Goal: Task Accomplishment & Management: Manage account settings

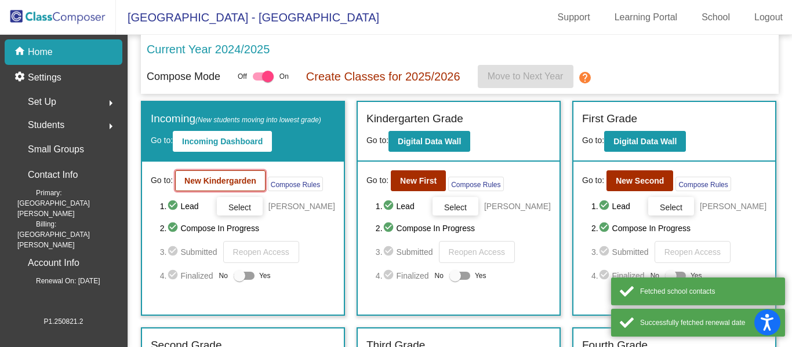
click at [203, 176] on b "New Kindergarden" at bounding box center [220, 180] width 72 height 9
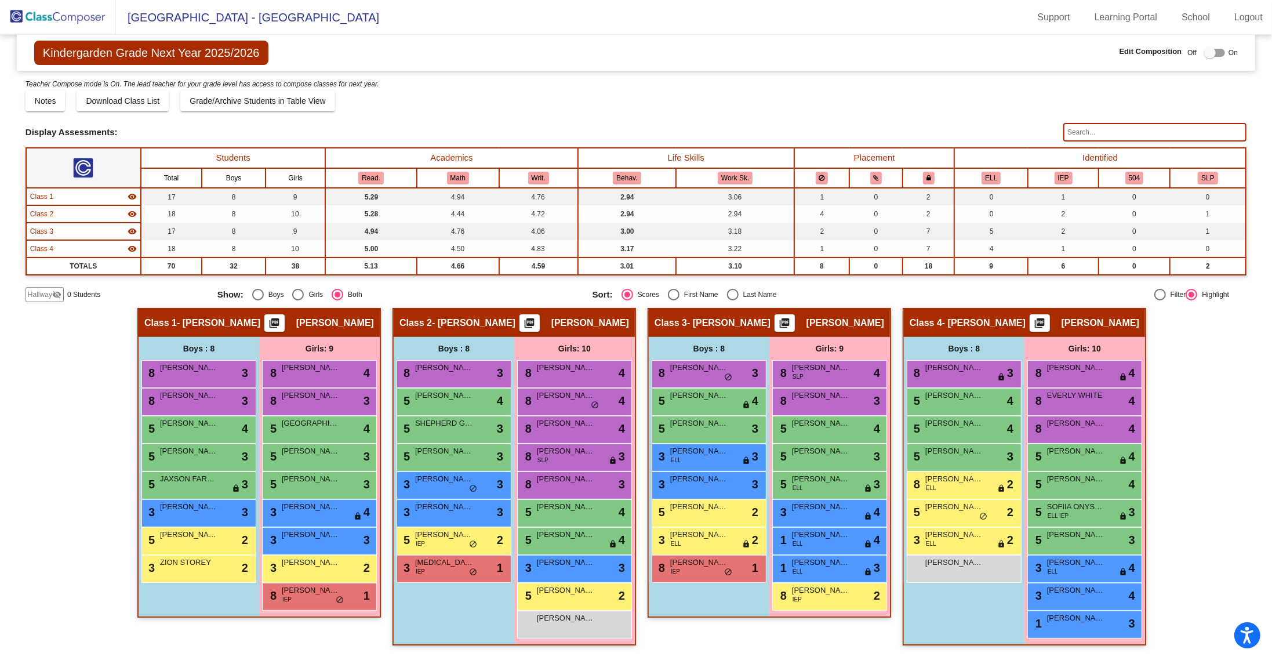
click at [46, 17] on img at bounding box center [58, 17] width 116 height 34
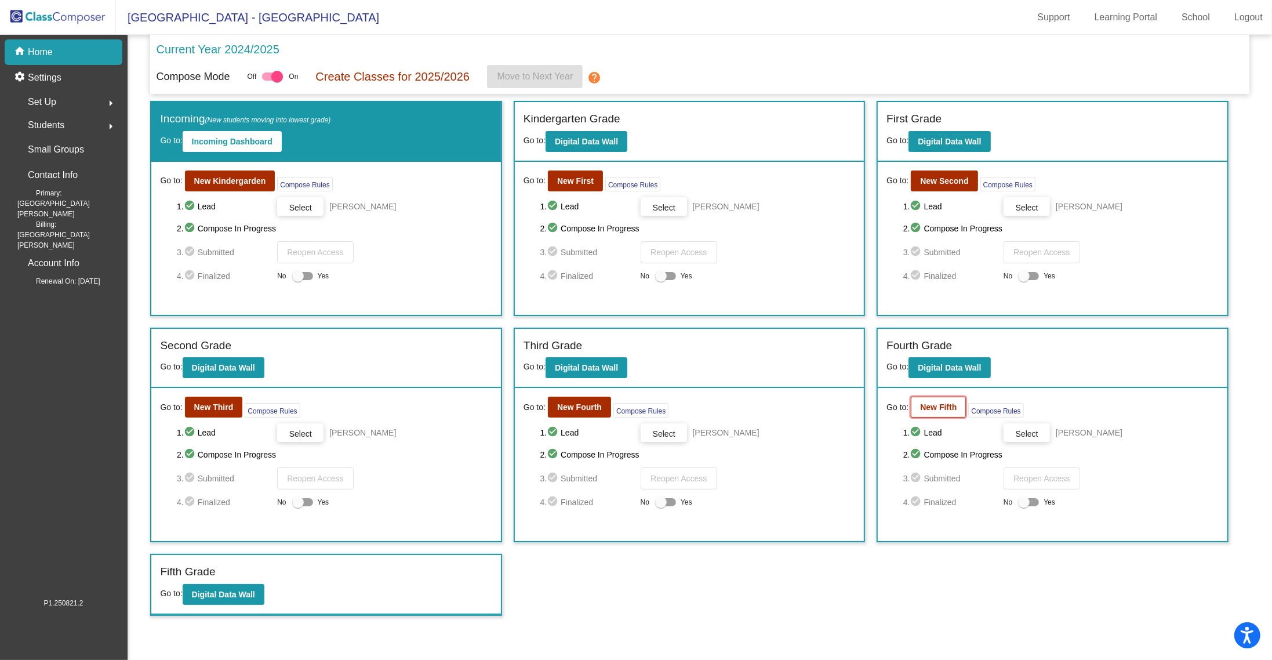
click at [791, 347] on b "New Fifth" at bounding box center [938, 406] width 37 height 9
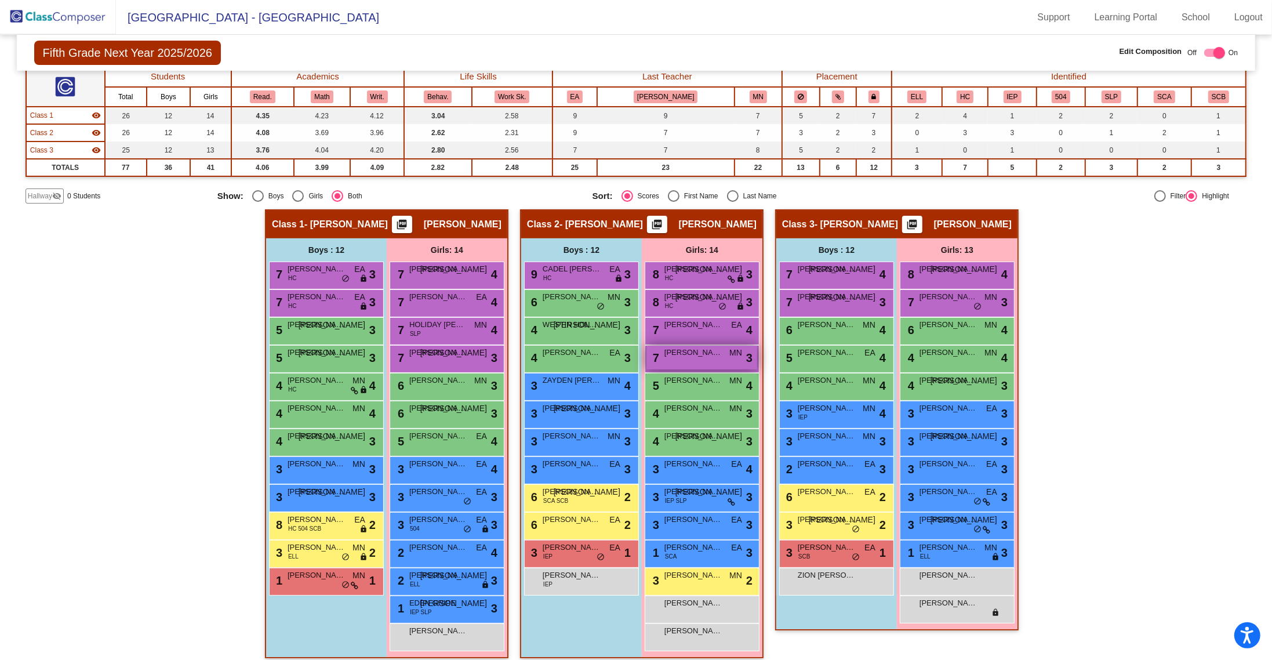
scroll to position [89, 0]
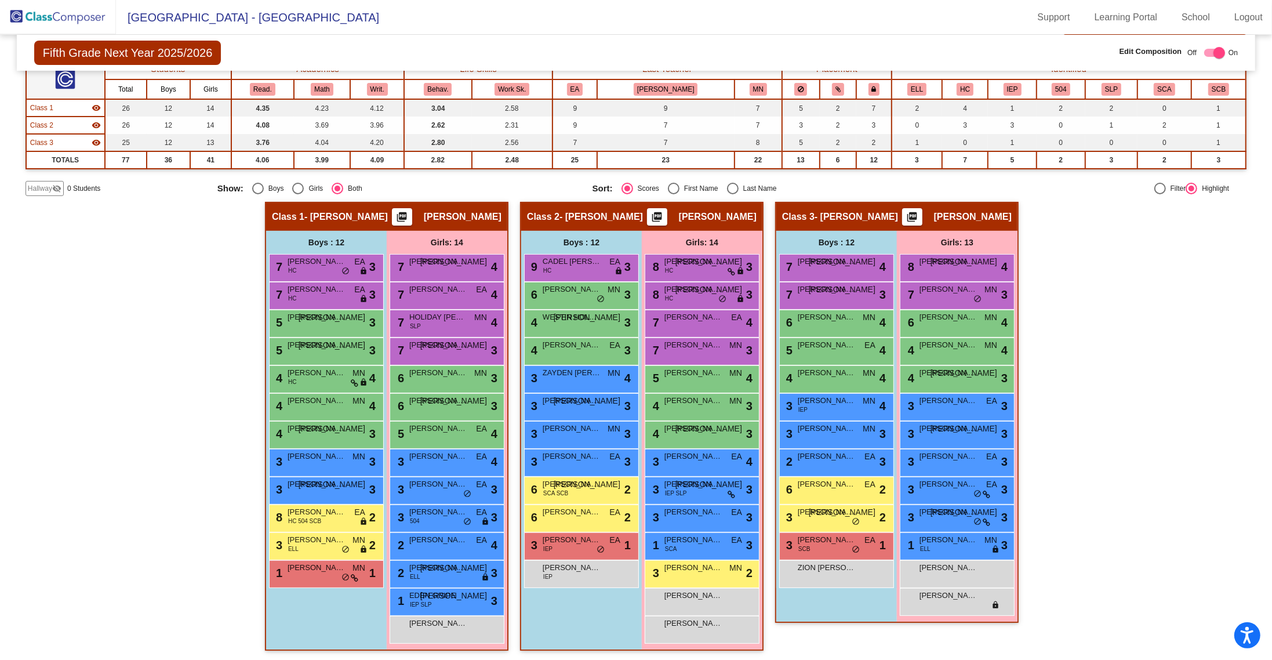
click at [70, 19] on img at bounding box center [58, 17] width 116 height 34
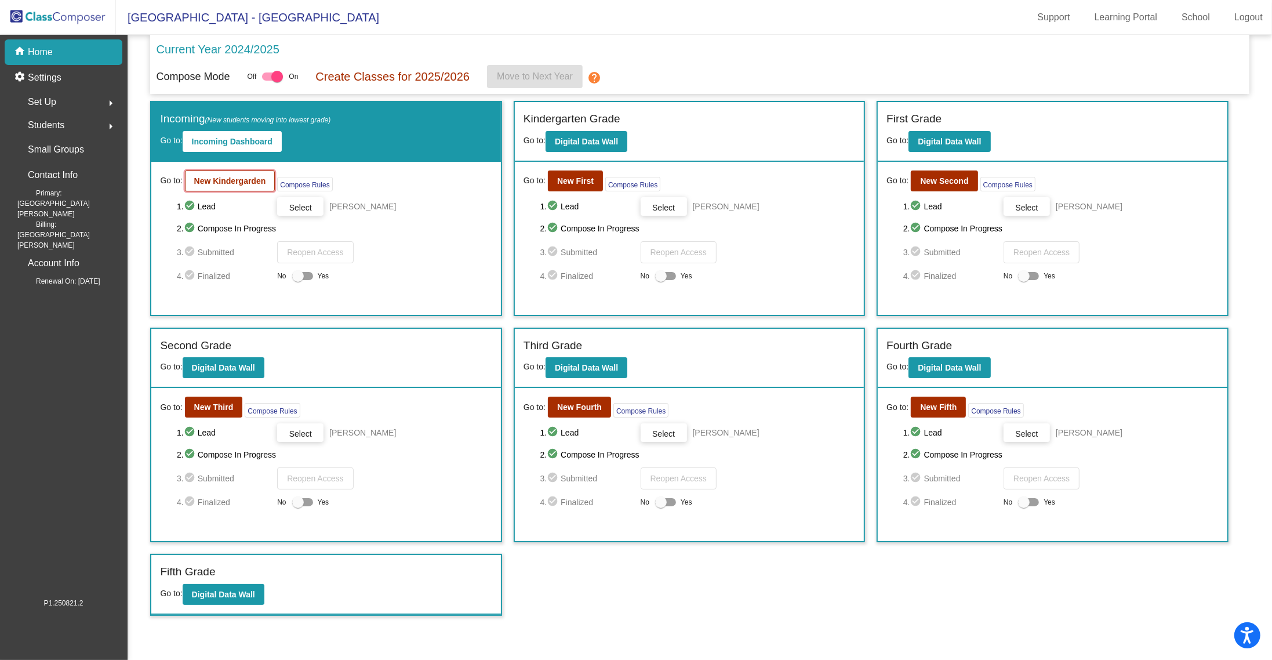
click at [214, 182] on b "New Kindergarden" at bounding box center [230, 180] width 72 height 9
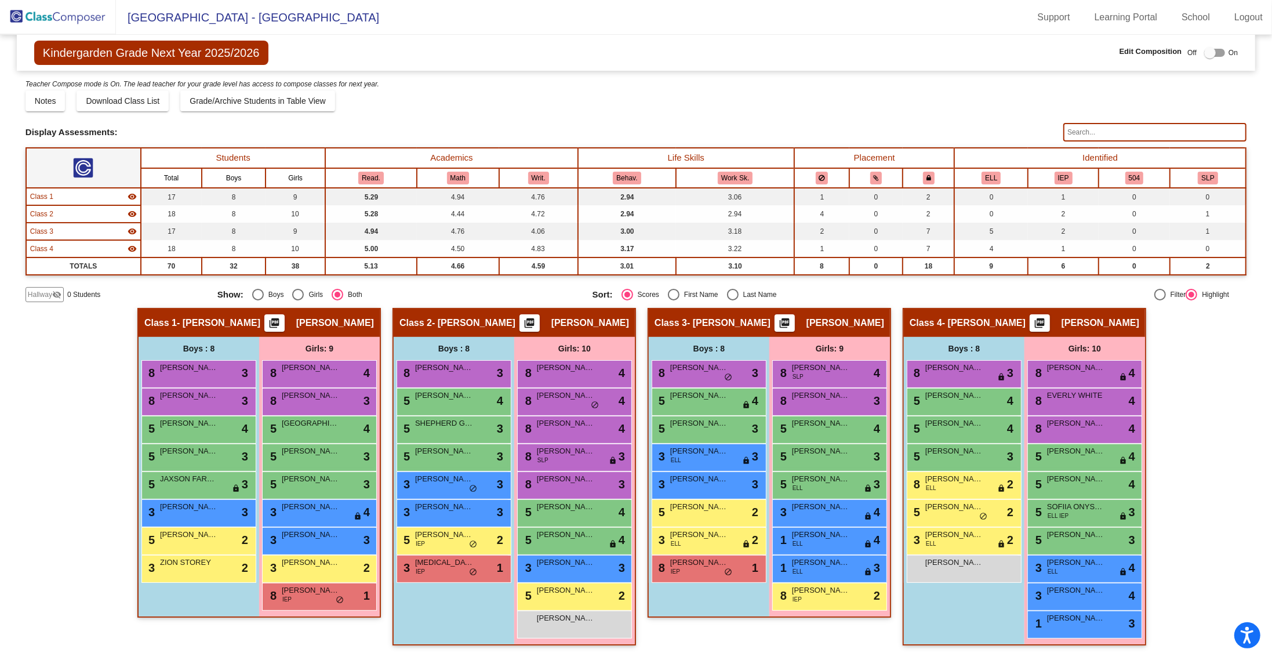
click at [25, 14] on img at bounding box center [58, 17] width 116 height 34
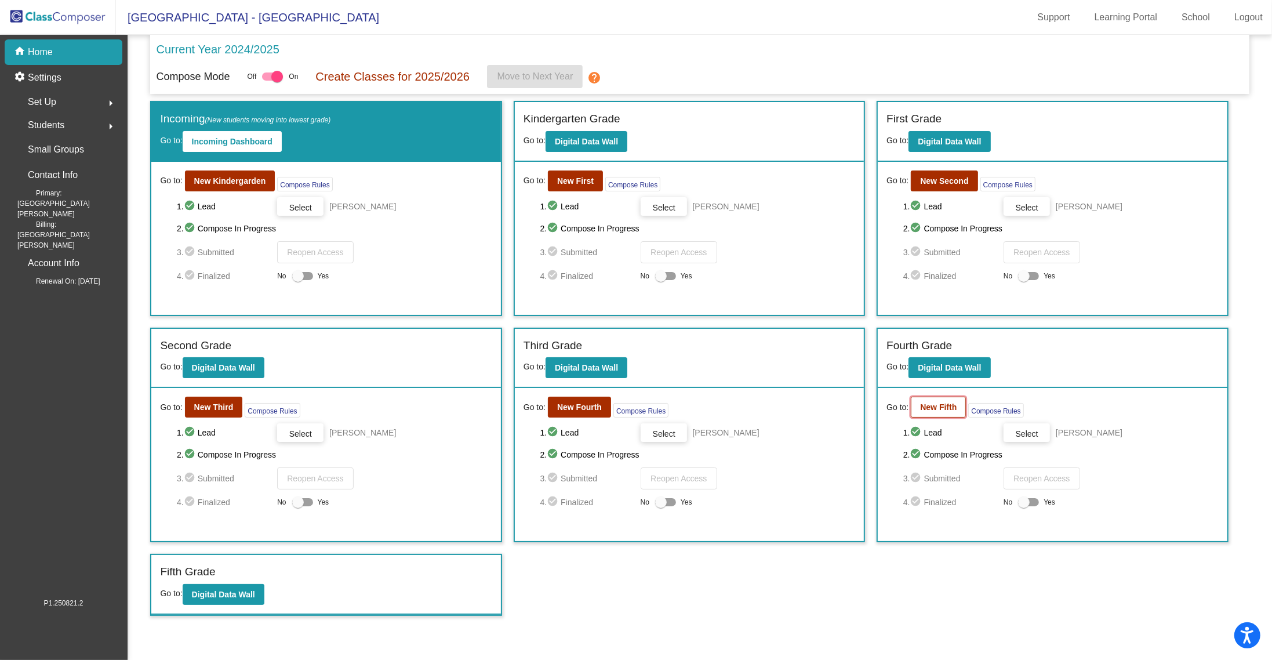
click at [791, 347] on b "New Fifth" at bounding box center [938, 406] width 37 height 9
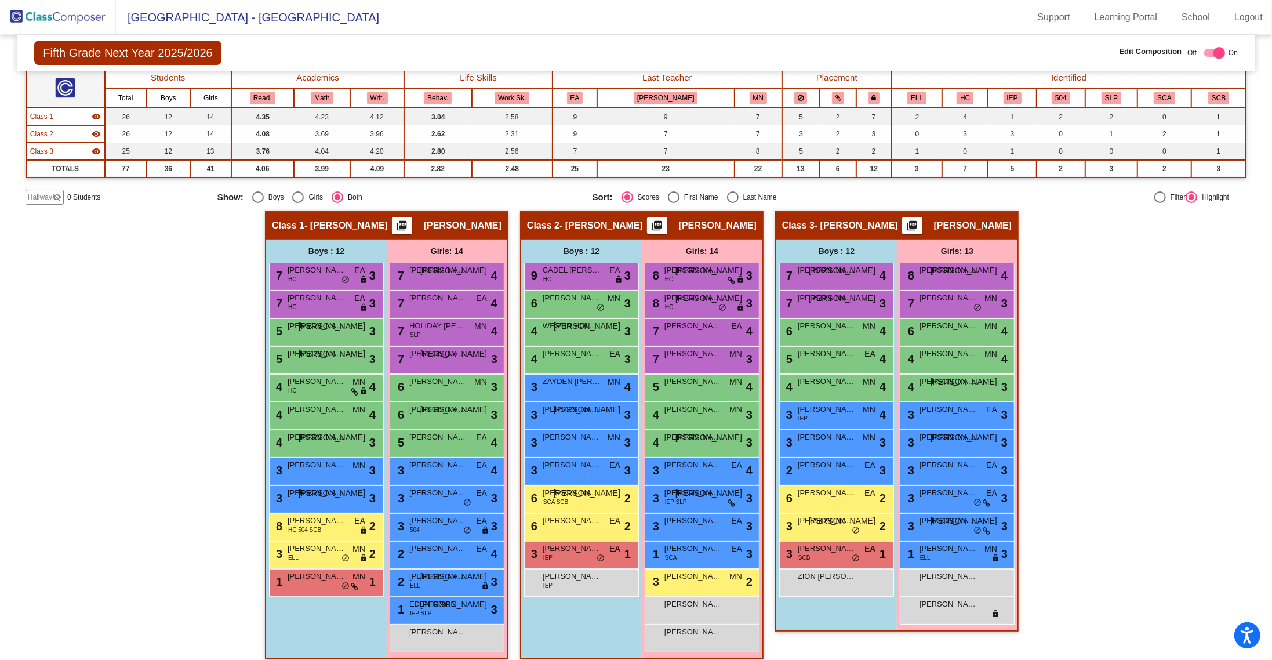
scroll to position [89, 0]
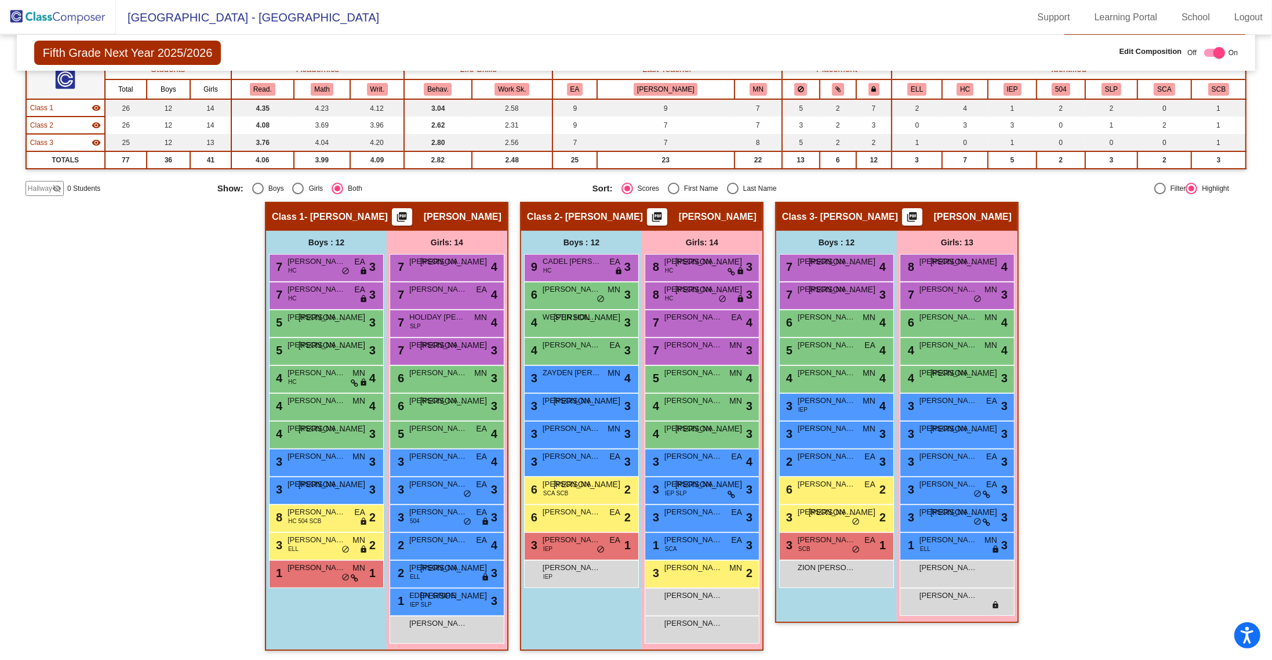
click at [791, 347] on div "Hallway - Hallway Class picture_as_pdf Add Student First Name Last Name Student…" at bounding box center [636, 432] width 1221 height 460
click at [62, 19] on img at bounding box center [58, 17] width 116 height 34
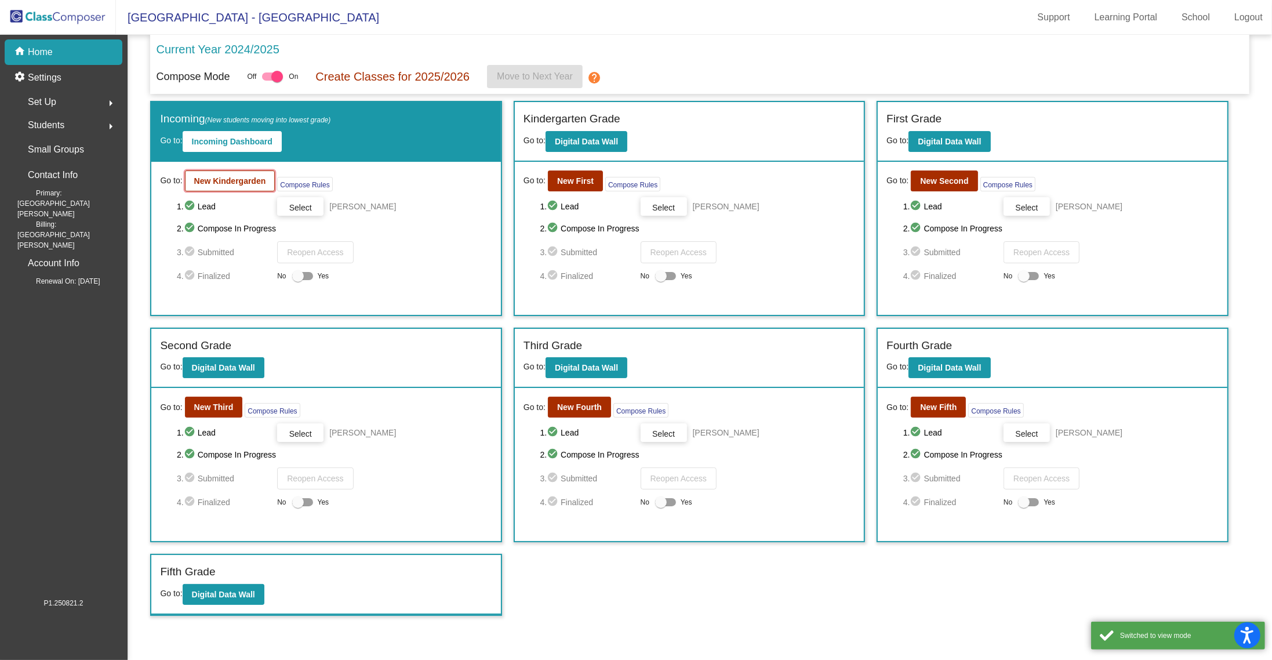
click at [198, 181] on b "New Kindergarden" at bounding box center [230, 180] width 72 height 9
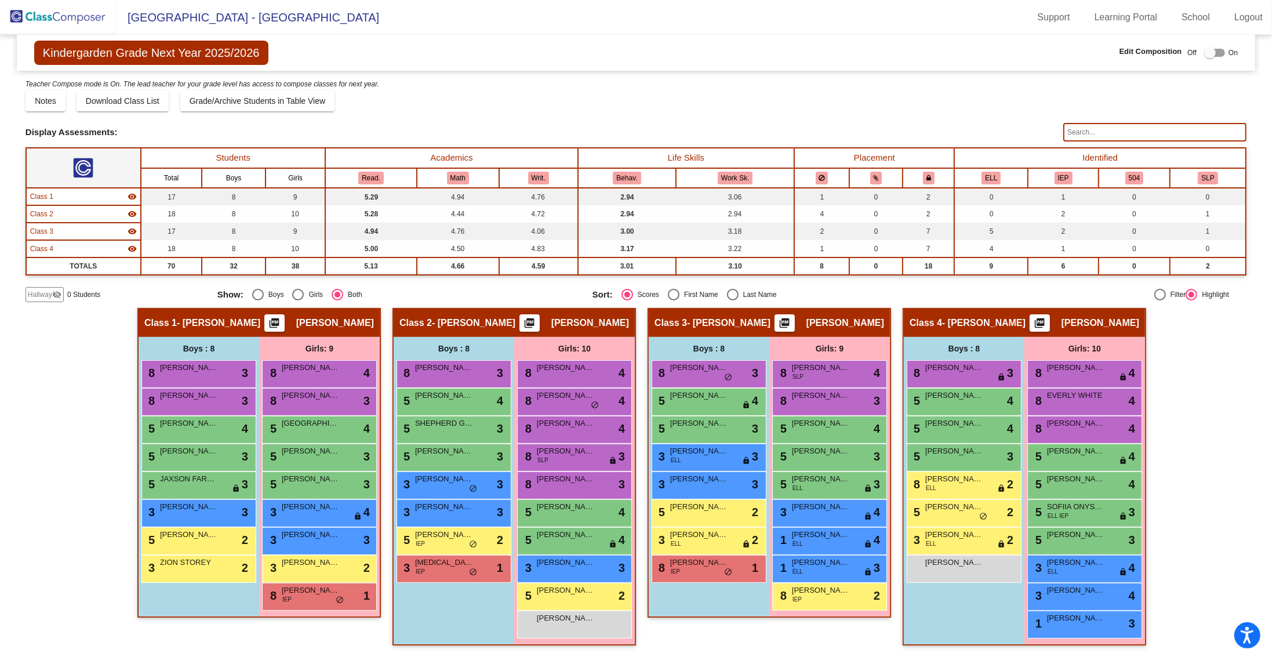
click at [51, 17] on img at bounding box center [58, 17] width 116 height 34
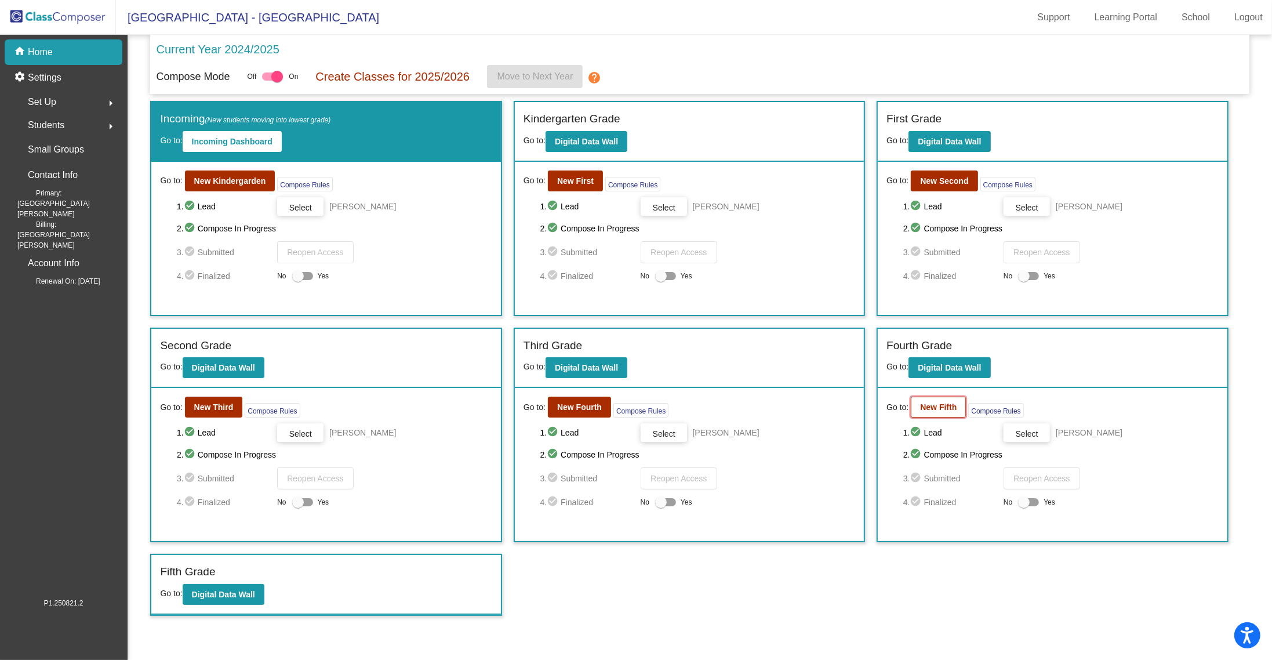
click at [791, 347] on b "New Fifth" at bounding box center [938, 406] width 37 height 9
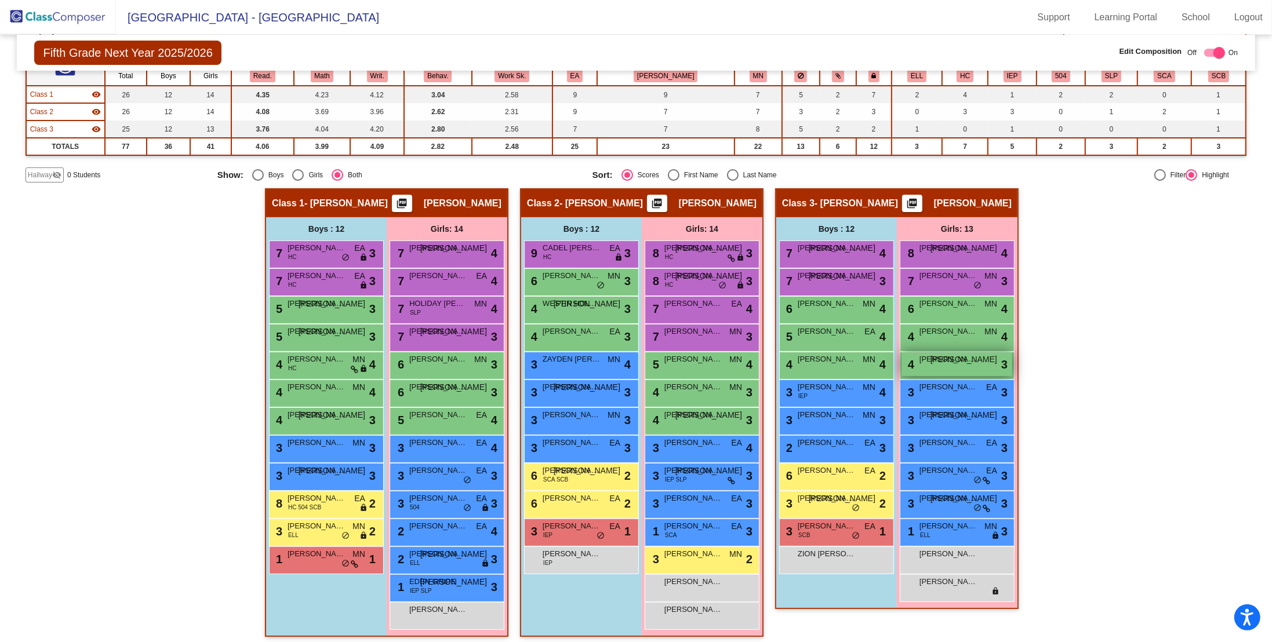
scroll to position [106, 0]
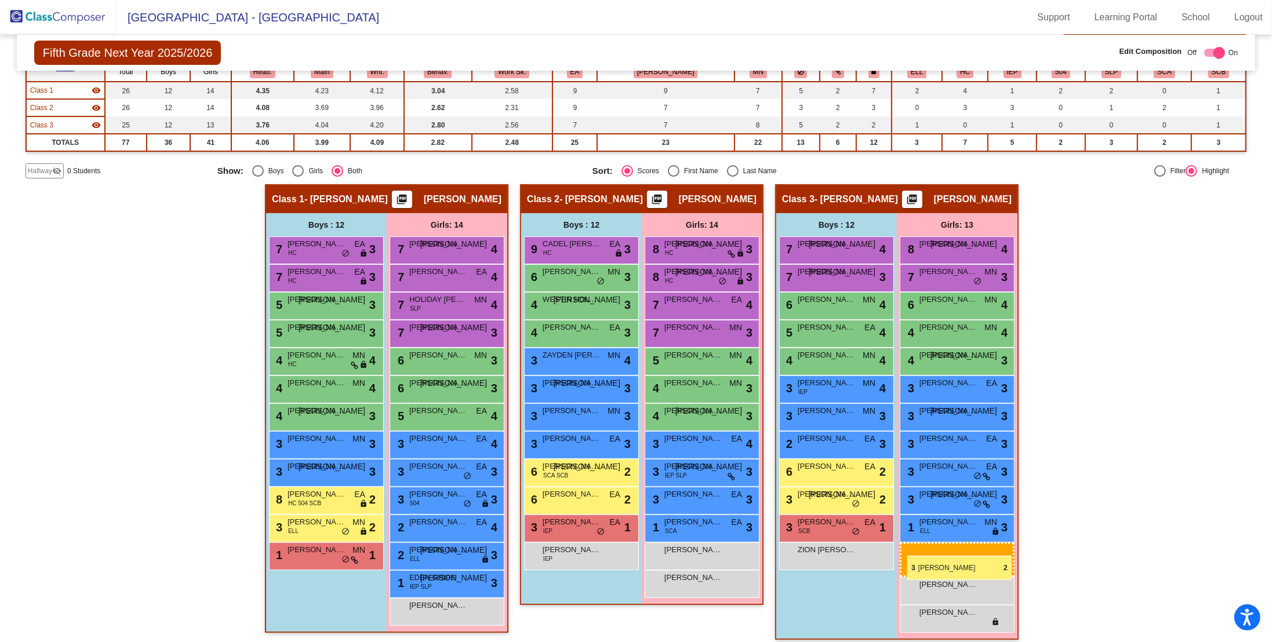
drag, startPoint x: 695, startPoint y: 554, endPoint x: 907, endPoint y: 552, distance: 211.6
click at [42, 16] on img at bounding box center [58, 17] width 116 height 34
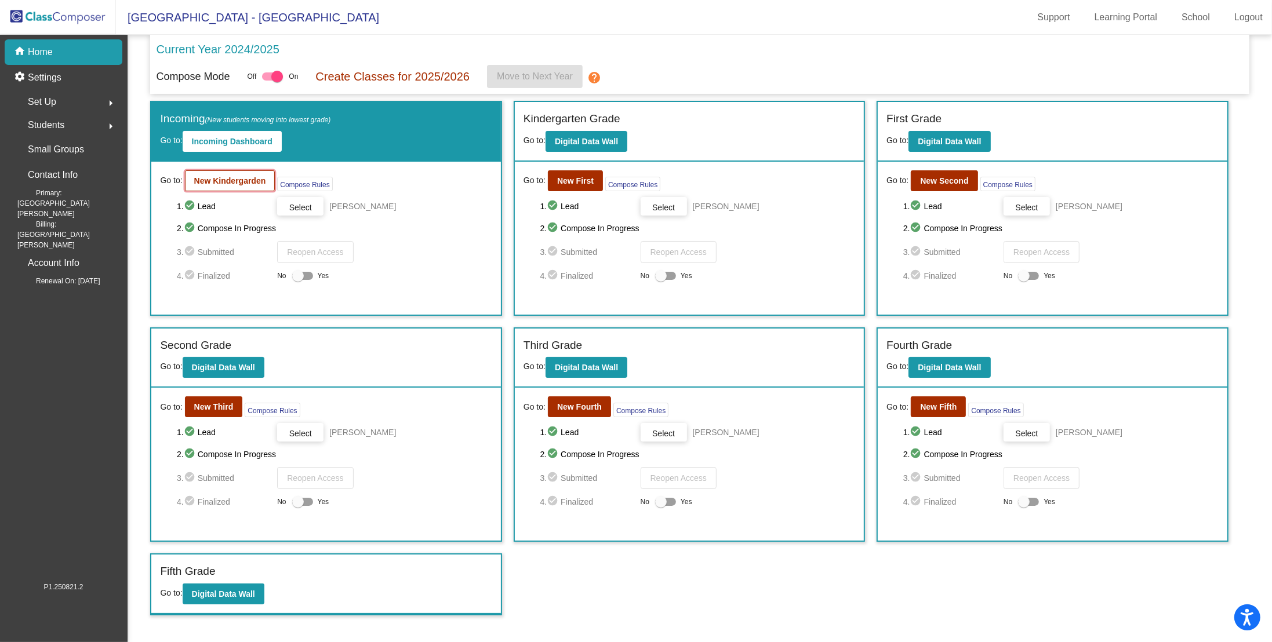
click at [231, 183] on b "New Kindergarden" at bounding box center [230, 180] width 72 height 9
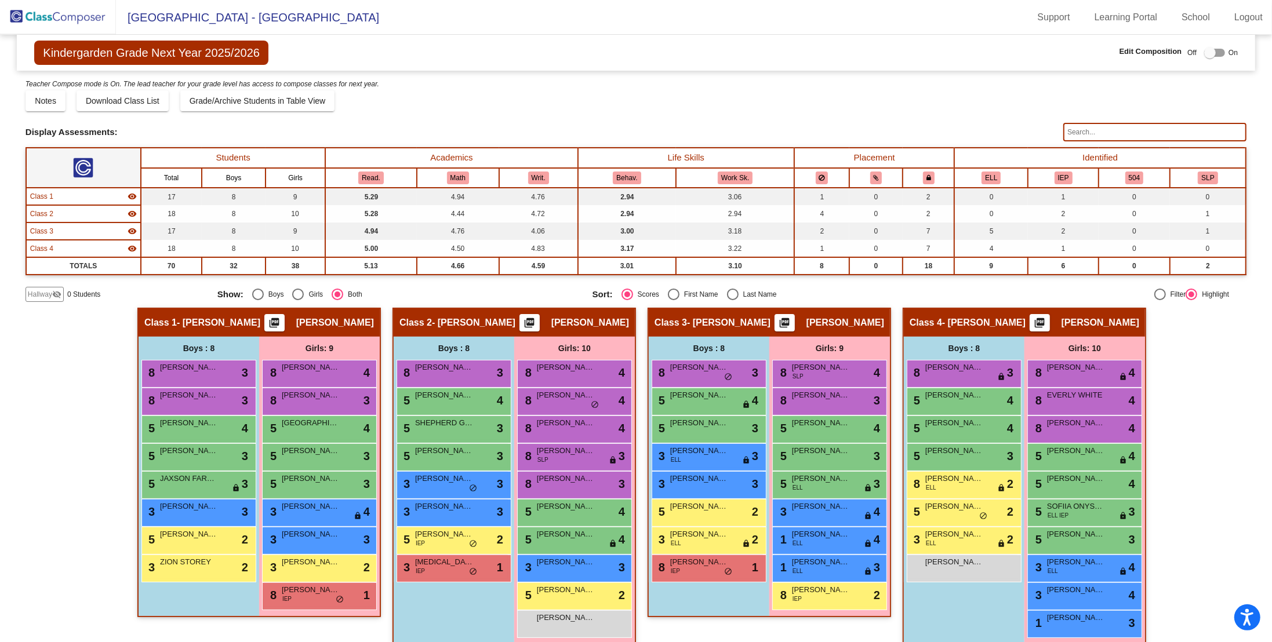
click at [791, 53] on div at bounding box center [1210, 53] width 12 height 12
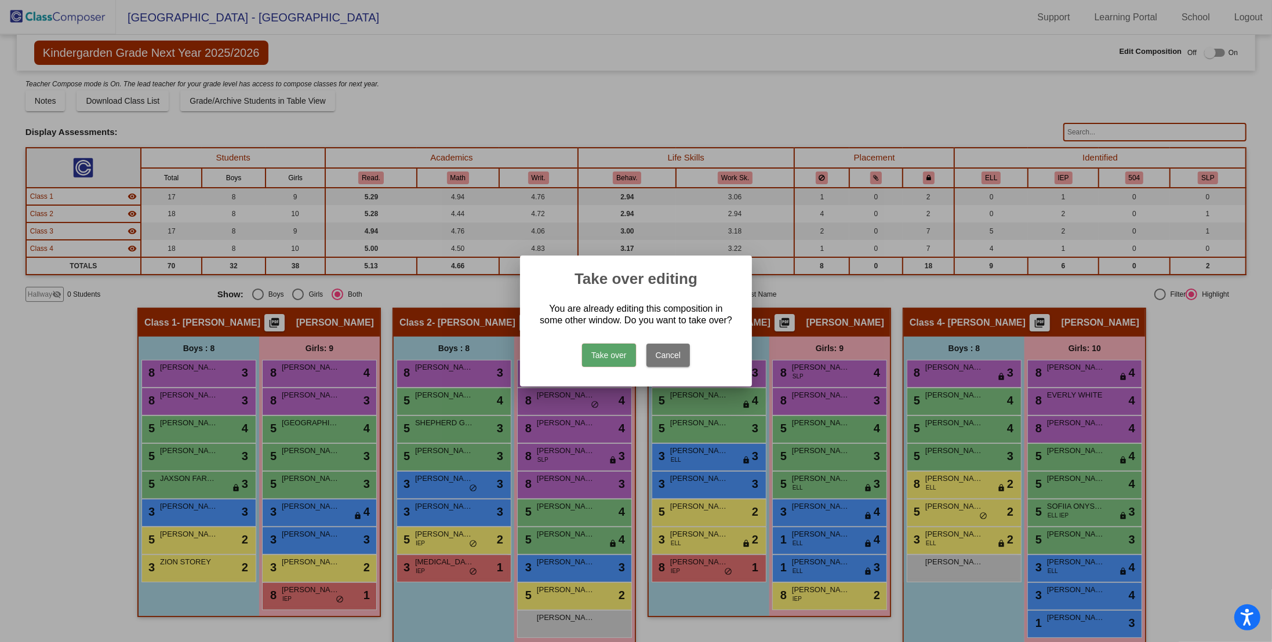
click at [600, 347] on button "Take over" at bounding box center [609, 355] width 54 height 23
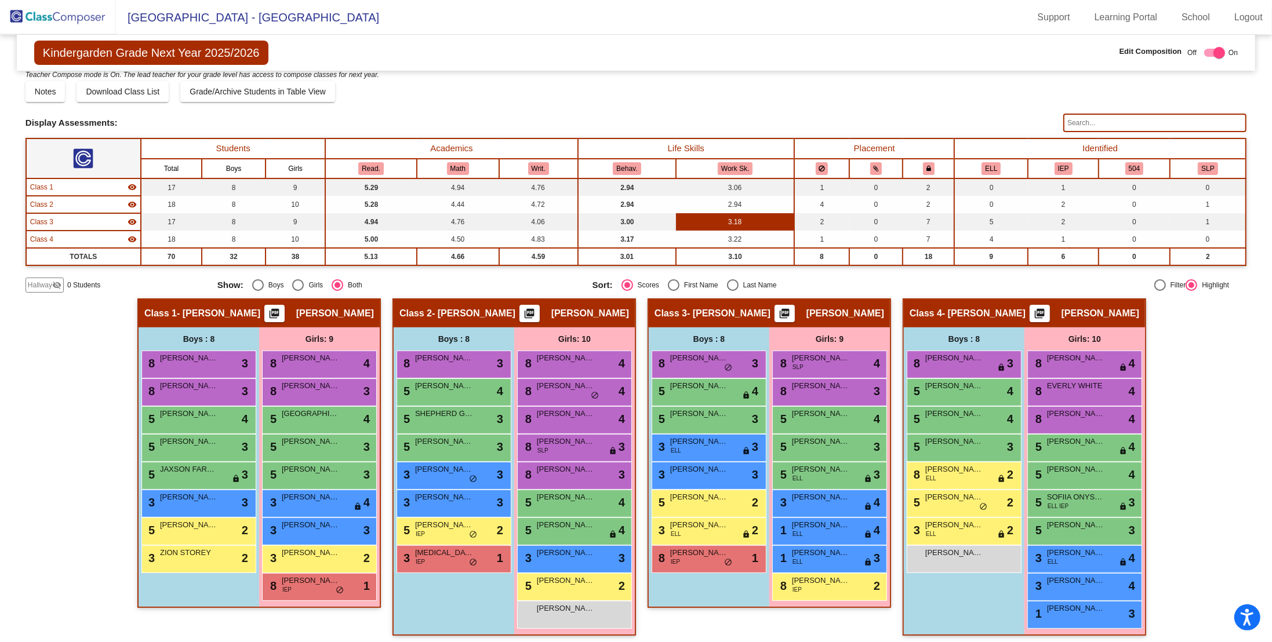
scroll to position [12, 0]
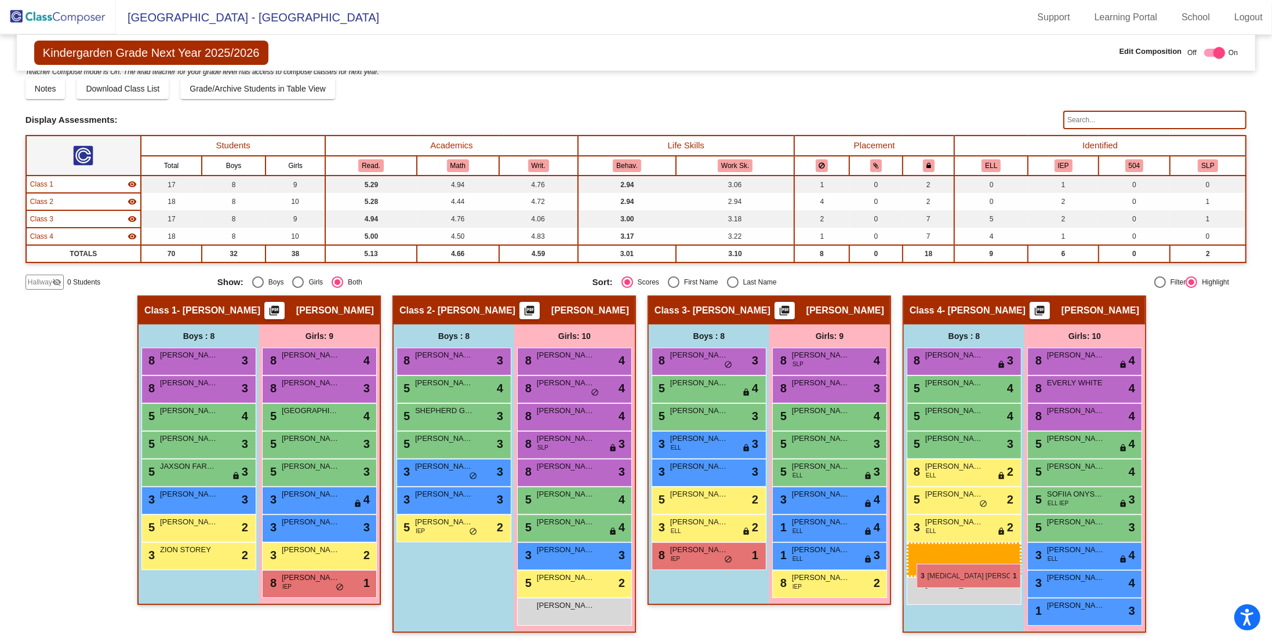
drag, startPoint x: 452, startPoint y: 555, endPoint x: 916, endPoint y: 564, distance: 465.0
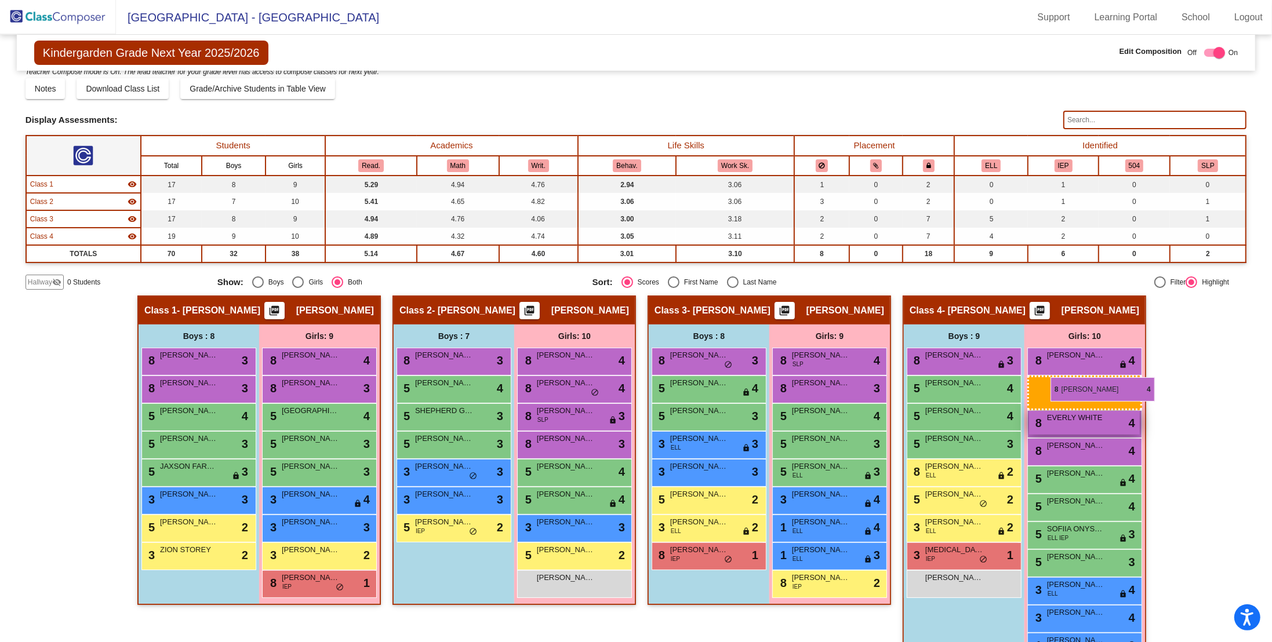
drag, startPoint x: 552, startPoint y: 415, endPoint x: 1050, endPoint y: 377, distance: 500.0
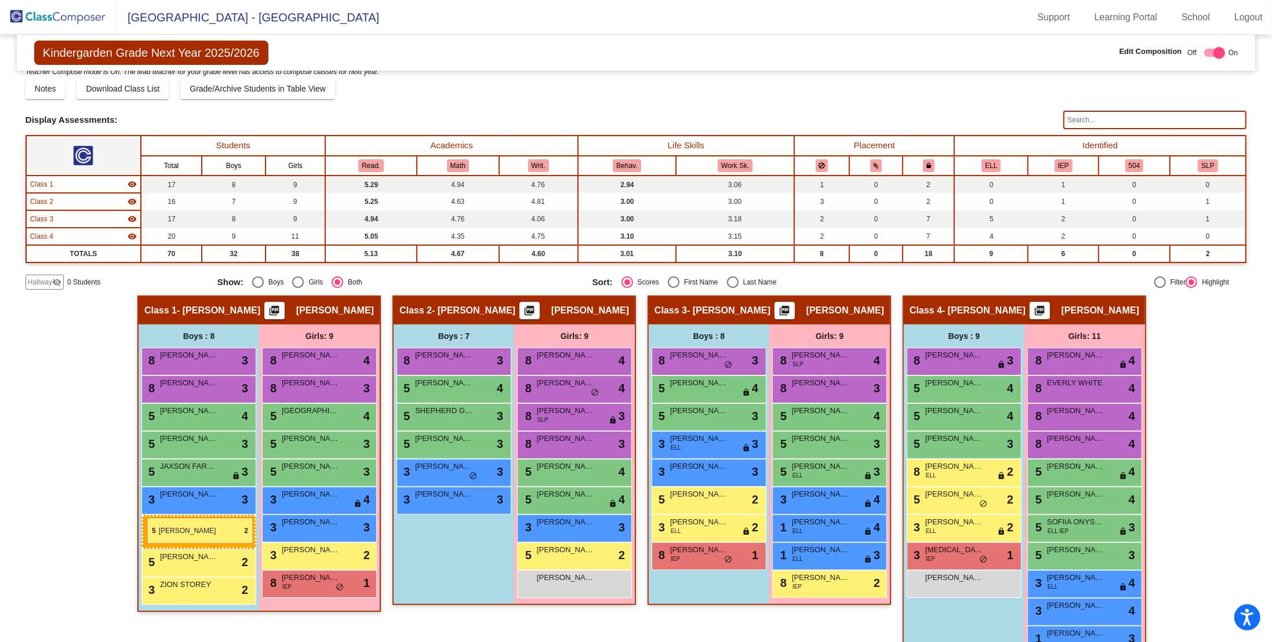
drag, startPoint x: 432, startPoint y: 522, endPoint x: 148, endPoint y: 517, distance: 284.7
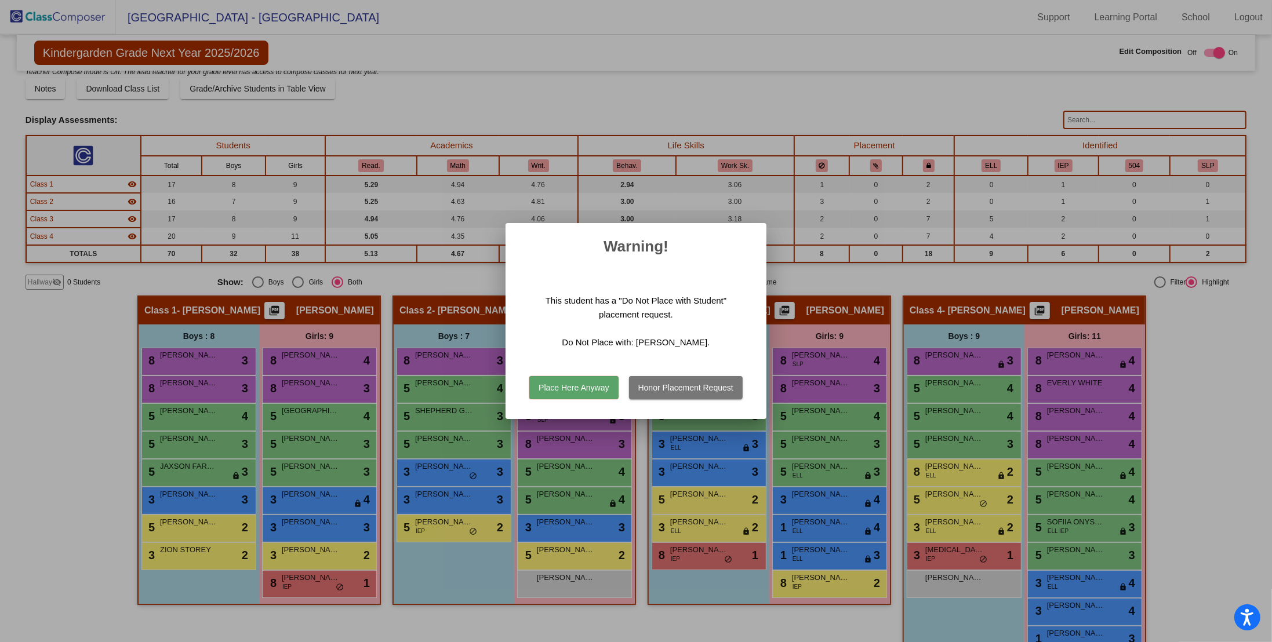
click at [562, 347] on button "Place Here Anyway" at bounding box center [573, 387] width 89 height 23
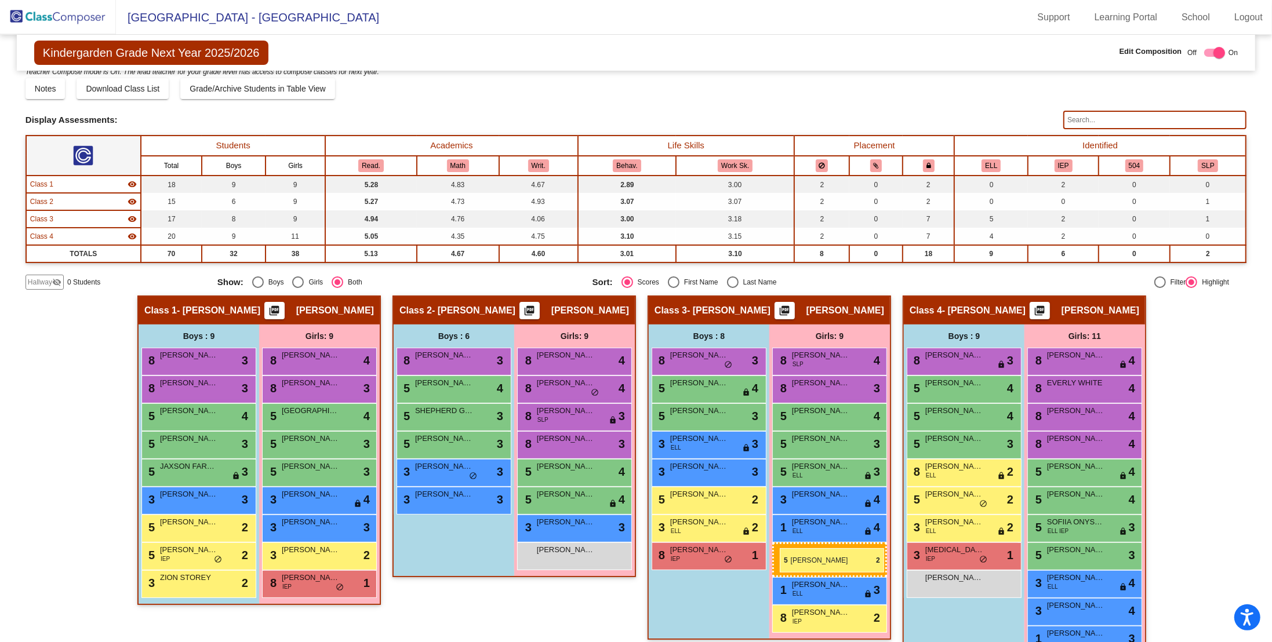
drag, startPoint x: 565, startPoint y: 557, endPoint x: 780, endPoint y: 548, distance: 215.2
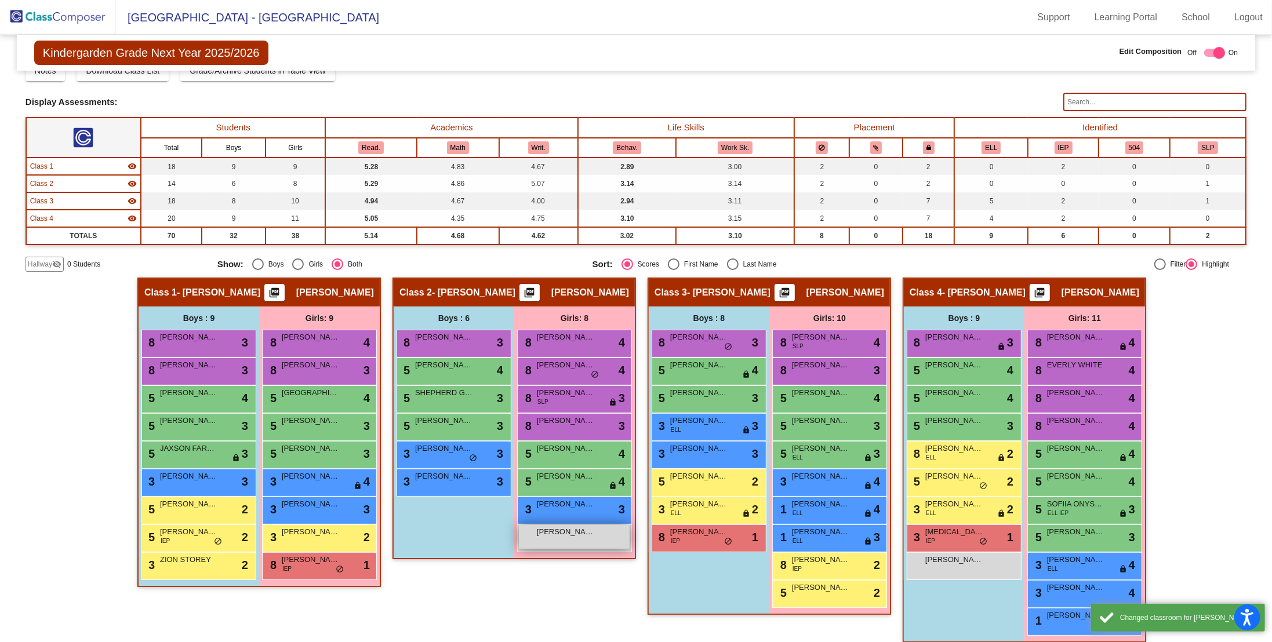
scroll to position [36, 0]
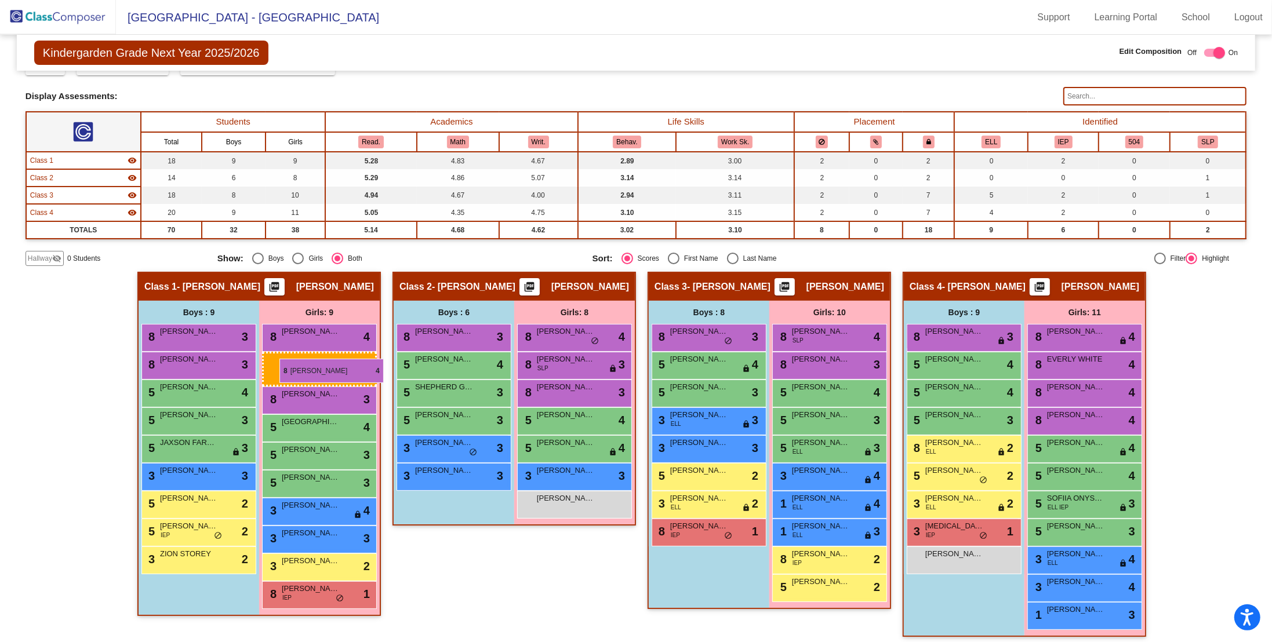
drag, startPoint x: 562, startPoint y: 334, endPoint x: 279, endPoint y: 359, distance: 283.9
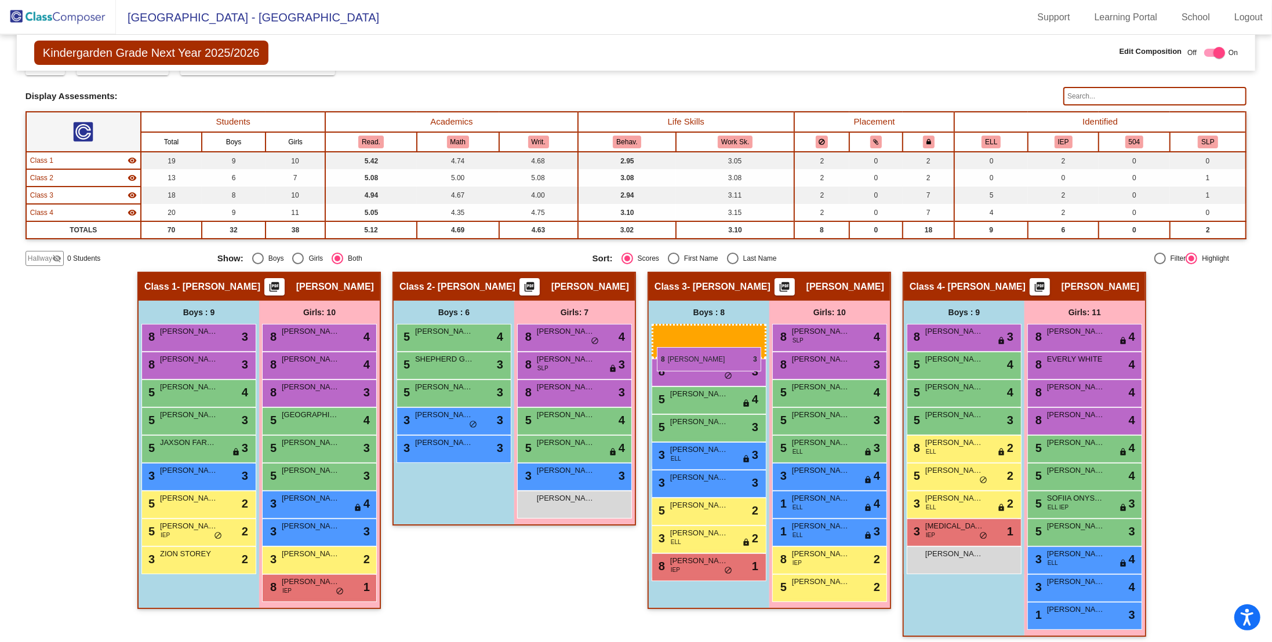
drag, startPoint x: 458, startPoint y: 344, endPoint x: 657, endPoint y: 347, distance: 198.9
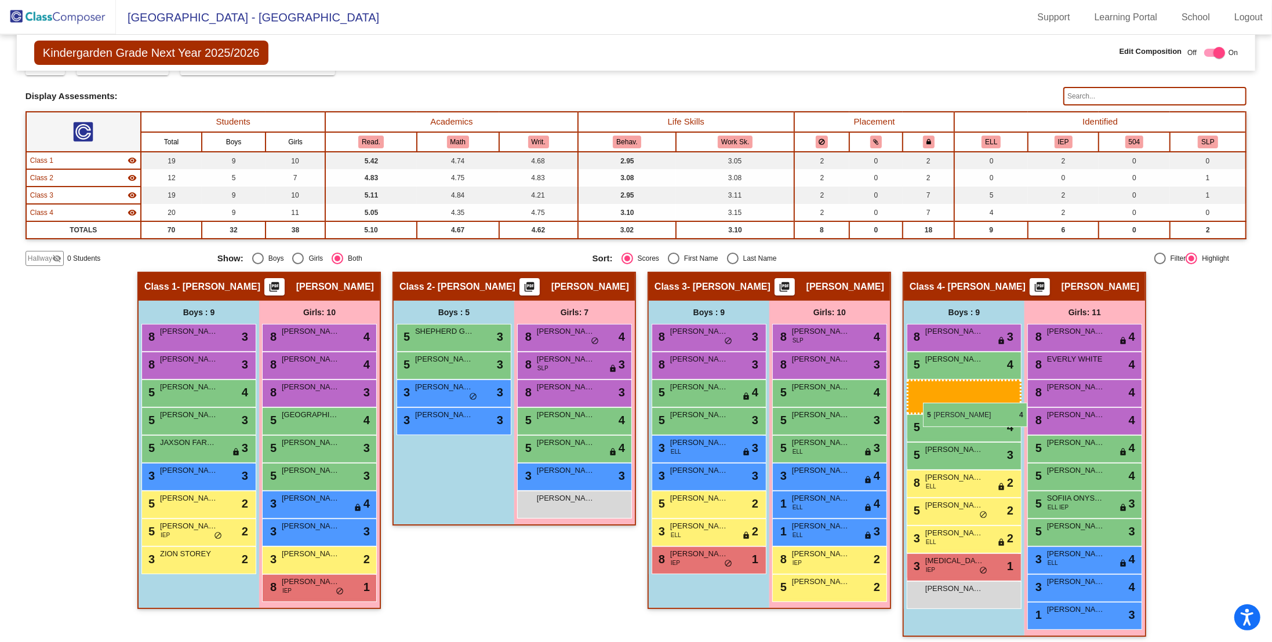
drag, startPoint x: 455, startPoint y: 338, endPoint x: 926, endPoint y: 401, distance: 475.5
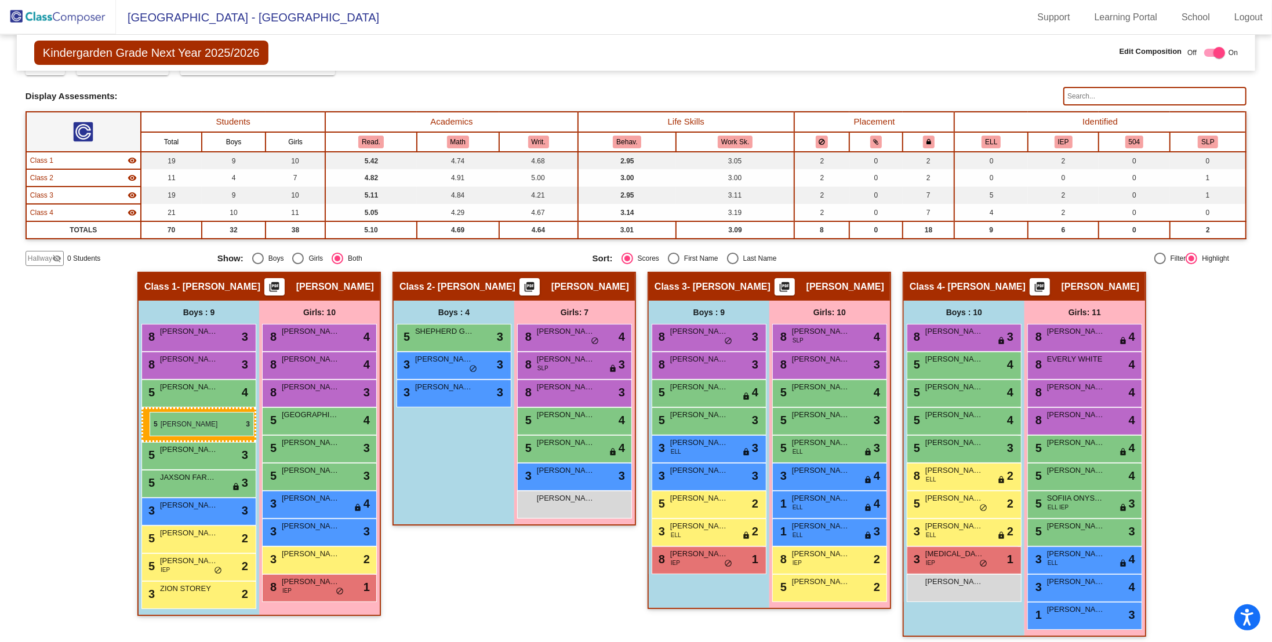
drag, startPoint x: 443, startPoint y: 358, endPoint x: 150, endPoint y: 412, distance: 298.9
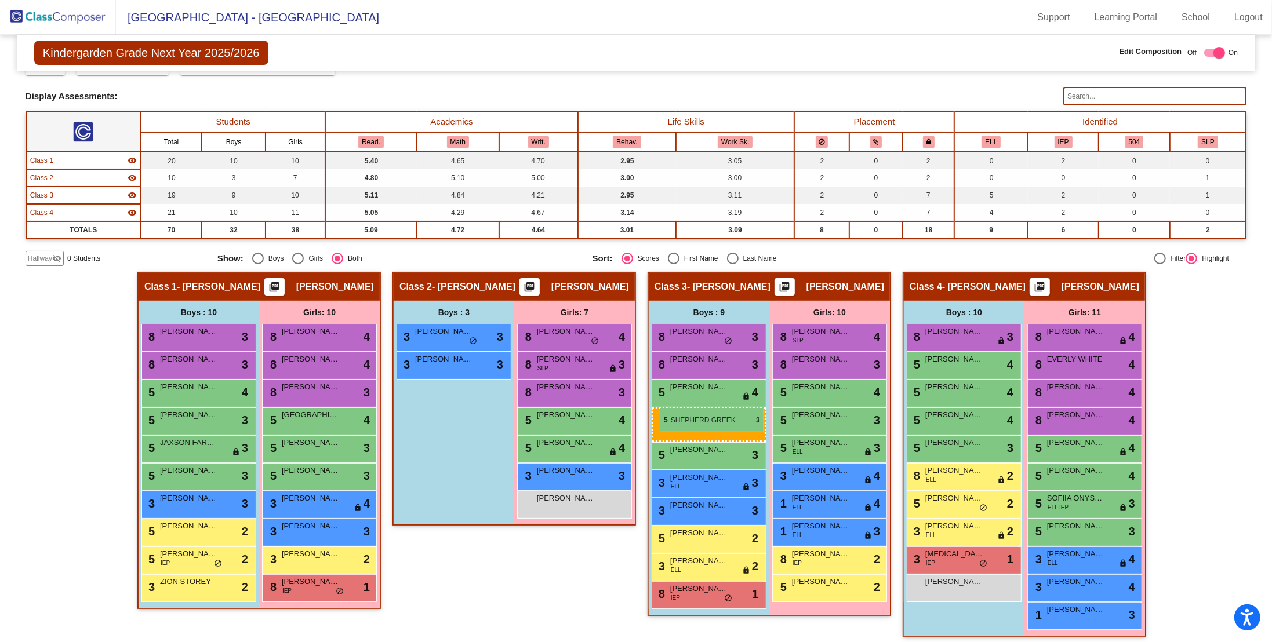
drag, startPoint x: 445, startPoint y: 339, endPoint x: 660, endPoint y: 408, distance: 225.9
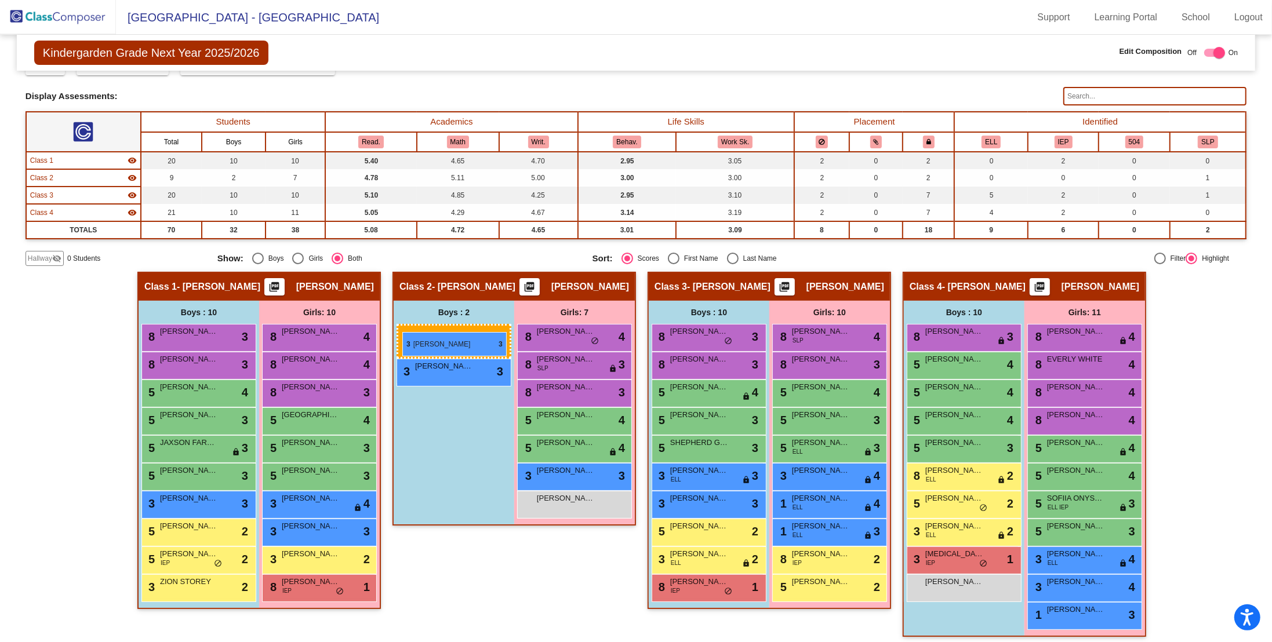
drag, startPoint x: 432, startPoint y: 332, endPoint x: 402, endPoint y: 332, distance: 29.6
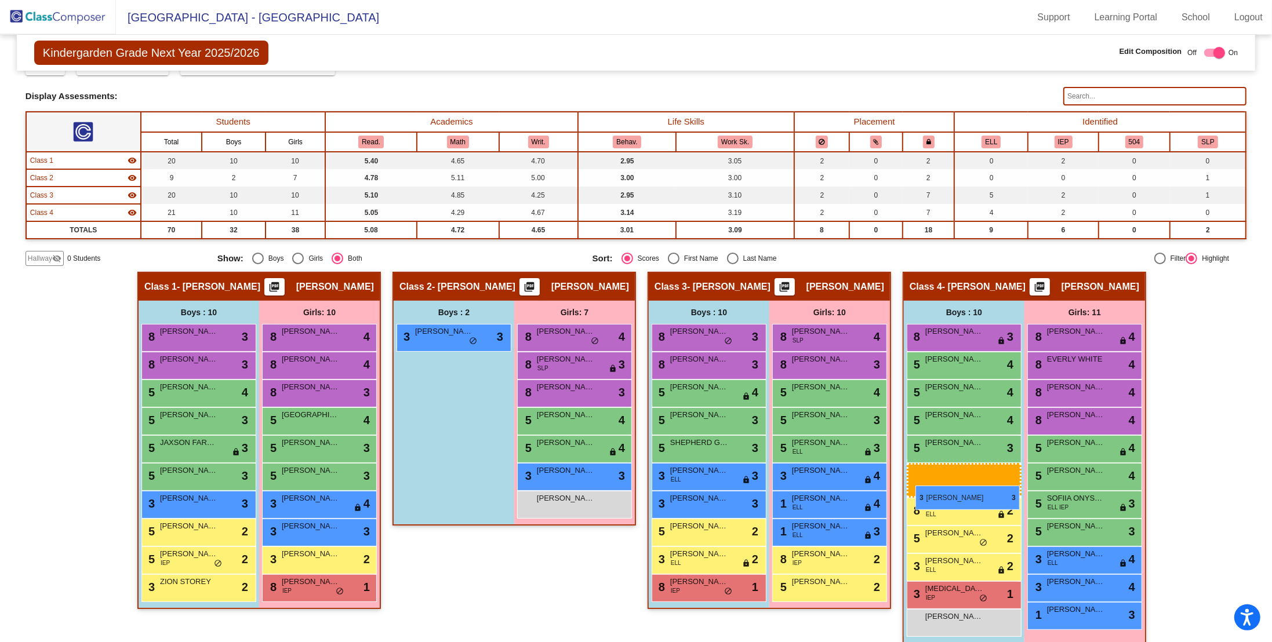
drag, startPoint x: 435, startPoint y: 361, endPoint x: 915, endPoint y: 483, distance: 496.0
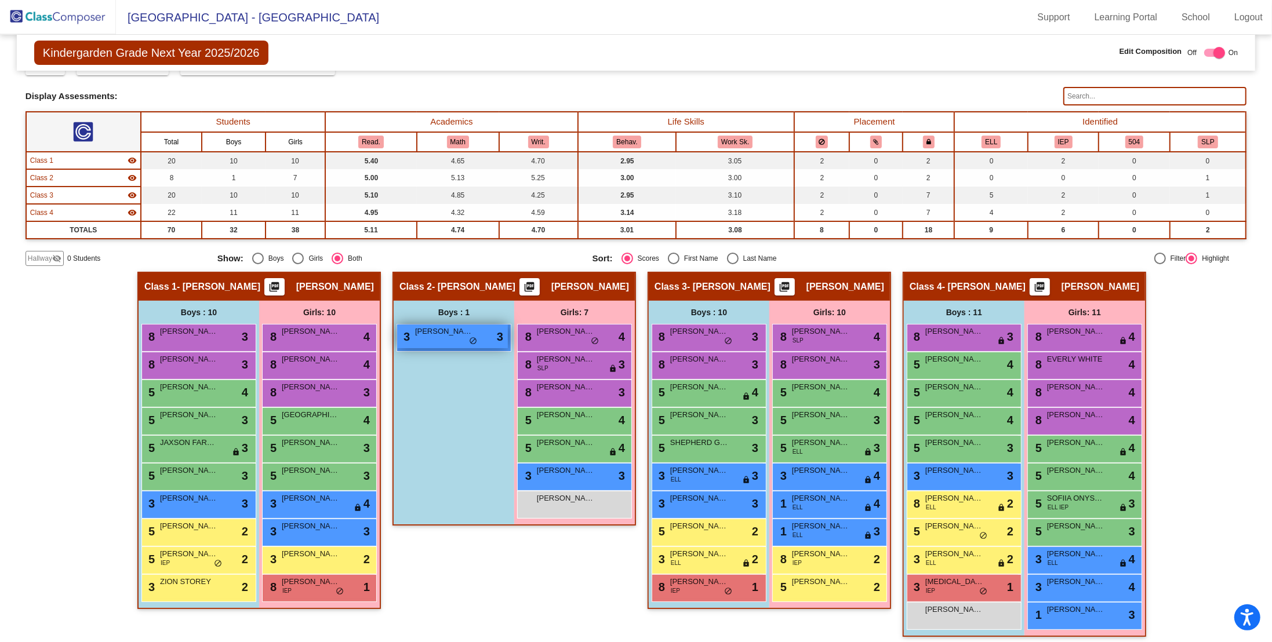
click at [443, 342] on div "3 [PERSON_NAME] lock do_not_disturb_alt 3" at bounding box center [452, 337] width 111 height 24
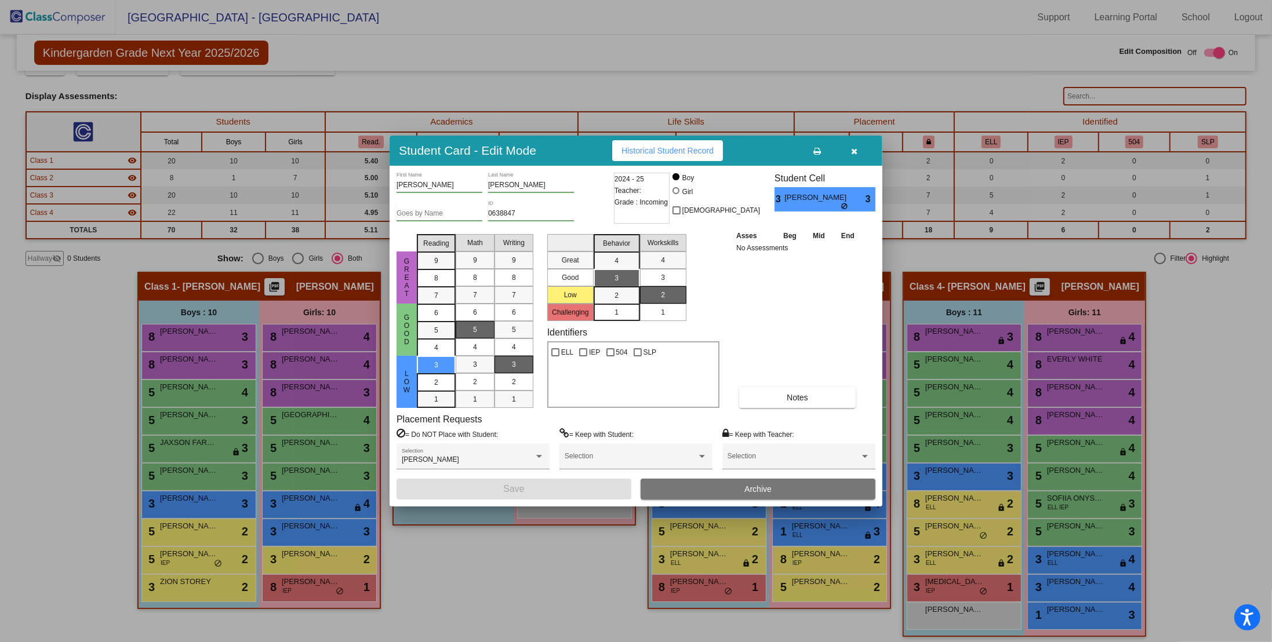
click at [791, 147] on icon "button" at bounding box center [855, 151] width 6 height 8
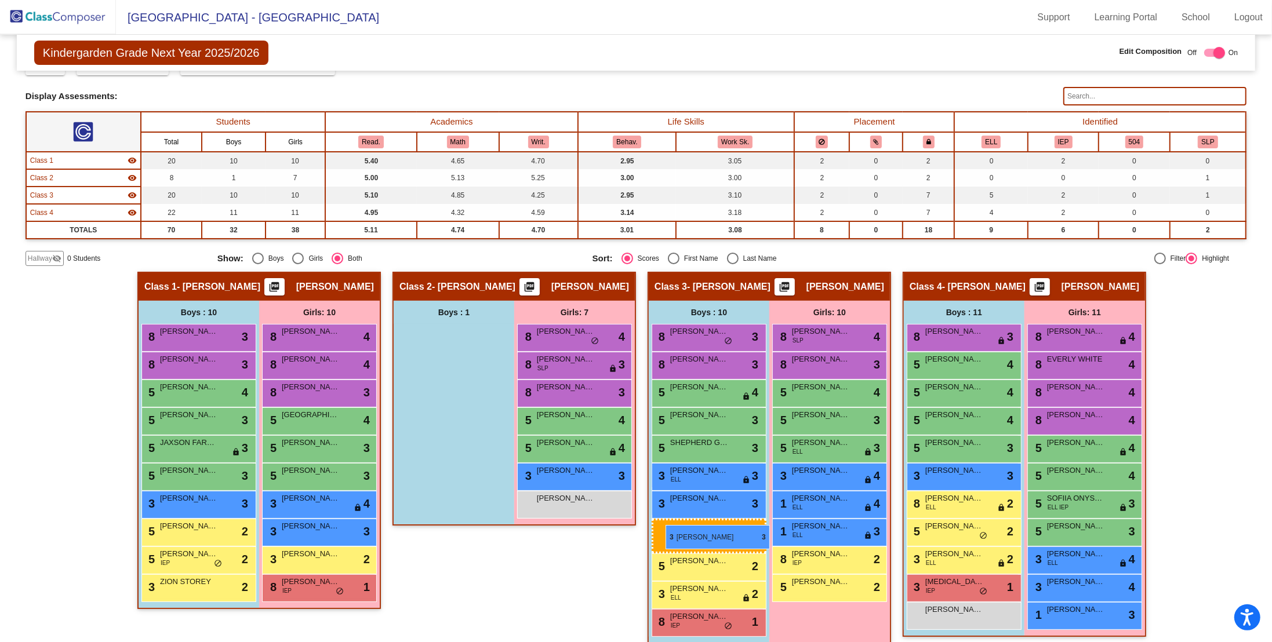
drag, startPoint x: 426, startPoint y: 332, endPoint x: 665, endPoint y: 525, distance: 306.7
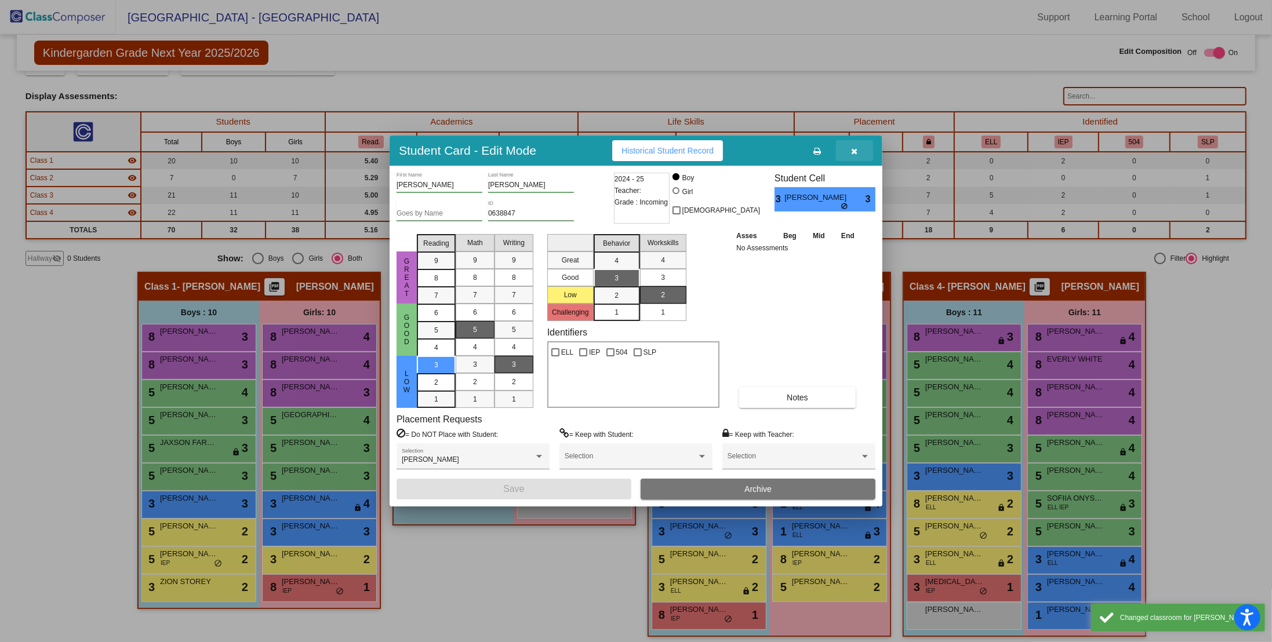
click at [791, 151] on icon "button" at bounding box center [855, 151] width 6 height 8
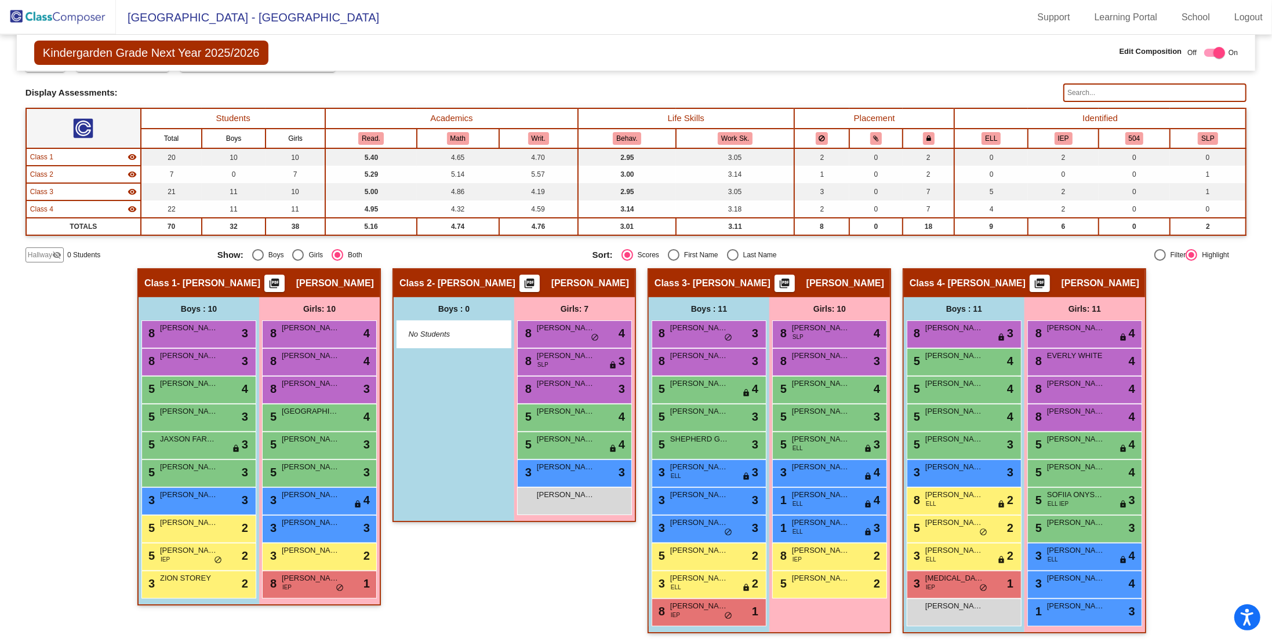
scroll to position [40, 0]
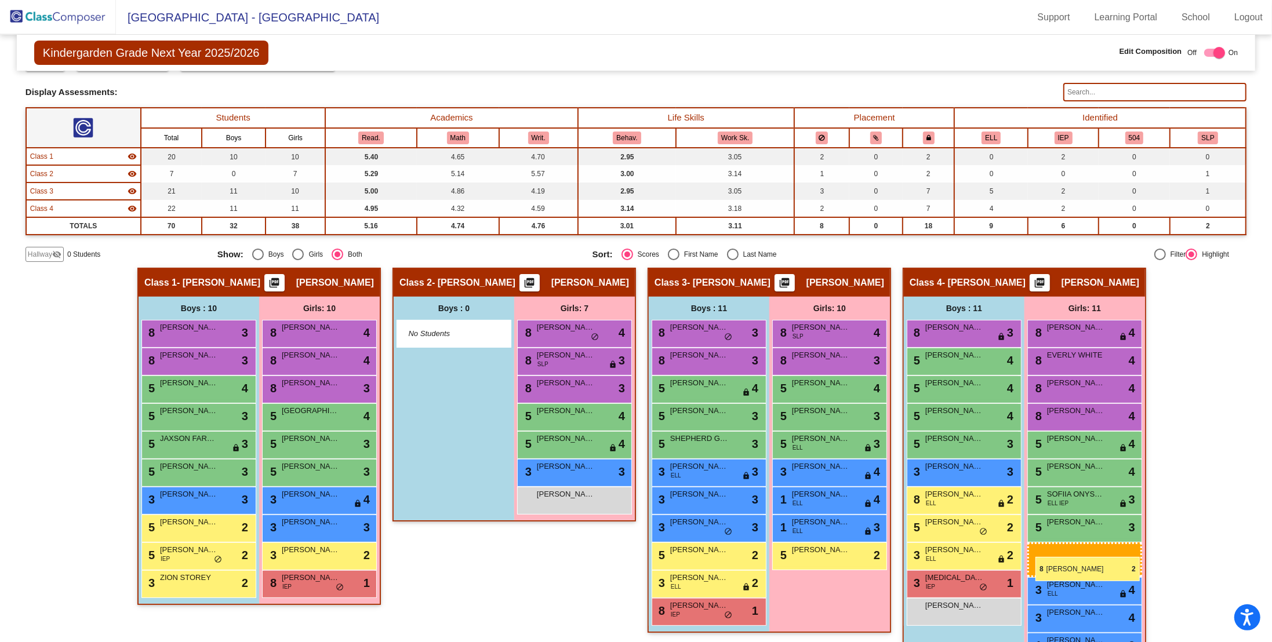
drag, startPoint x: 812, startPoint y: 554, endPoint x: 1034, endPoint y: 558, distance: 222.6
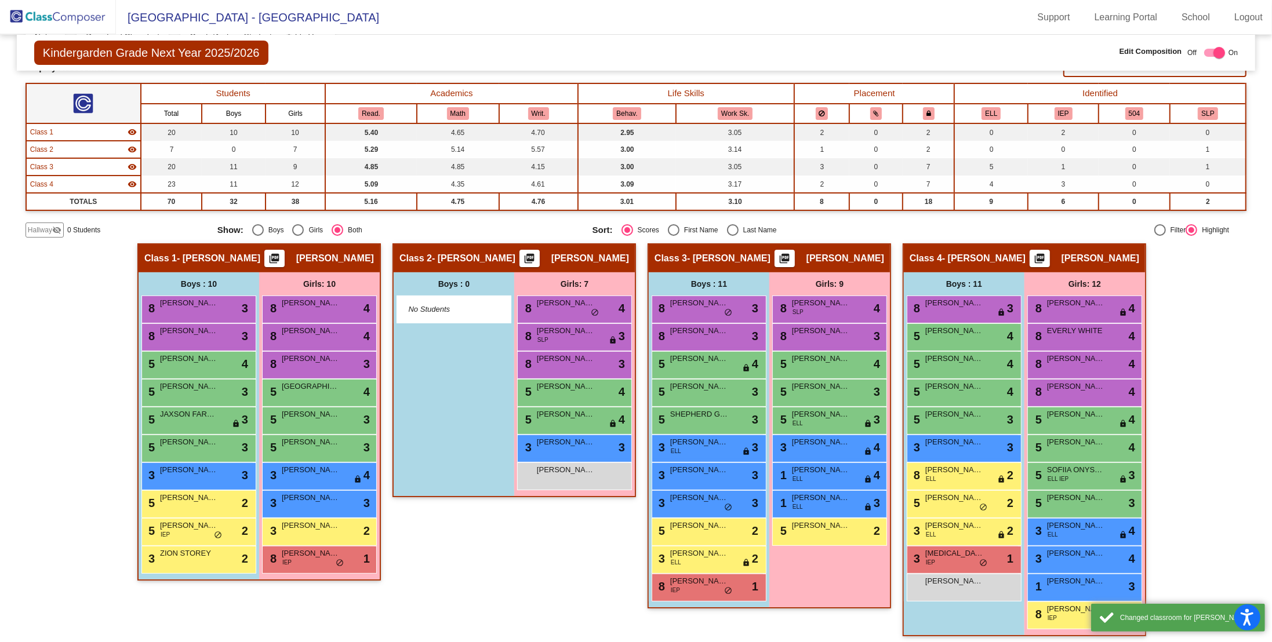
scroll to position [68, 0]
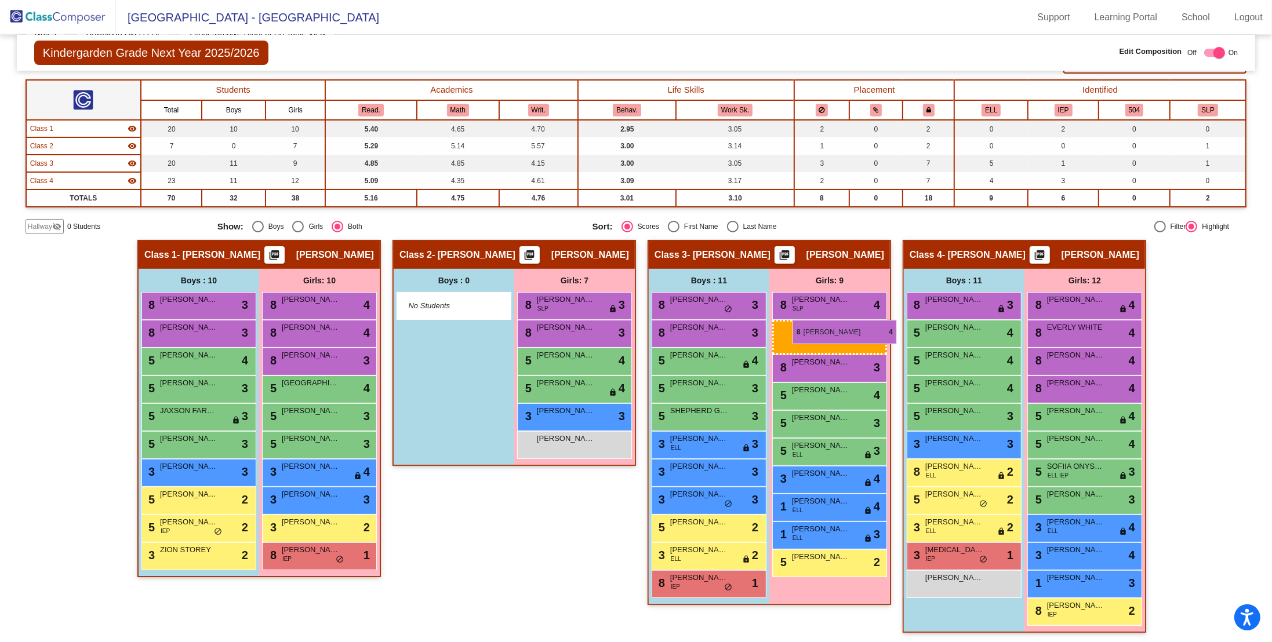
drag, startPoint x: 530, startPoint y: 304, endPoint x: 792, endPoint y: 321, distance: 263.2
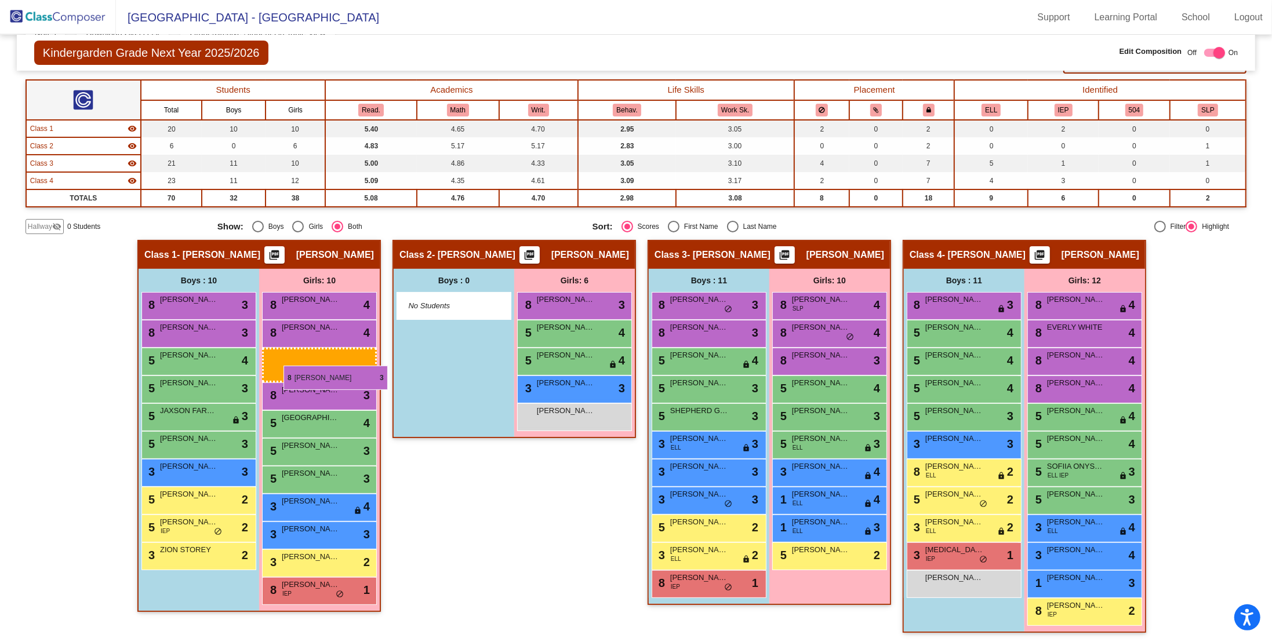
drag, startPoint x: 559, startPoint y: 307, endPoint x: 283, endPoint y: 366, distance: 282.2
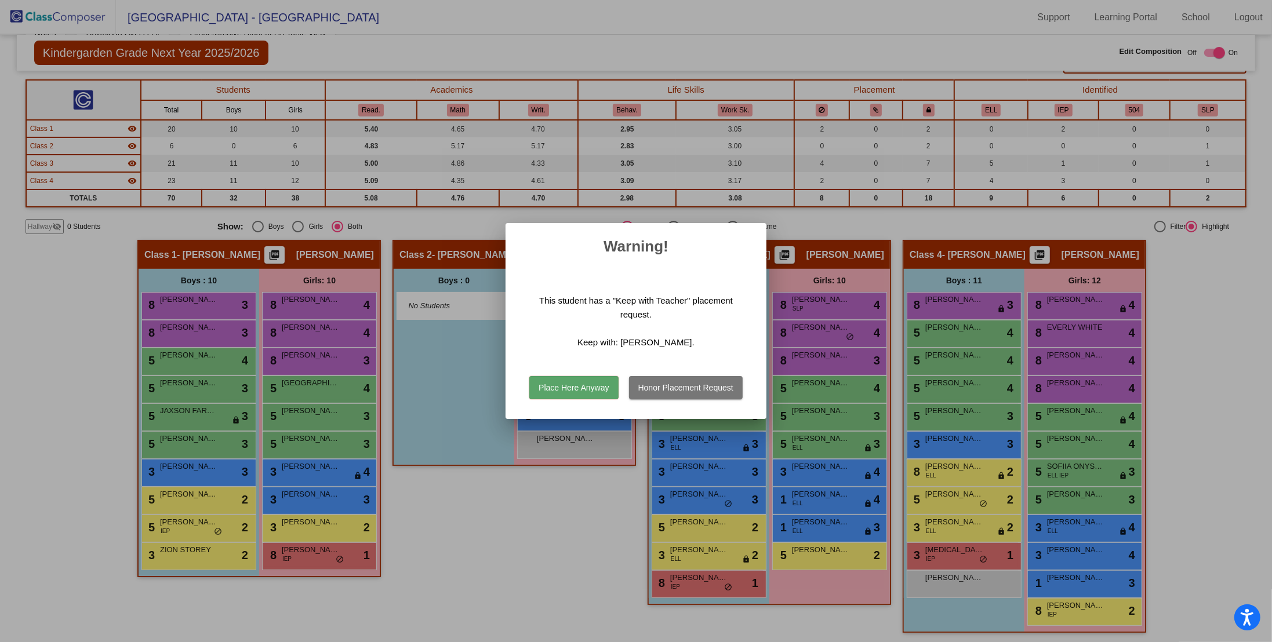
click at [590, 347] on button "Place Here Anyway" at bounding box center [573, 387] width 89 height 23
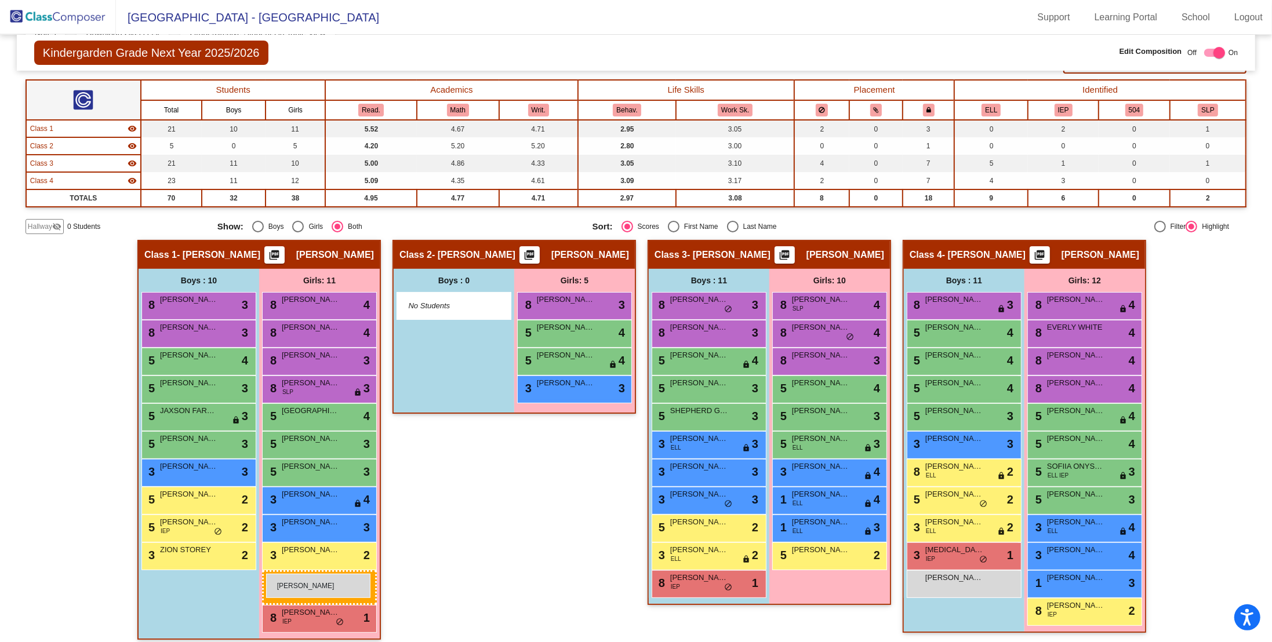
drag, startPoint x: 584, startPoint y: 416, endPoint x: 266, endPoint y: 574, distance: 354.7
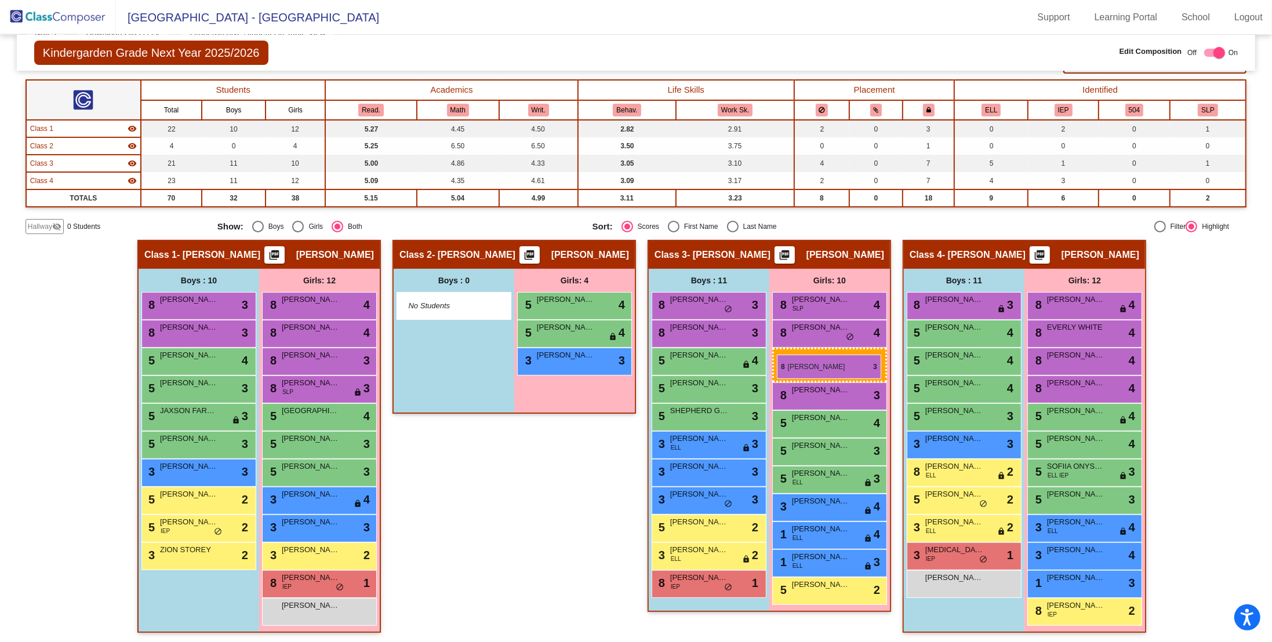
drag, startPoint x: 562, startPoint y: 300, endPoint x: 777, endPoint y: 355, distance: 221.4
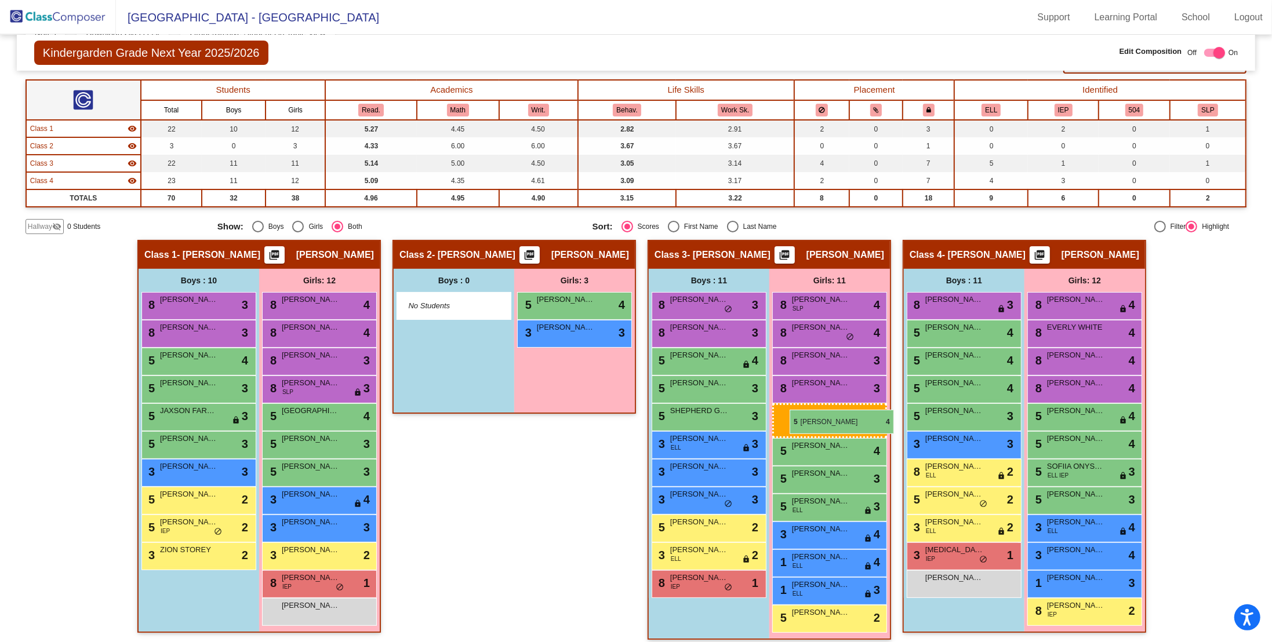
drag, startPoint x: 563, startPoint y: 333, endPoint x: 790, endPoint y: 410, distance: 239.4
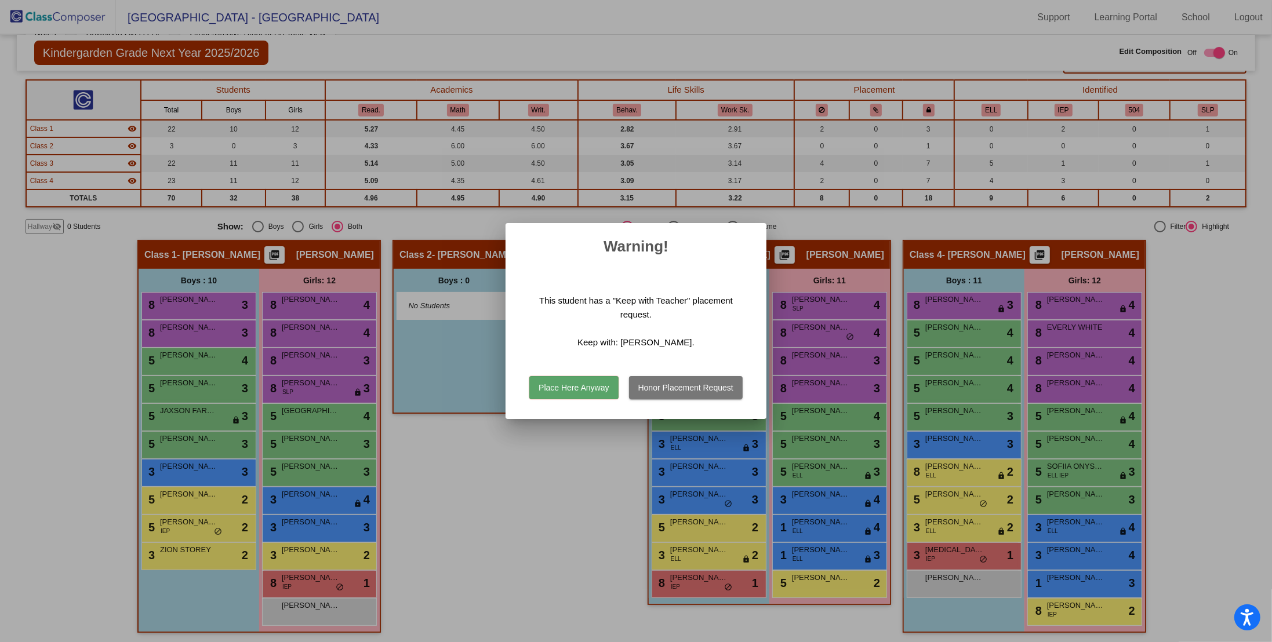
click at [570, 347] on button "Place Here Anyway" at bounding box center [573, 387] width 89 height 23
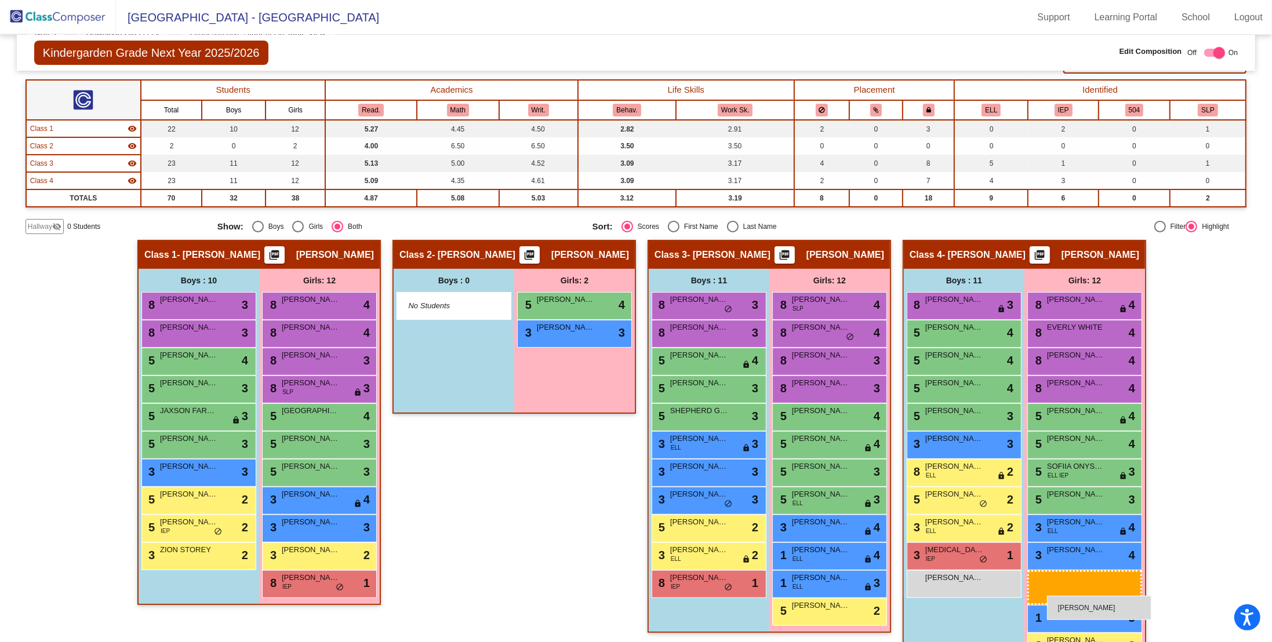
drag, startPoint x: 291, startPoint y: 612, endPoint x: 1047, endPoint y: 596, distance: 756.1
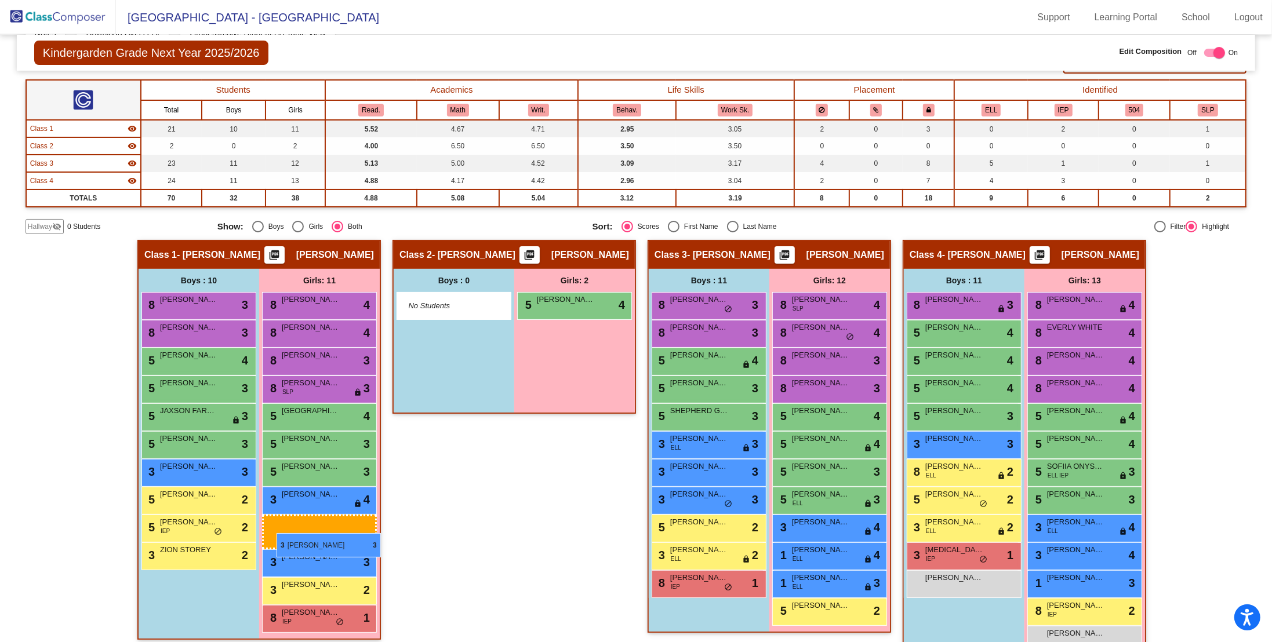
drag, startPoint x: 571, startPoint y: 329, endPoint x: 275, endPoint y: 533, distance: 359.7
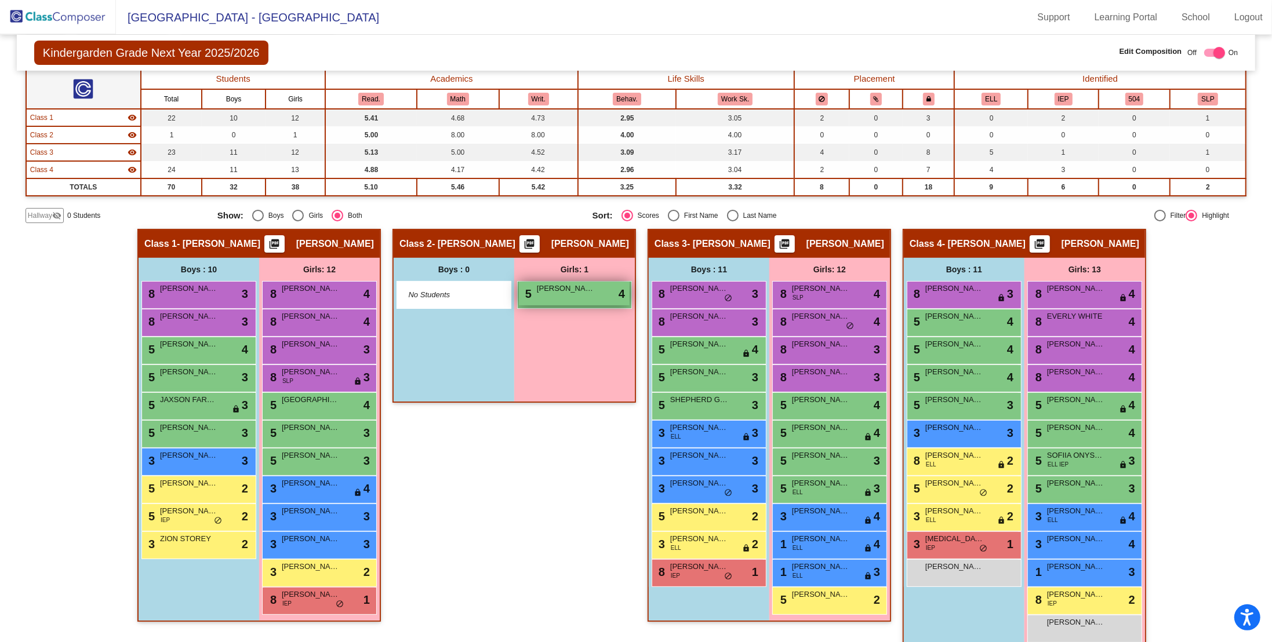
scroll to position [79, 0]
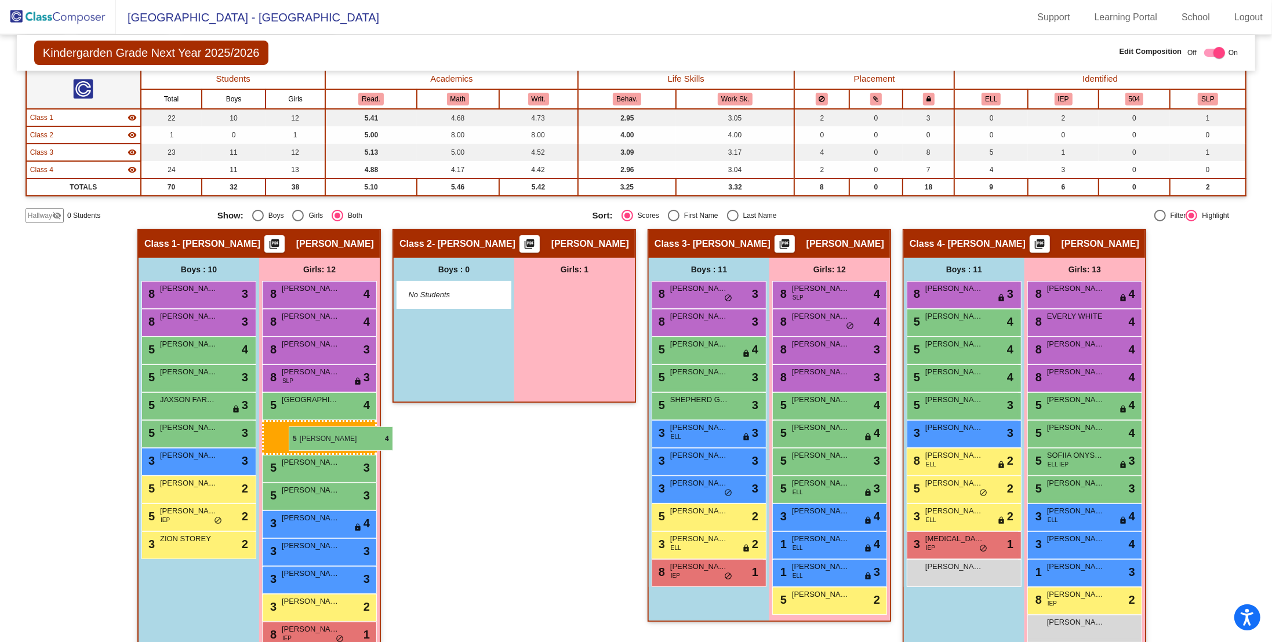
drag, startPoint x: 569, startPoint y: 295, endPoint x: 289, endPoint y: 427, distance: 309.4
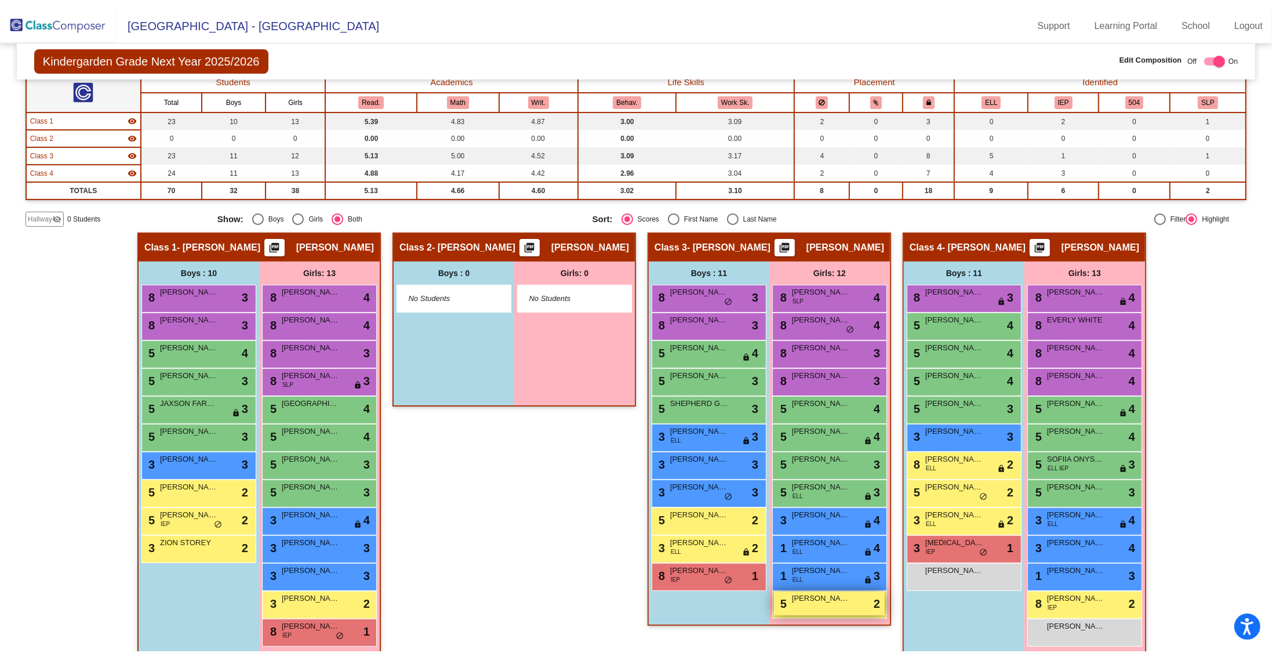
scroll to position [96, 0]
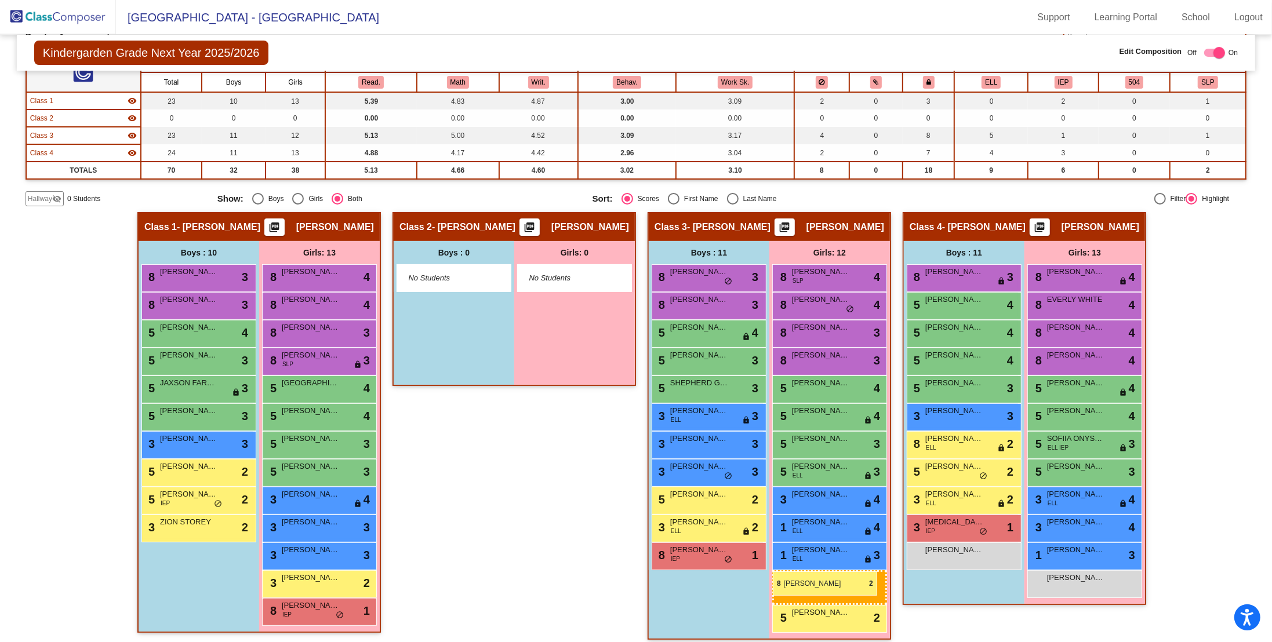
drag, startPoint x: 1075, startPoint y: 580, endPoint x: 773, endPoint y: 572, distance: 302.1
drag, startPoint x: 810, startPoint y: 584, endPoint x: 780, endPoint y: 575, distance: 31.5
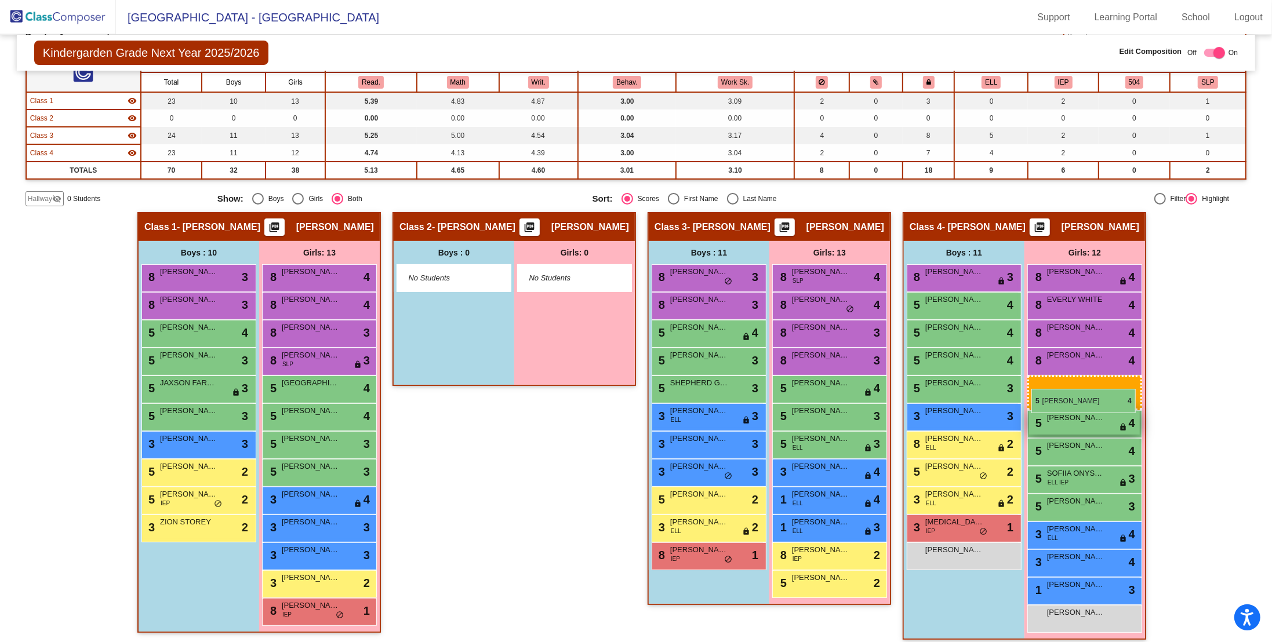
drag, startPoint x: 802, startPoint y: 388, endPoint x: 1030, endPoint y: 387, distance: 227.2
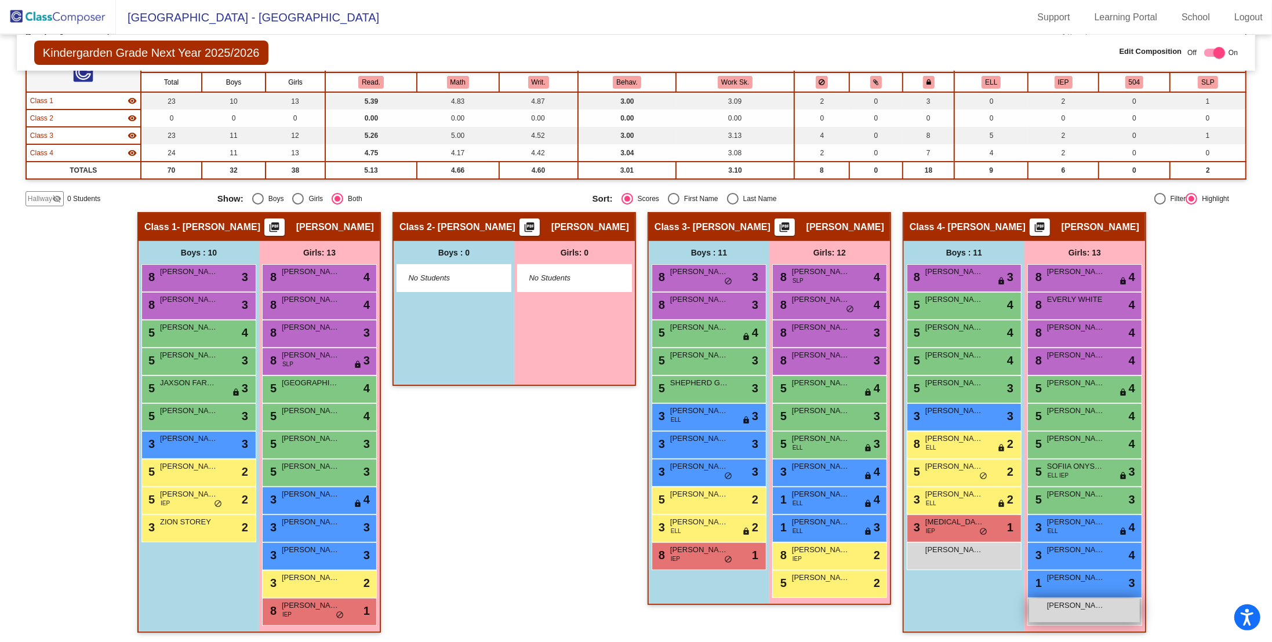
click at [791, 347] on div "[PERSON_NAME] lock do_not_disturb_alt" at bounding box center [1084, 611] width 111 height 24
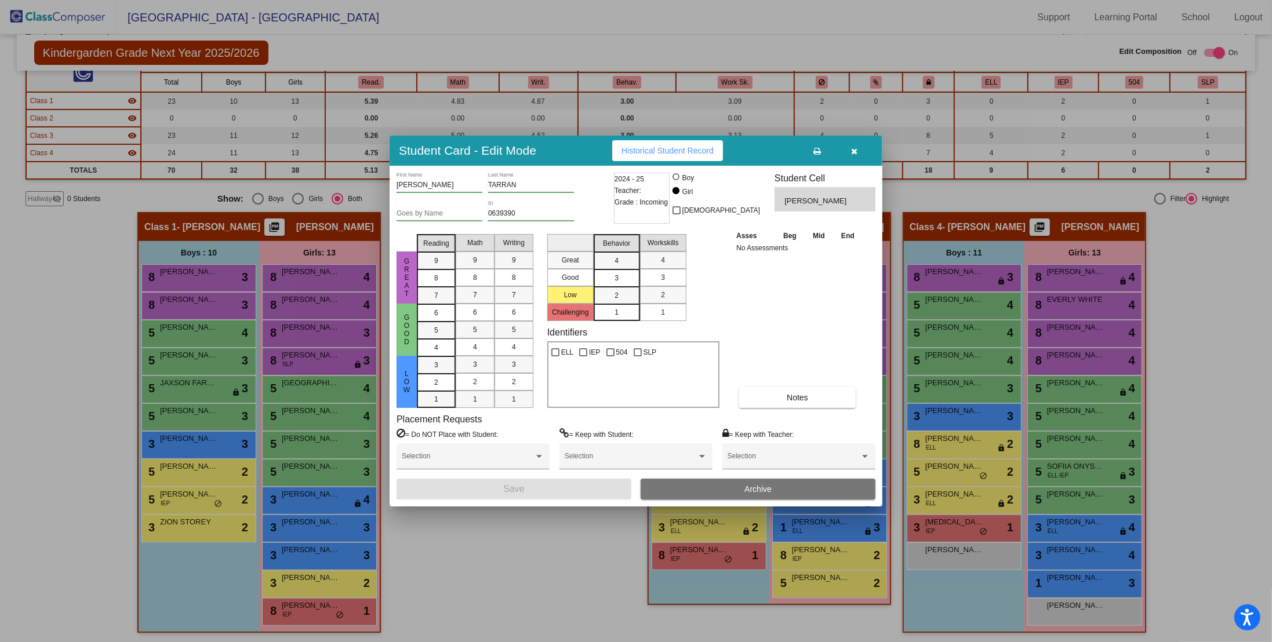
click at [791, 154] on icon "button" at bounding box center [855, 151] width 6 height 8
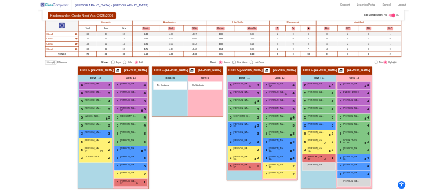
scroll to position [78, 0]
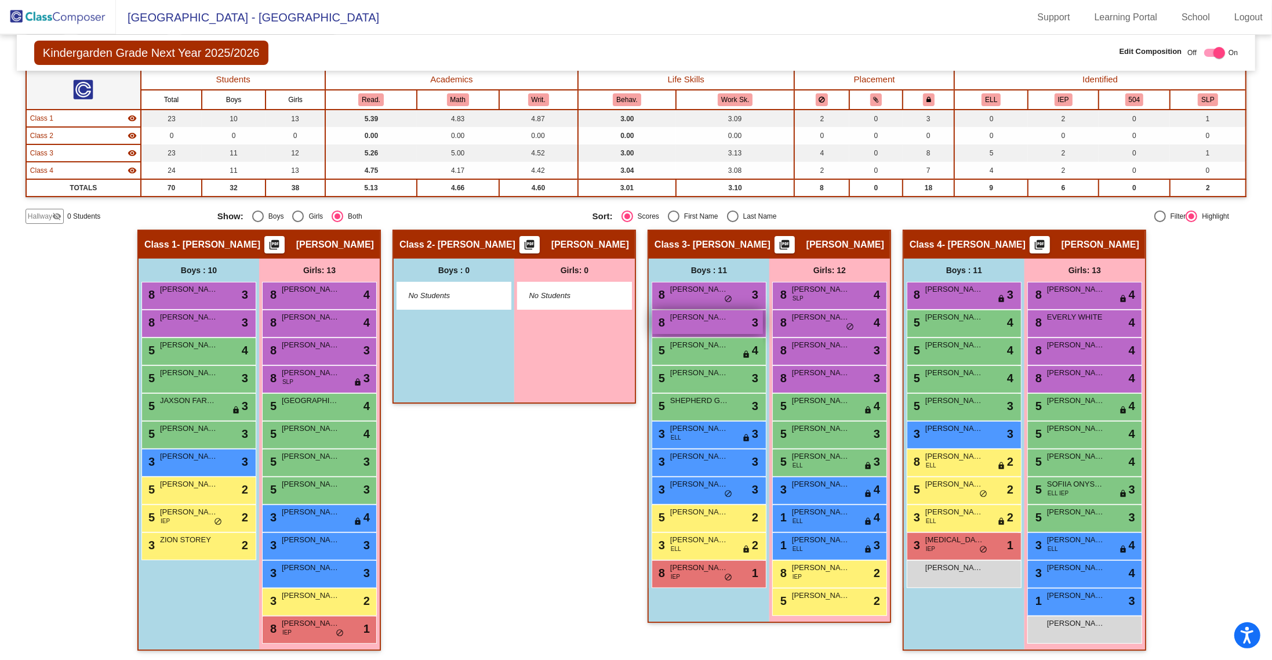
click at [721, 317] on span "[PERSON_NAME]" at bounding box center [699, 317] width 58 height 12
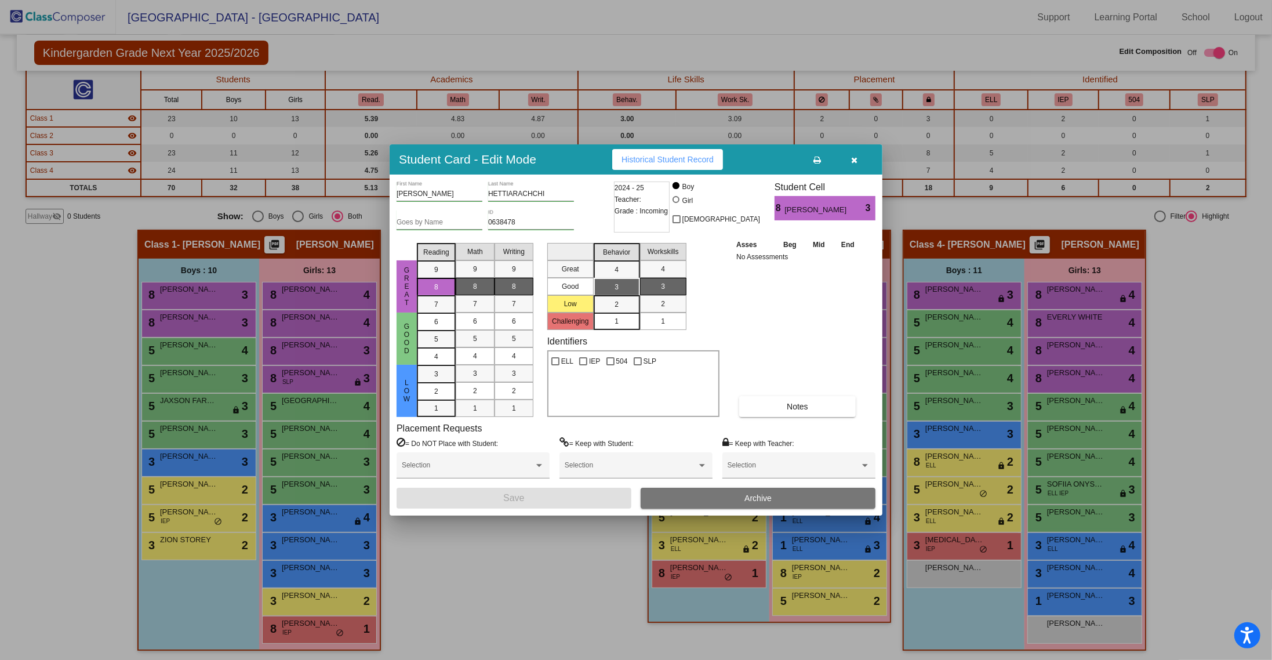
click at [791, 163] on icon "button" at bounding box center [855, 160] width 6 height 8
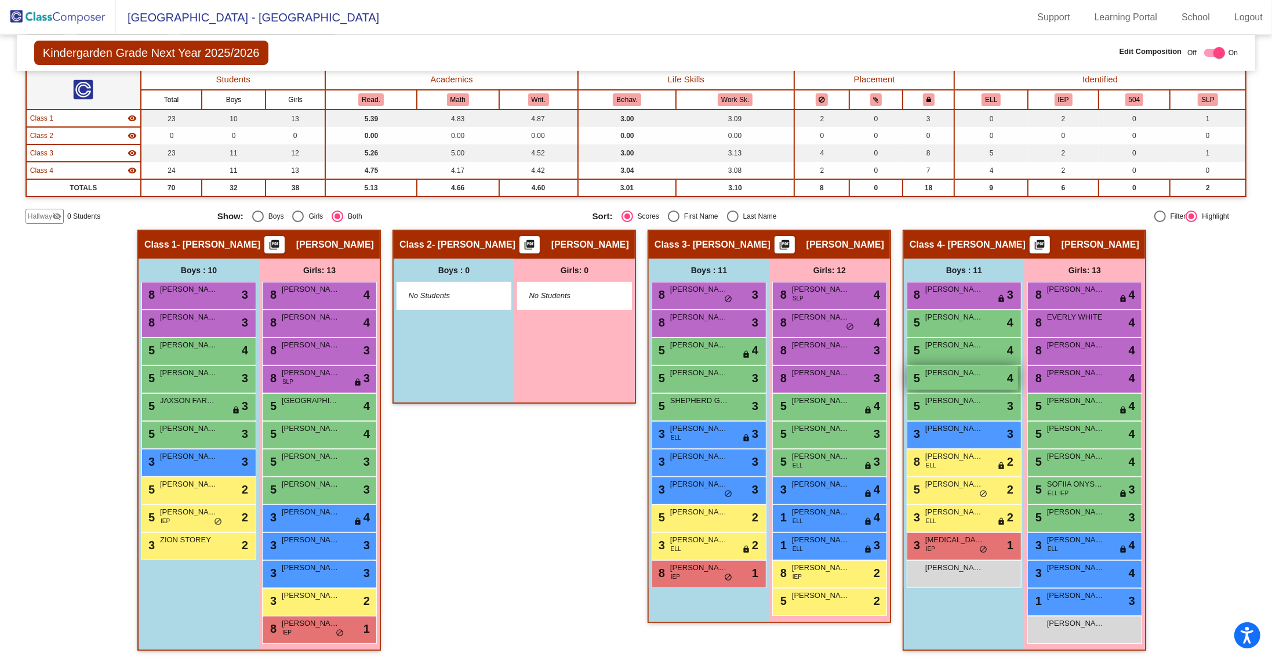
click at [791, 347] on div "5 [PERSON_NAME] lock do_not_disturb_alt 4" at bounding box center [962, 378] width 111 height 24
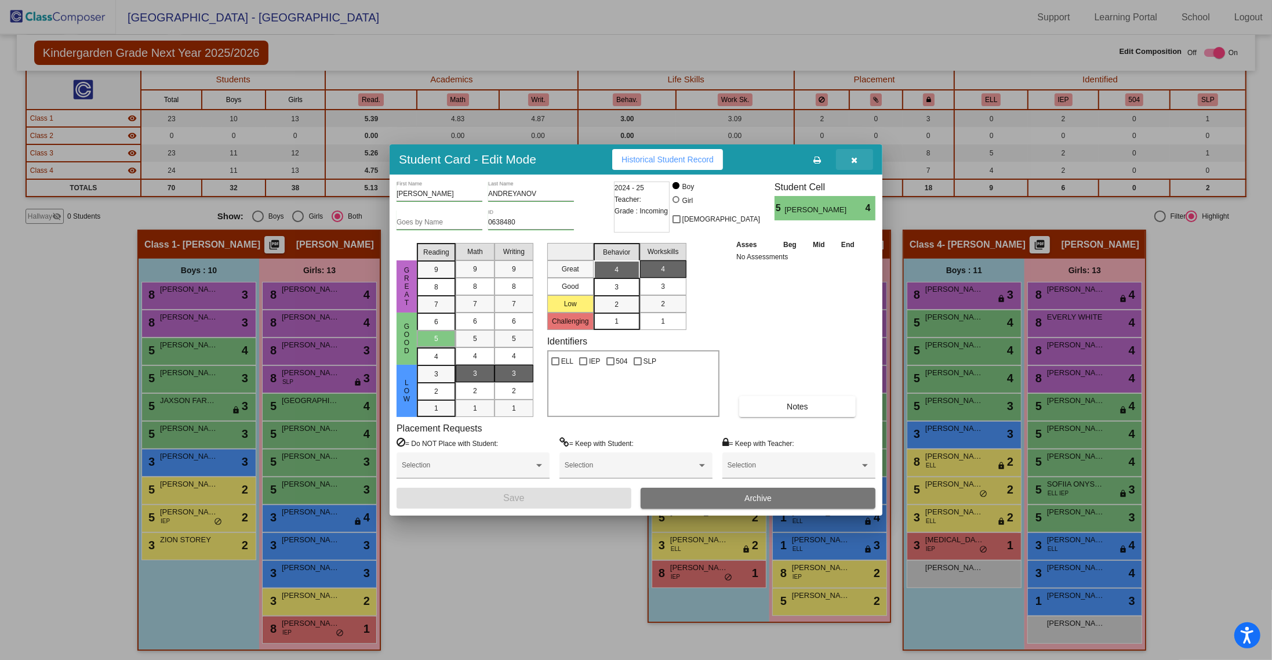
click at [791, 157] on icon "button" at bounding box center [855, 160] width 6 height 8
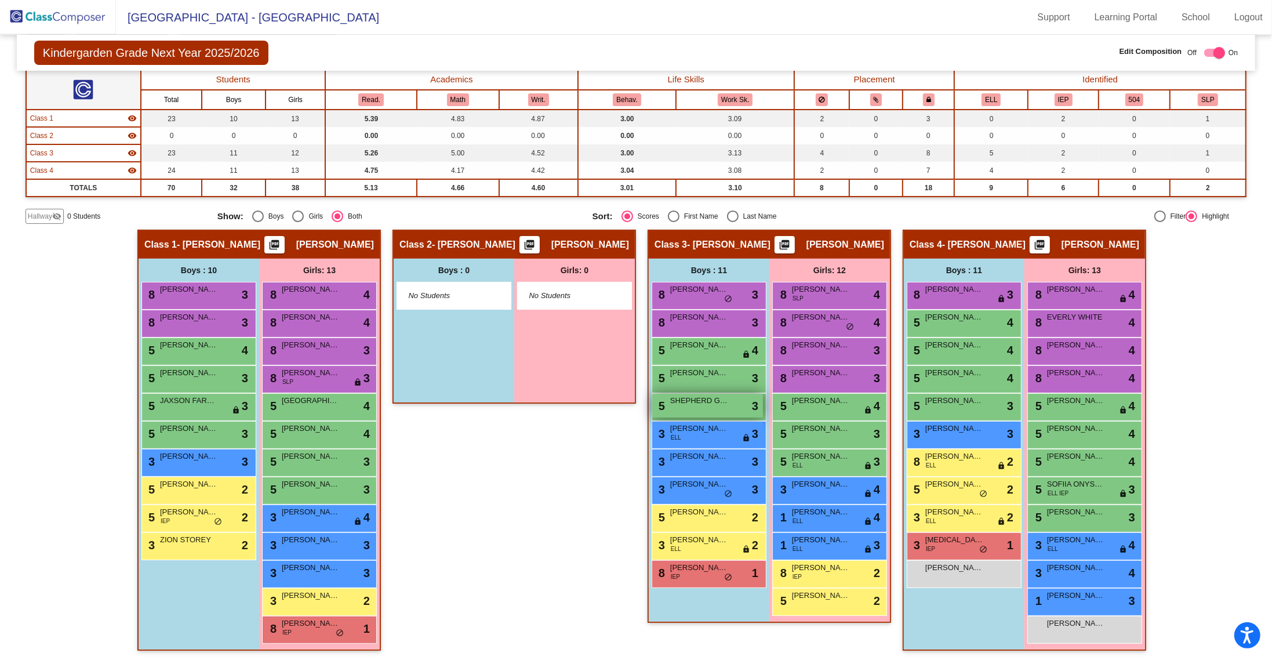
click at [683, 347] on div "5 SHEPHERD GREEK lock do_not_disturb_alt 3" at bounding box center [707, 406] width 111 height 24
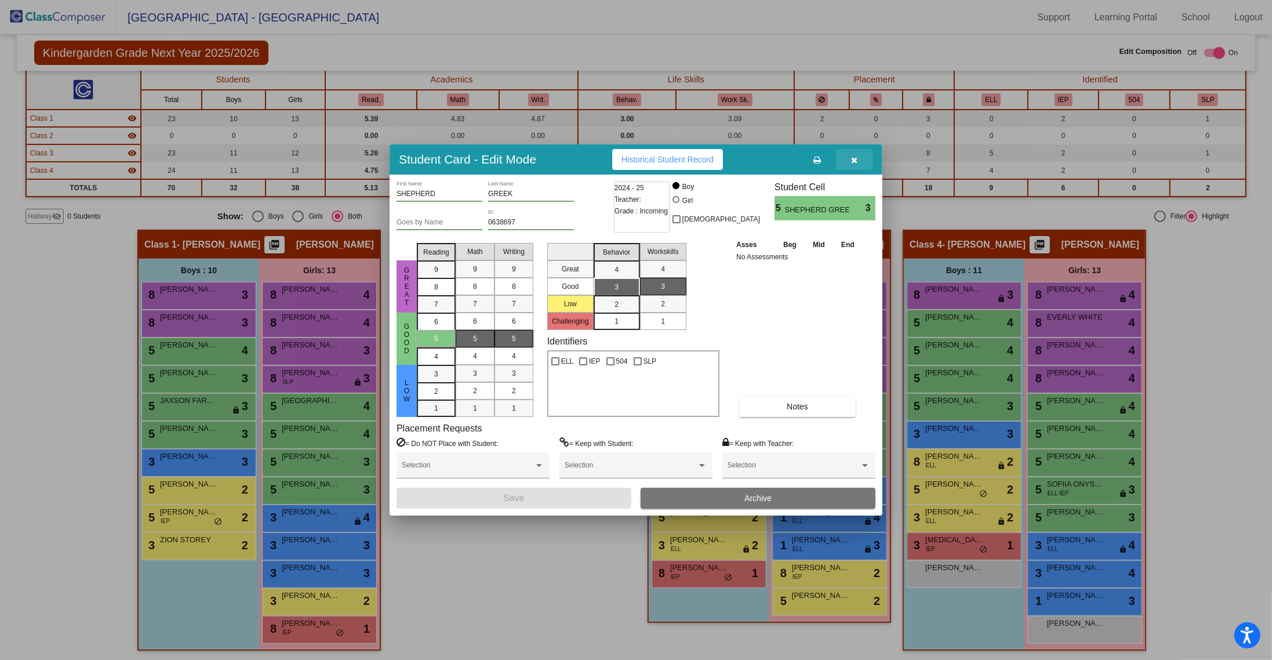
click at [791, 161] on icon "button" at bounding box center [855, 160] width 6 height 8
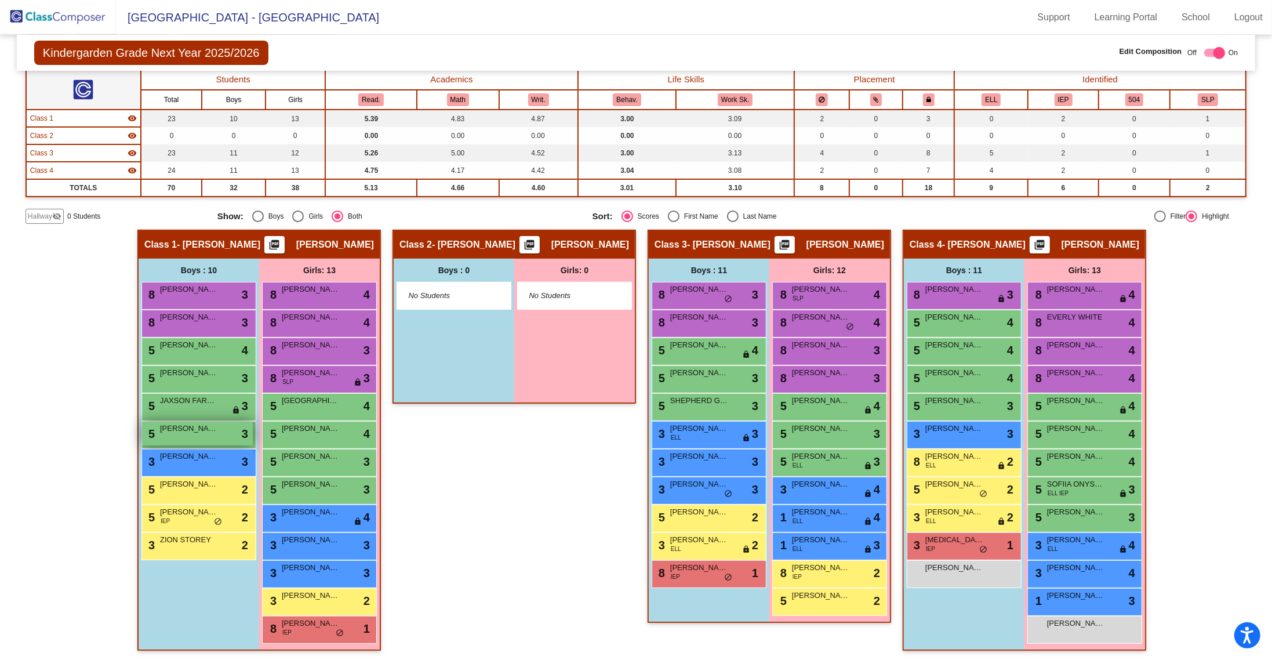
click at [172, 347] on div "5 [PERSON_NAME] lock do_not_disturb_alt 3" at bounding box center [197, 433] width 111 height 24
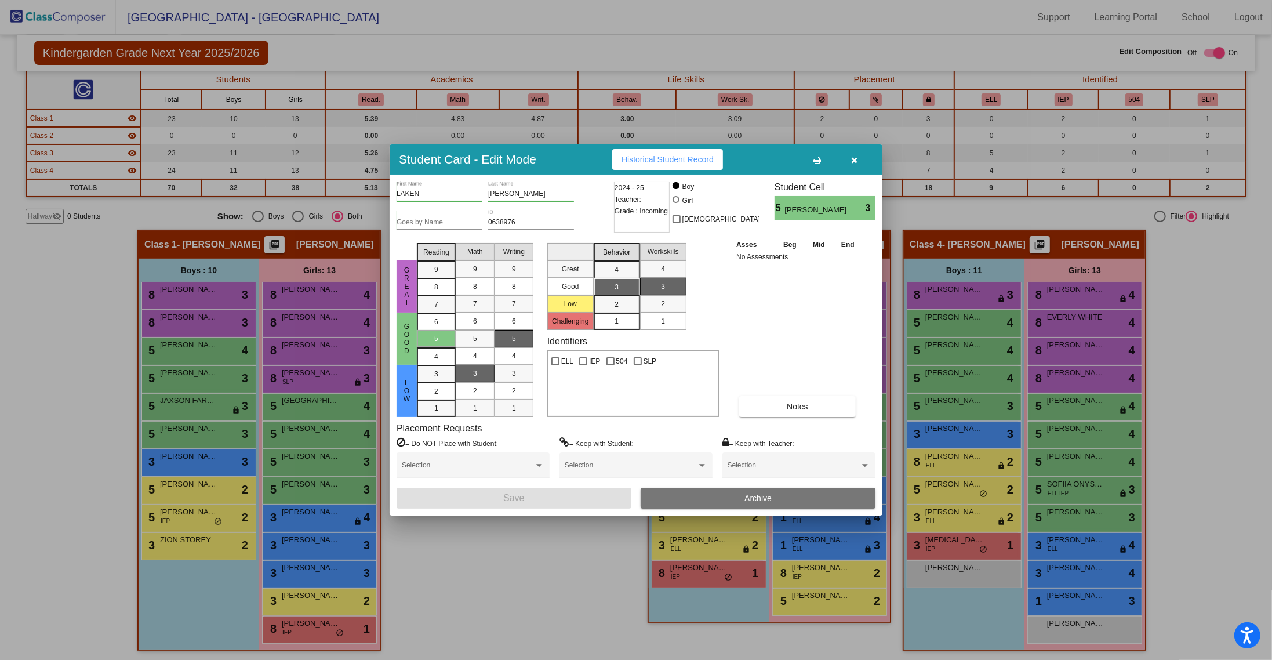
click at [791, 162] on icon "button" at bounding box center [855, 160] width 6 height 8
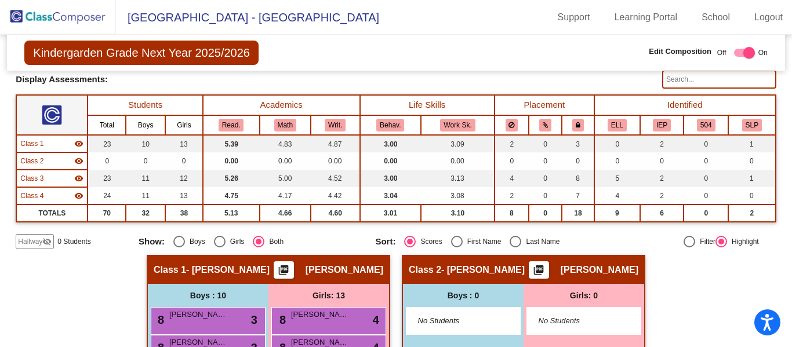
scroll to position [50, 0]
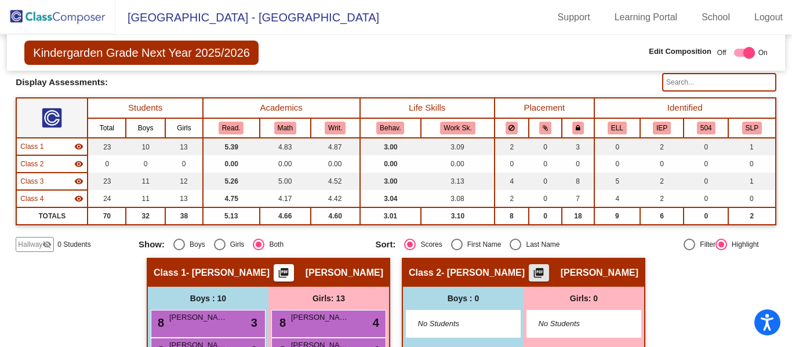
click at [545, 268] on mat-icon "picture_as_pdf" at bounding box center [539, 275] width 14 height 16
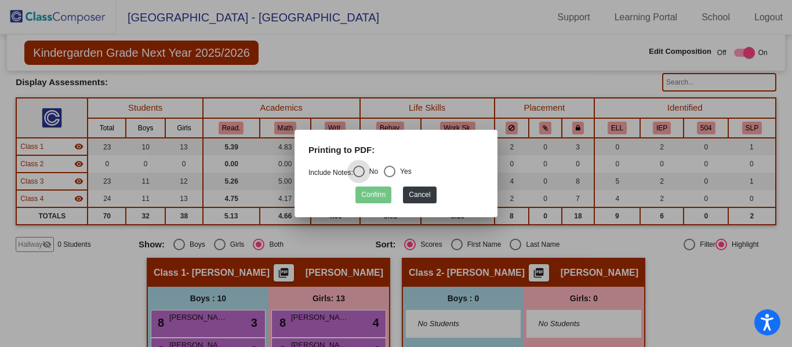
click at [355, 186] on div "Confirm Cancel" at bounding box center [395, 192] width 175 height 23
click at [441, 193] on div "Confirm Cancel" at bounding box center [395, 192] width 175 height 23
click at [430, 193] on button "Cancel" at bounding box center [419, 195] width 33 height 17
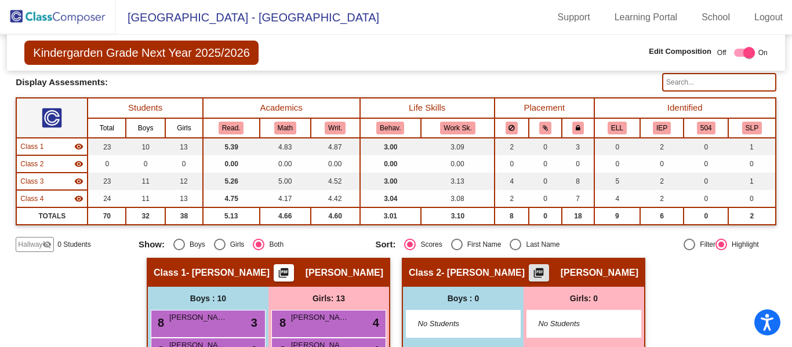
click at [287, 275] on mat-icon "picture_as_pdf" at bounding box center [284, 275] width 14 height 16
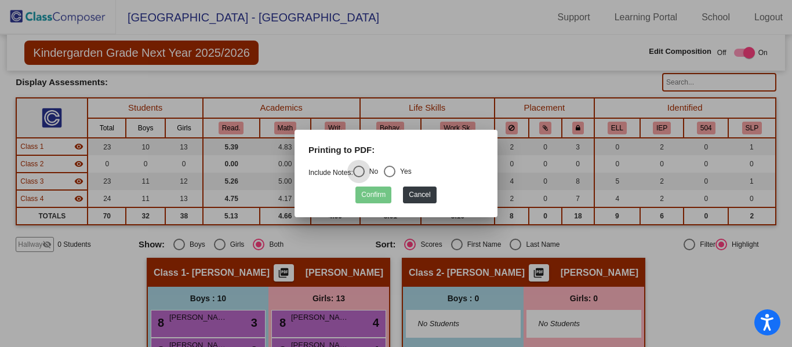
click at [395, 169] on div "Select an option" at bounding box center [390, 172] width 12 height 12
click at [390, 177] on input "Yes" at bounding box center [389, 177] width 1 height 1
radio input "true"
click at [368, 175] on div "No" at bounding box center [371, 171] width 13 height 10
click at [359, 177] on input "No" at bounding box center [358, 177] width 1 height 1
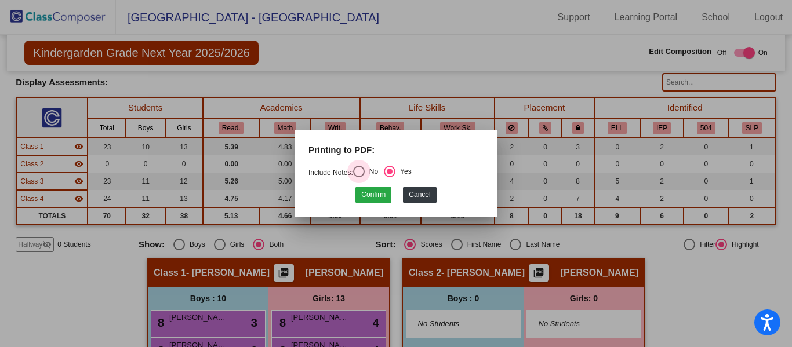
radio input "true"
click at [374, 195] on button "Confirm" at bounding box center [373, 195] width 36 height 17
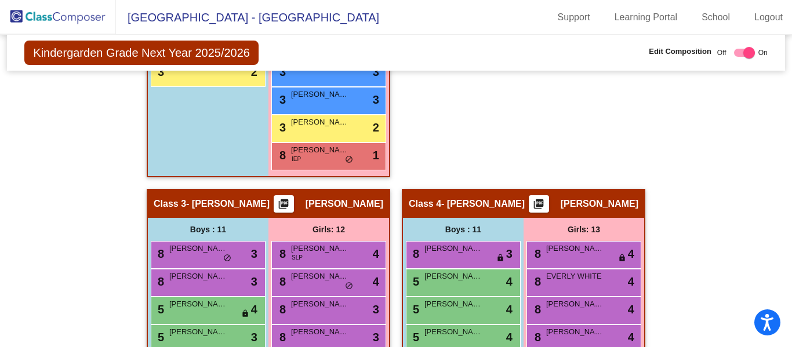
scroll to position [568, 0]
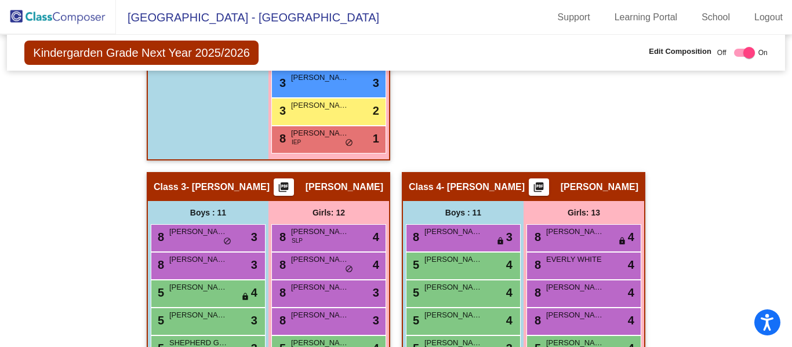
click at [278, 184] on mat-icon "picture_as_pdf" at bounding box center [284, 189] width 14 height 16
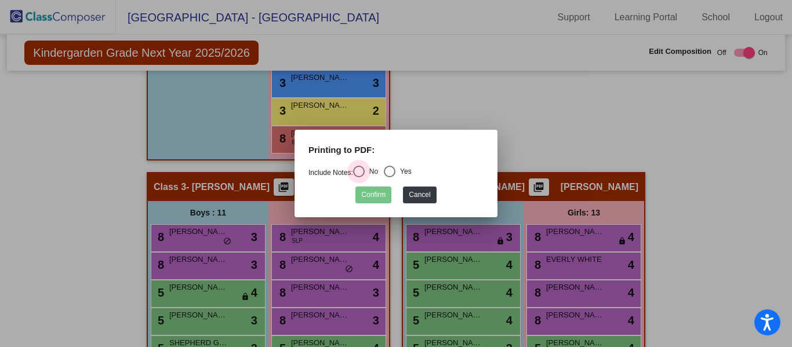
click at [371, 167] on div "No" at bounding box center [371, 171] width 13 height 10
click at [359, 177] on input "No" at bounding box center [358, 177] width 1 height 1
radio input "true"
click at [370, 201] on button "Confirm" at bounding box center [373, 195] width 36 height 17
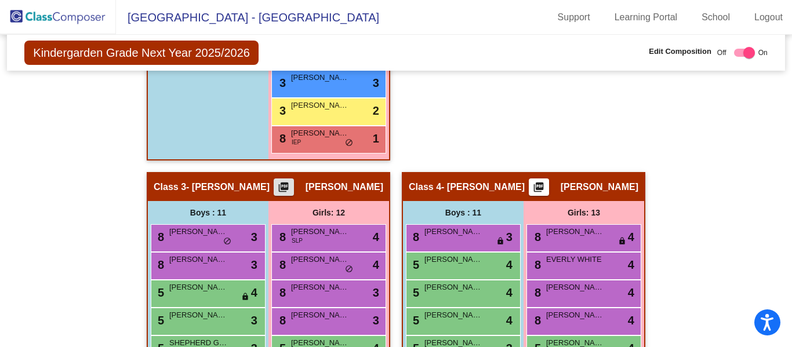
click at [545, 193] on mat-icon "picture_as_pdf" at bounding box center [539, 189] width 14 height 16
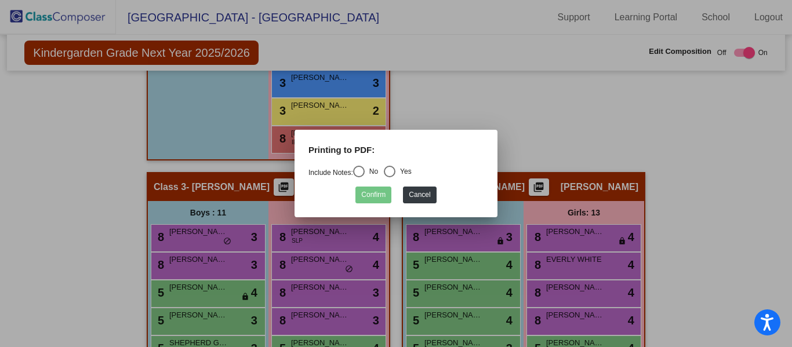
click at [363, 173] on div "Select an option" at bounding box center [359, 172] width 12 height 12
click at [359, 177] on input "No" at bounding box center [358, 177] width 1 height 1
radio input "true"
click at [369, 199] on button "Confirm" at bounding box center [373, 195] width 36 height 17
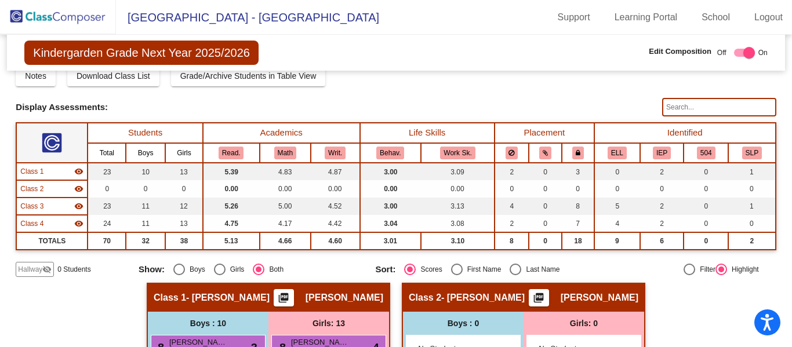
scroll to position [0, 0]
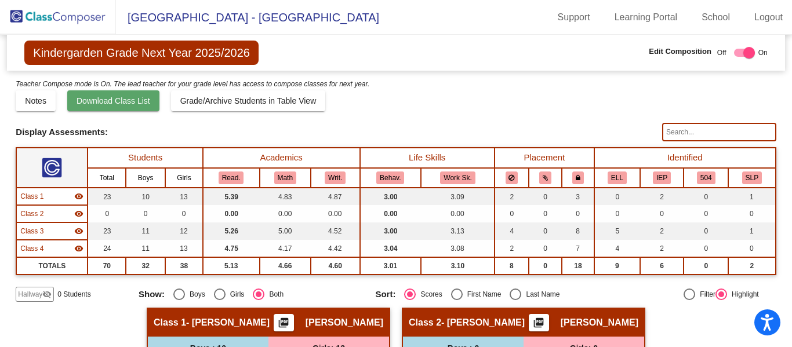
click at [130, 101] on span "Download Class List" at bounding box center [114, 100] width 74 height 9
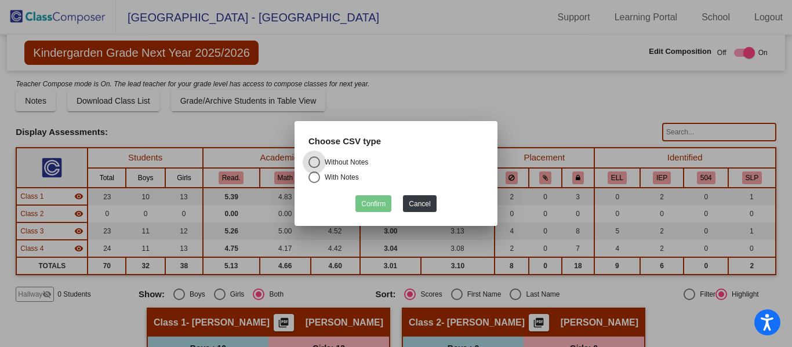
click at [346, 178] on div "With Notes" at bounding box center [339, 177] width 39 height 10
click at [314, 183] on input "With Notes" at bounding box center [314, 183] width 1 height 1
radio input "true"
click at [344, 163] on div "Without Notes" at bounding box center [344, 162] width 48 height 10
click at [314, 168] on input "Without Notes" at bounding box center [314, 168] width 1 height 1
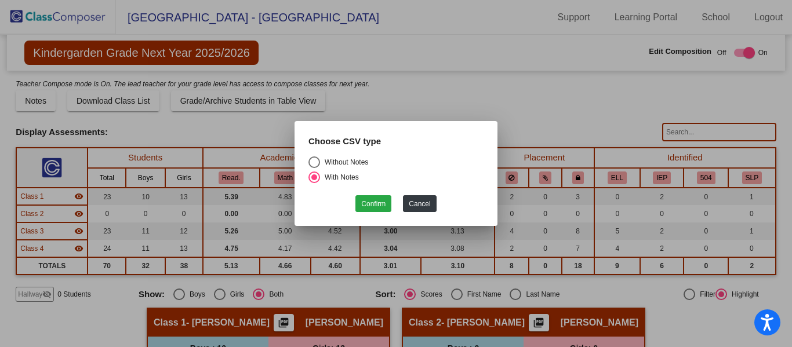
radio input "true"
click at [366, 206] on button "Confirm" at bounding box center [373, 203] width 36 height 17
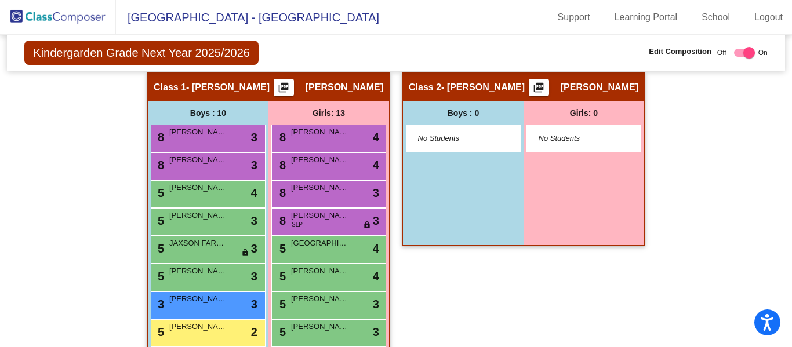
scroll to position [238, 0]
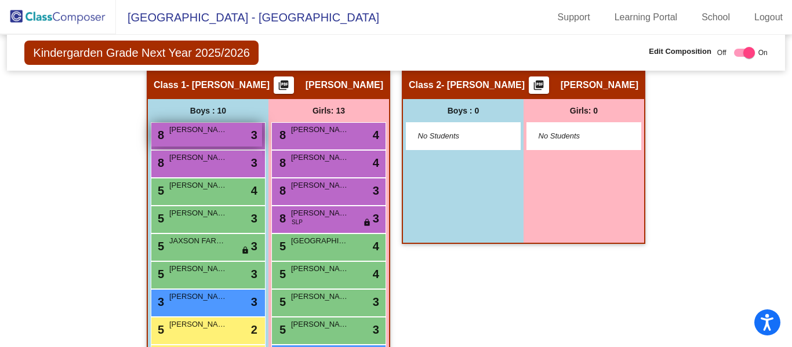
click at [198, 140] on div "8 [PERSON_NAME] lock do_not_disturb_alt 3" at bounding box center [206, 135] width 111 height 24
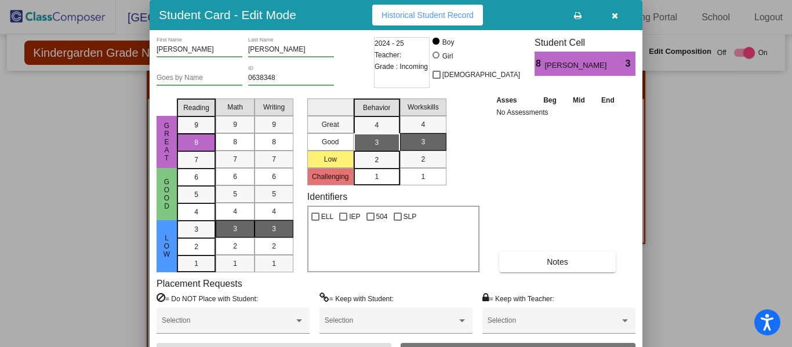
click at [614, 20] on button "button" at bounding box center [614, 15] width 37 height 21
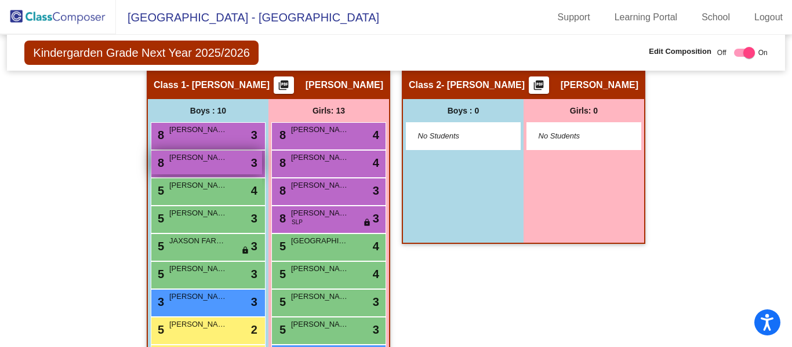
click at [210, 163] on span "[PERSON_NAME]" at bounding box center [198, 158] width 58 height 12
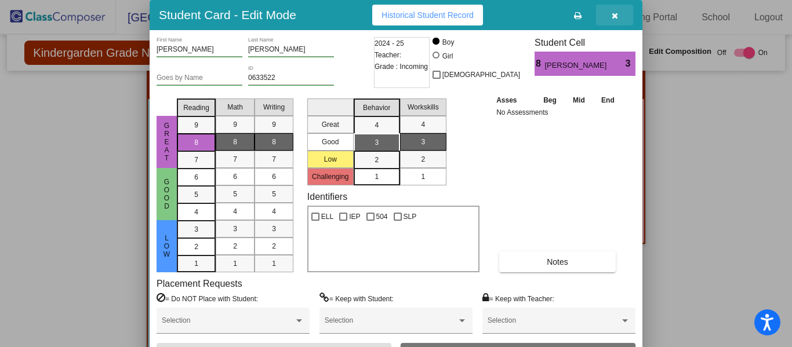
click at [619, 12] on button "button" at bounding box center [614, 15] width 37 height 21
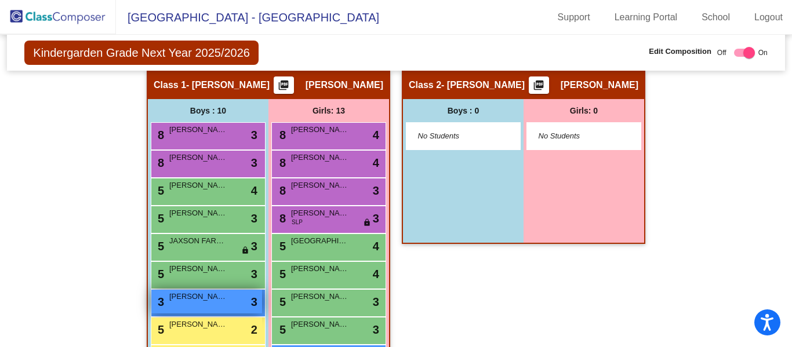
click at [213, 302] on span "[PERSON_NAME]" at bounding box center [198, 297] width 58 height 12
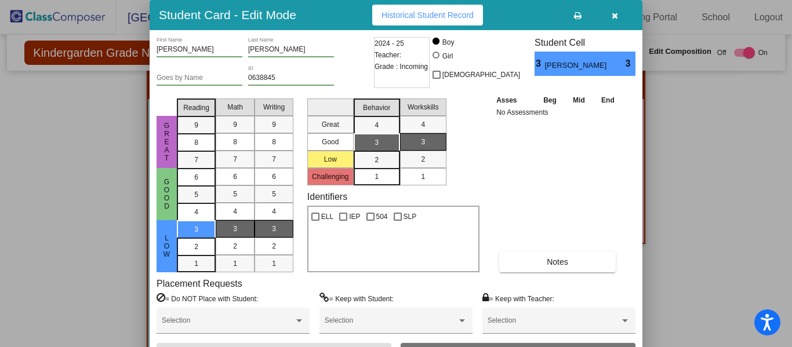
click at [613, 13] on icon "button" at bounding box center [615, 16] width 6 height 8
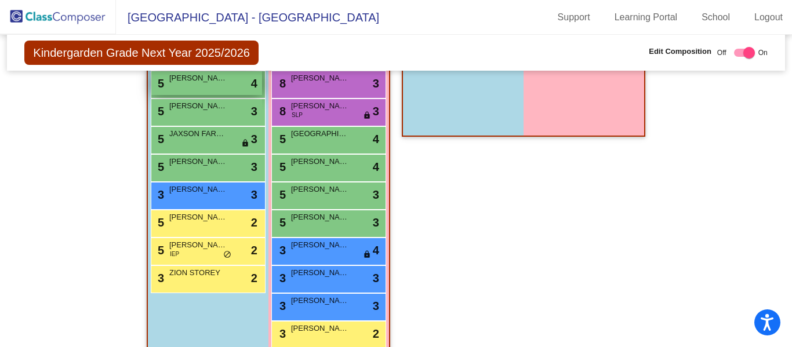
scroll to position [347, 0]
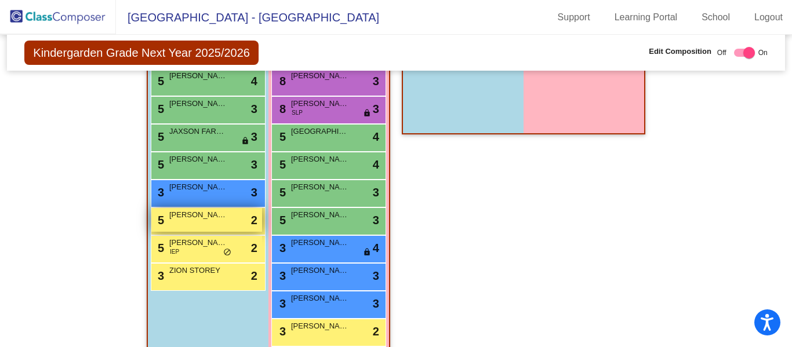
click at [202, 224] on div "5 [PERSON_NAME] lock do_not_disturb_alt 2" at bounding box center [206, 220] width 111 height 24
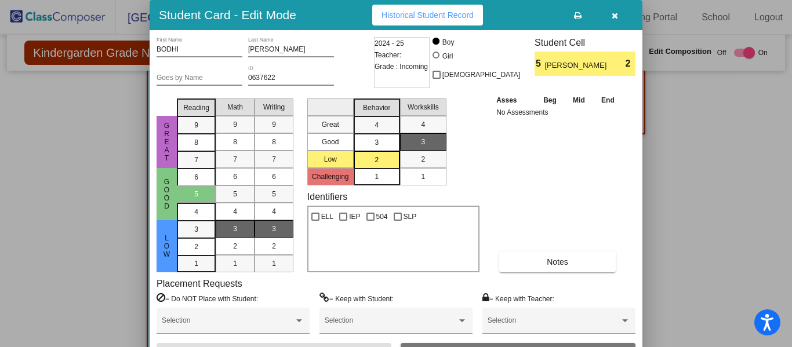
click at [613, 19] on icon "button" at bounding box center [615, 16] width 6 height 8
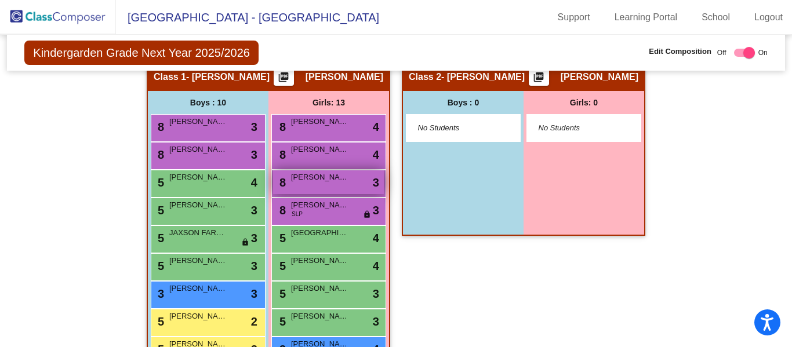
scroll to position [250, 0]
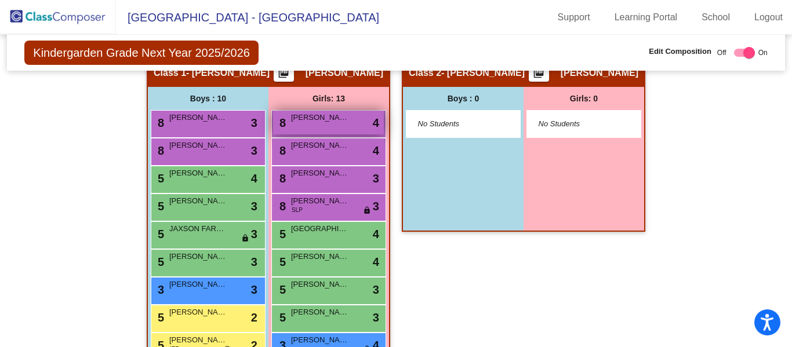
click at [328, 130] on div "8 [PERSON_NAME] lock do_not_disturb_alt 4" at bounding box center [328, 123] width 111 height 24
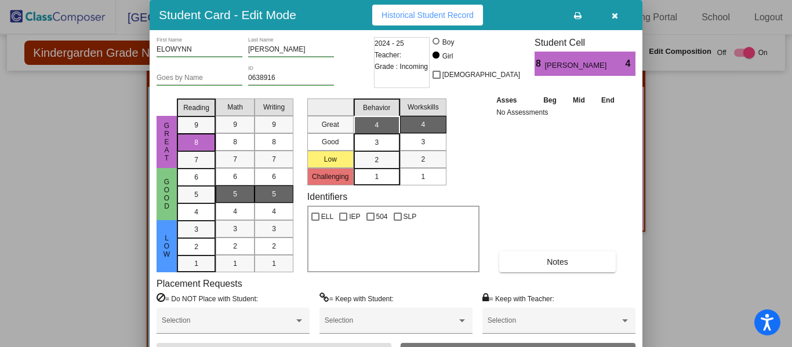
click at [612, 22] on button "button" at bounding box center [614, 15] width 37 height 21
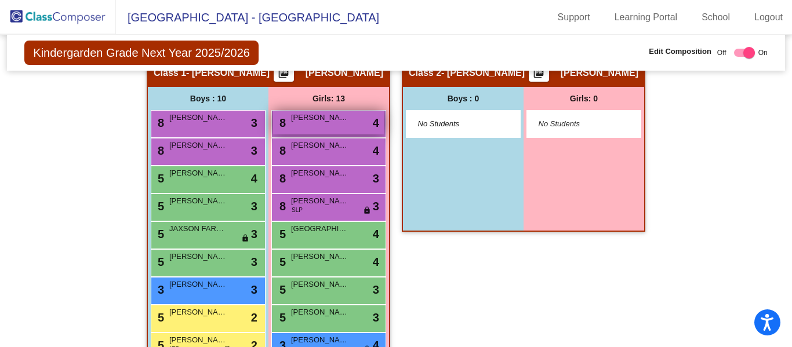
click at [323, 126] on div "8 [PERSON_NAME] lock do_not_disturb_alt 4" at bounding box center [328, 123] width 111 height 24
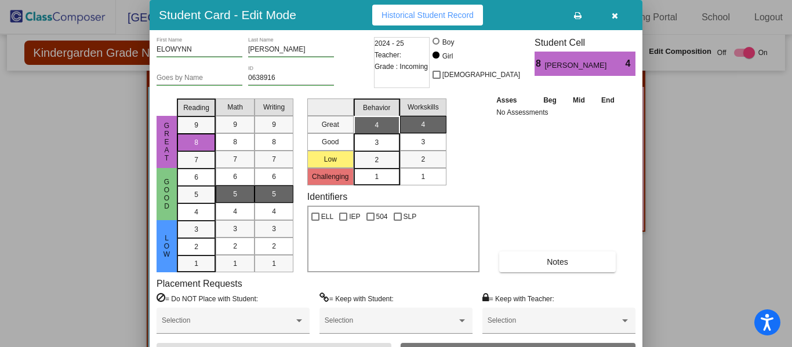
click at [613, 16] on icon "button" at bounding box center [615, 16] width 6 height 8
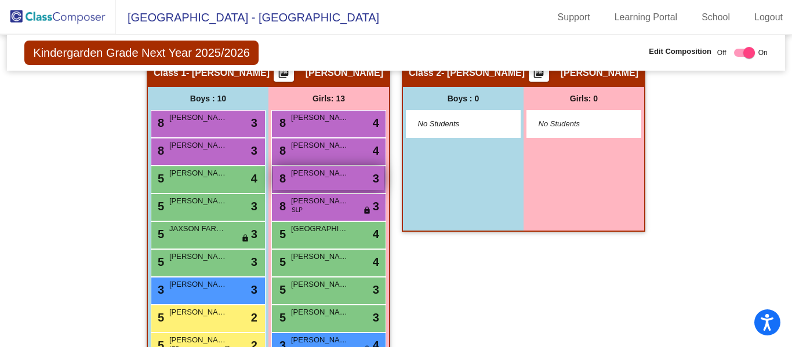
click at [321, 185] on div "8 [PERSON_NAME] lock do_not_disturb_alt 3" at bounding box center [328, 178] width 111 height 24
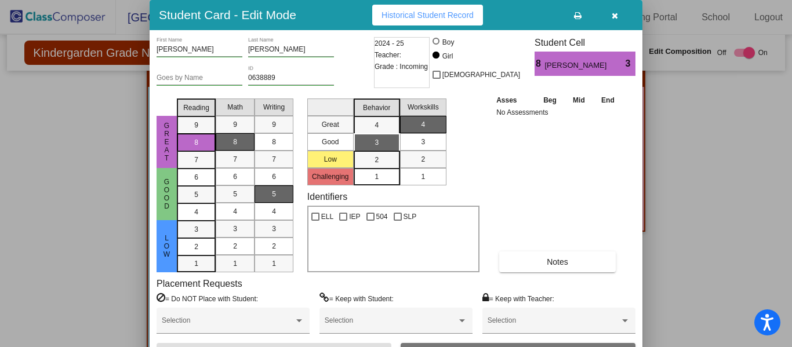
click at [617, 21] on button "button" at bounding box center [614, 15] width 37 height 21
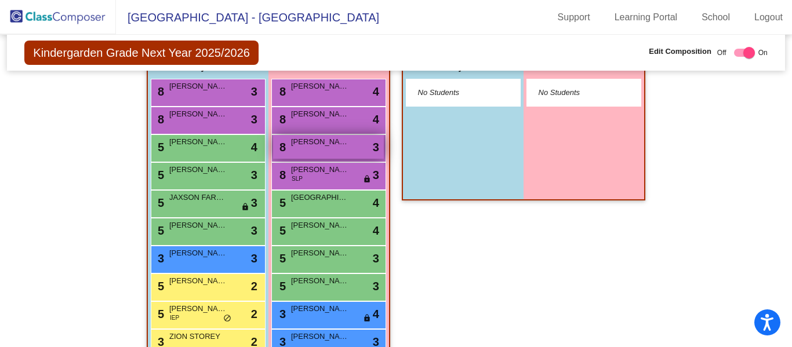
scroll to position [284, 0]
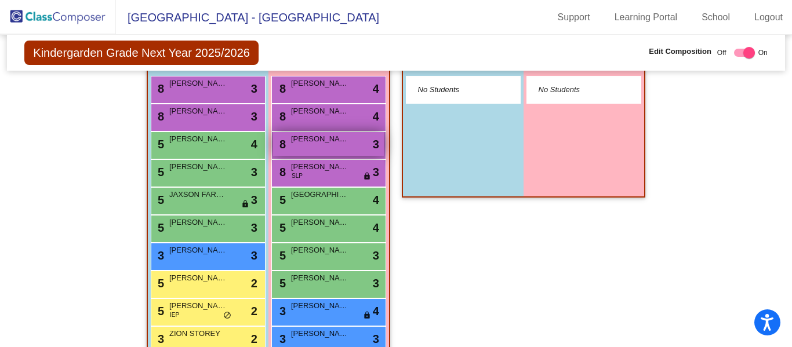
click at [327, 146] on div "8 [PERSON_NAME] lock do_not_disturb_alt 3" at bounding box center [328, 144] width 111 height 24
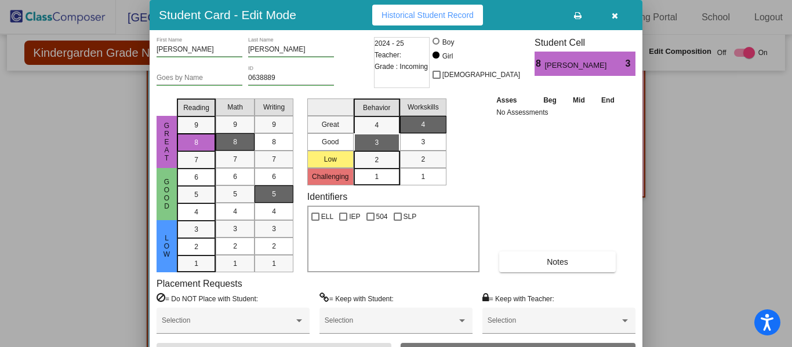
click at [612, 19] on icon "button" at bounding box center [615, 16] width 6 height 8
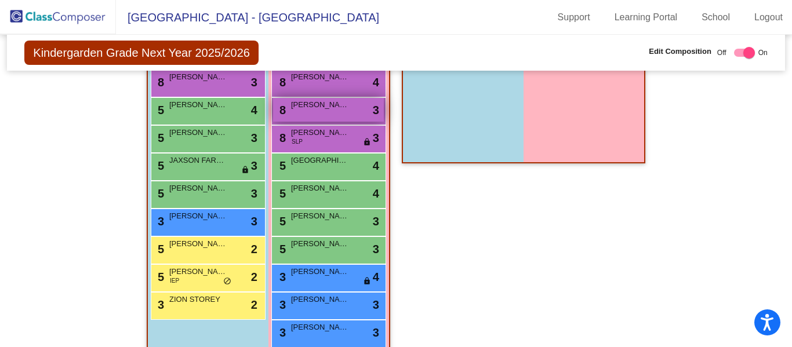
scroll to position [321, 0]
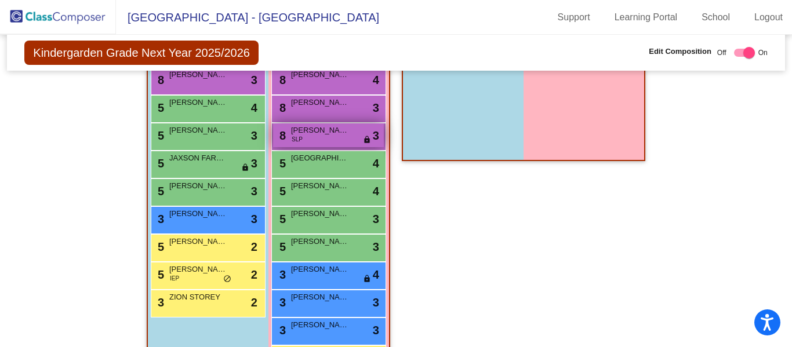
click at [337, 141] on div "8 [PERSON_NAME] SLP lock do_not_disturb_alt 3" at bounding box center [328, 135] width 111 height 24
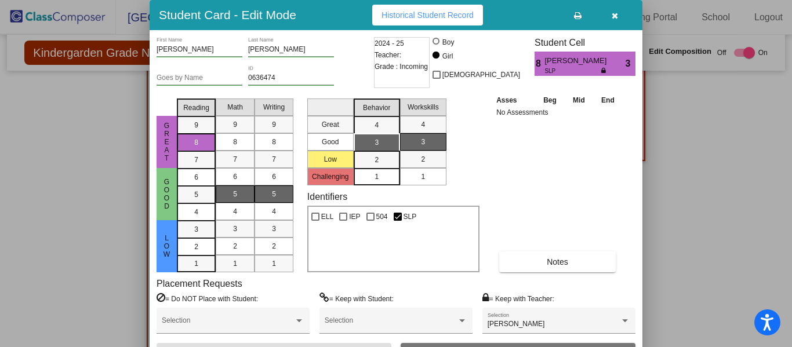
click at [619, 20] on button "button" at bounding box center [614, 15] width 37 height 21
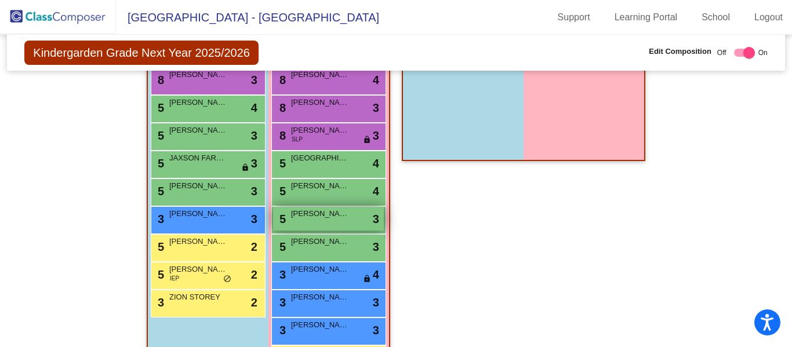
click at [337, 223] on div "5 [PERSON_NAME] lock do_not_disturb_alt 3" at bounding box center [328, 219] width 111 height 24
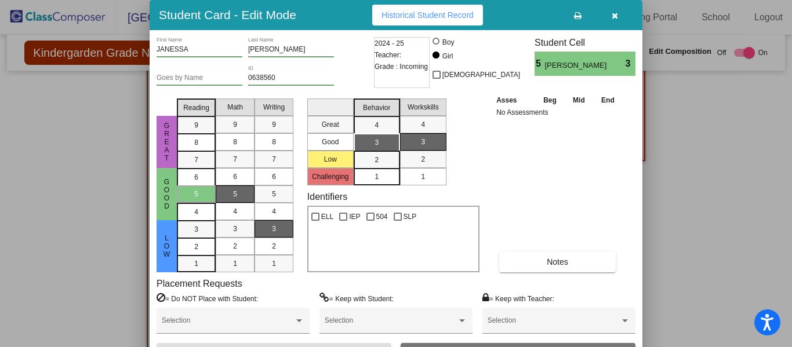
click at [612, 16] on icon "button" at bounding box center [615, 16] width 6 height 8
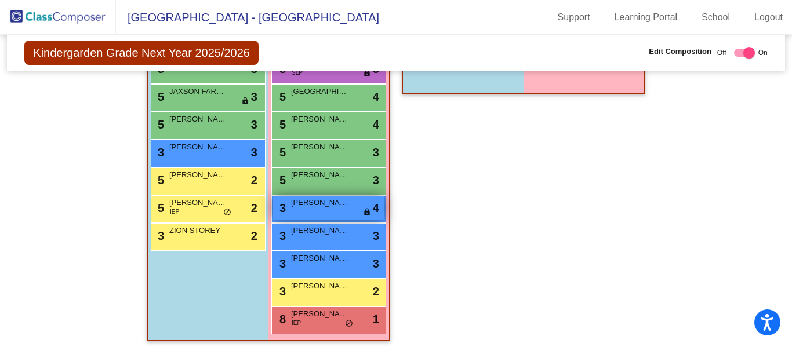
scroll to position [396, 0]
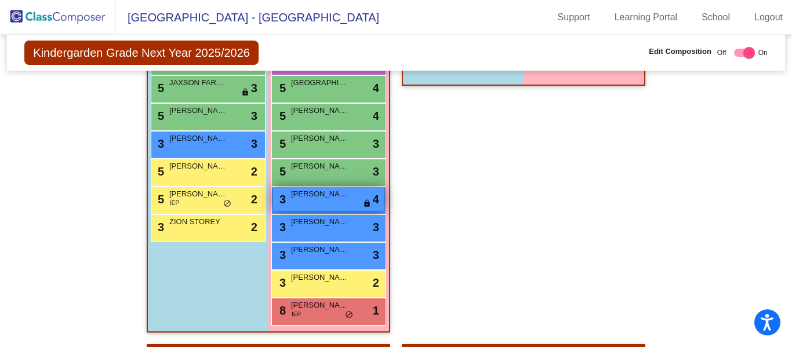
click at [334, 210] on div "3 [PERSON_NAME] lock do_not_disturb_alt 4" at bounding box center [328, 199] width 111 height 24
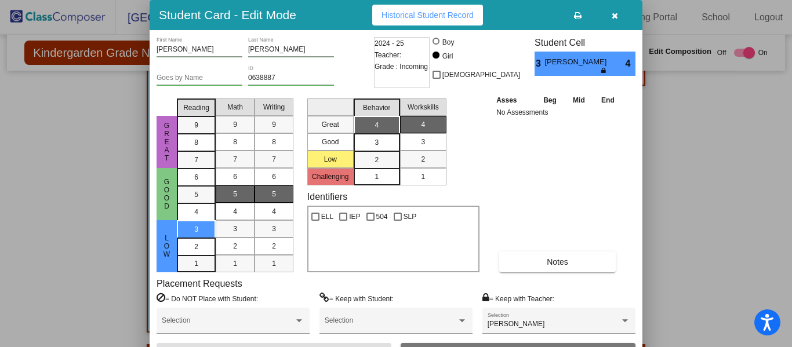
click at [617, 13] on icon "button" at bounding box center [615, 16] width 6 height 8
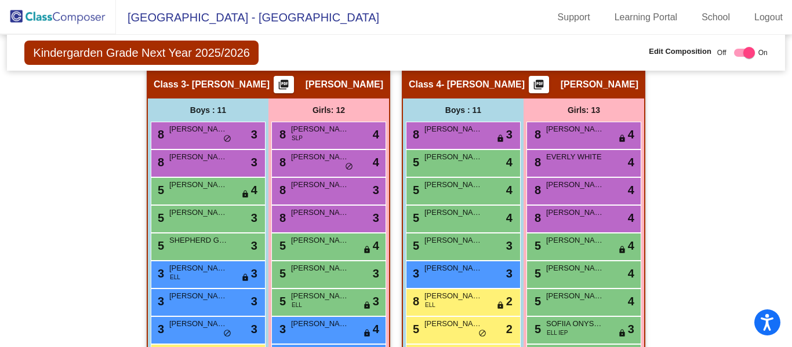
scroll to position [671, 0]
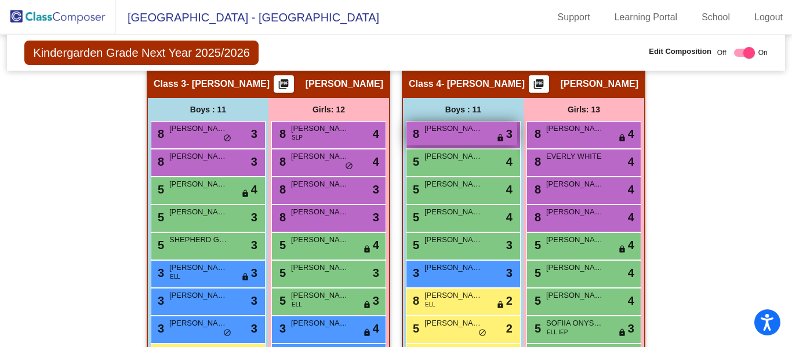
click at [463, 130] on span "[PERSON_NAME] [PERSON_NAME]" at bounding box center [453, 129] width 58 height 12
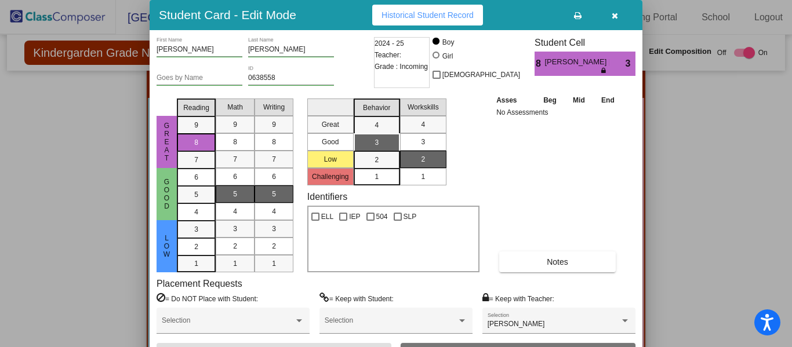
click at [609, 20] on button "button" at bounding box center [614, 15] width 37 height 21
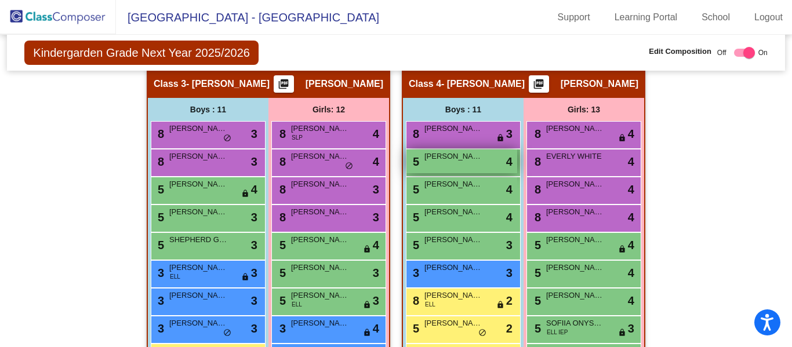
click at [463, 166] on div "5 [PERSON_NAME] lock do_not_disturb_alt 4" at bounding box center [461, 162] width 111 height 24
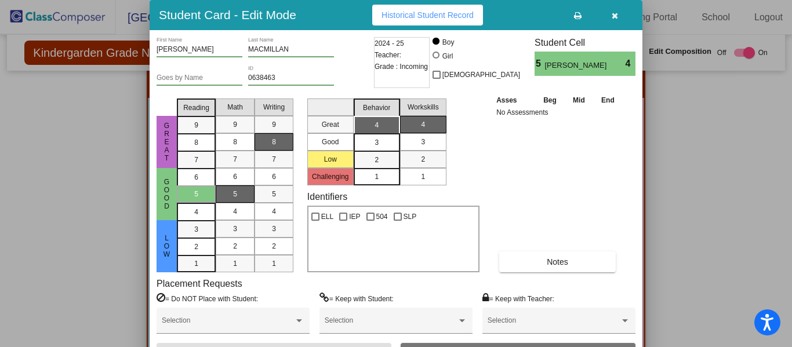
click at [615, 14] on icon "button" at bounding box center [615, 16] width 6 height 8
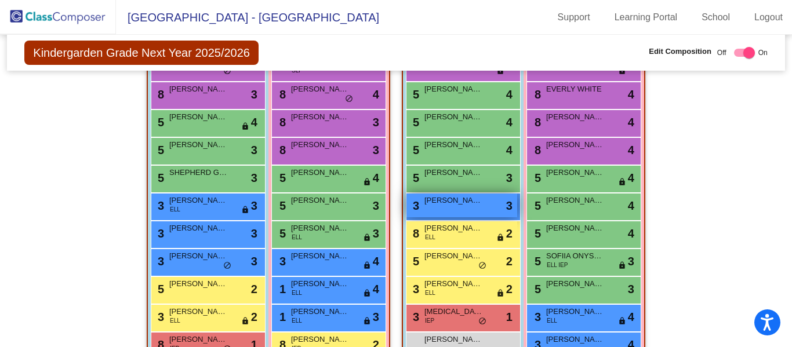
scroll to position [746, 0]
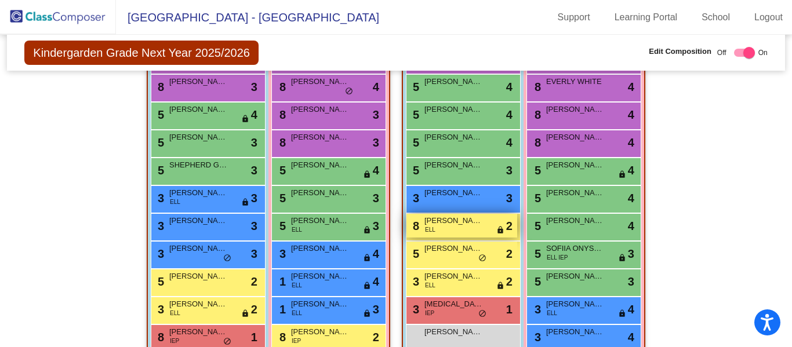
click at [460, 228] on div "8 [PERSON_NAME] ELL lock do_not_disturb_alt 2" at bounding box center [461, 226] width 111 height 24
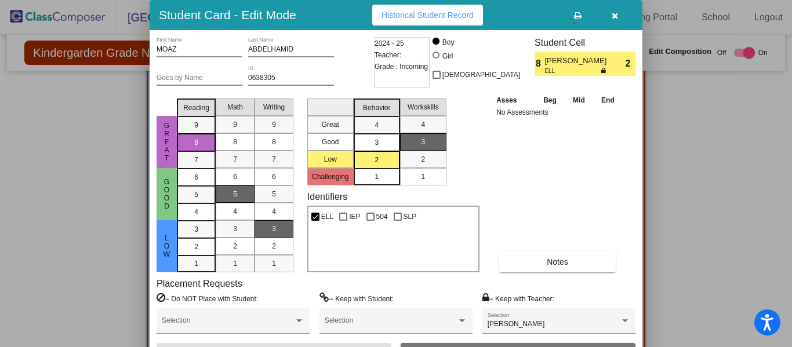
click at [612, 16] on icon "button" at bounding box center [615, 16] width 6 height 8
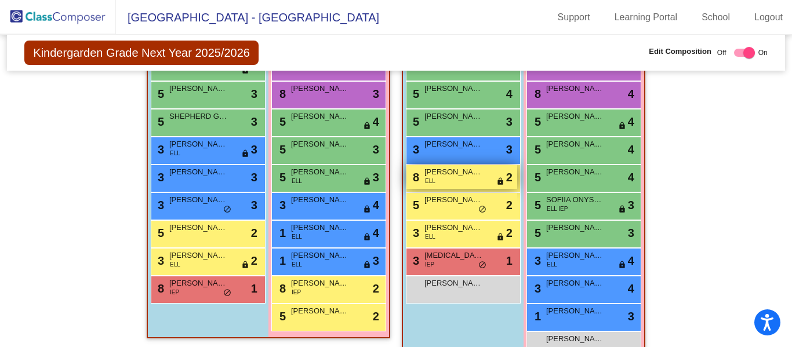
scroll to position [797, 0]
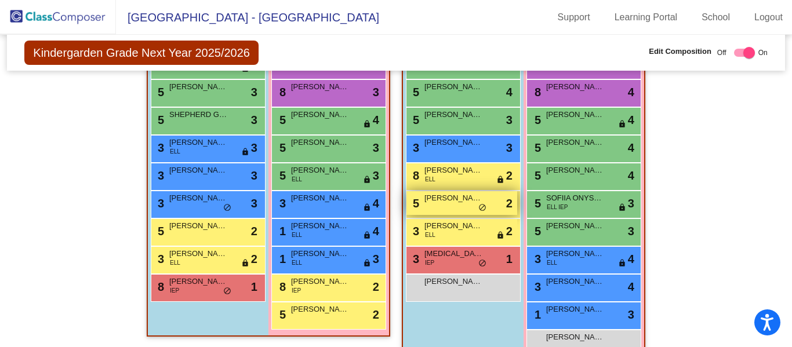
click at [457, 203] on span "[PERSON_NAME]" at bounding box center [453, 198] width 58 height 12
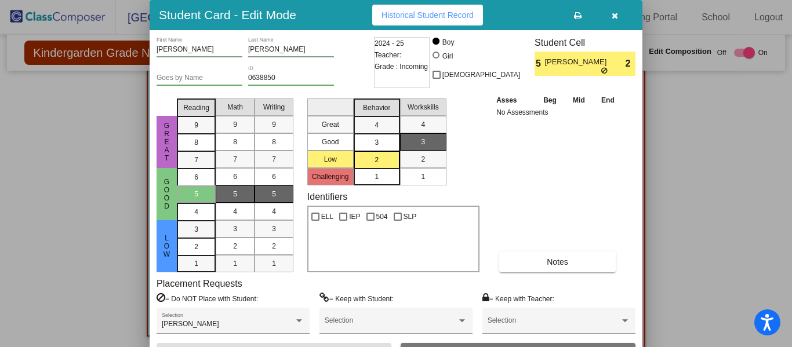
click at [611, 23] on button "button" at bounding box center [614, 15] width 37 height 21
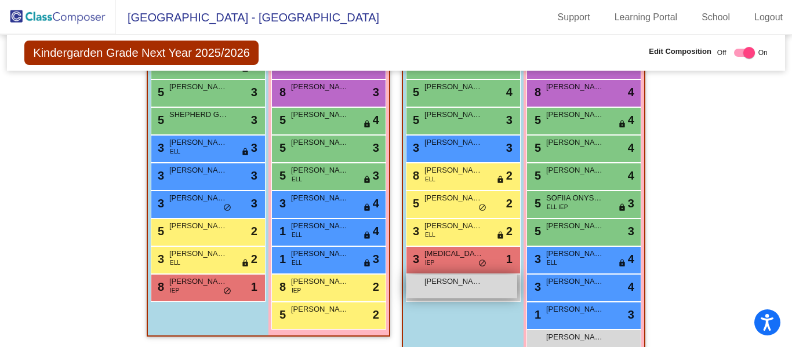
click at [459, 294] on div "[PERSON_NAME] lock do_not_disturb_alt" at bounding box center [461, 287] width 111 height 24
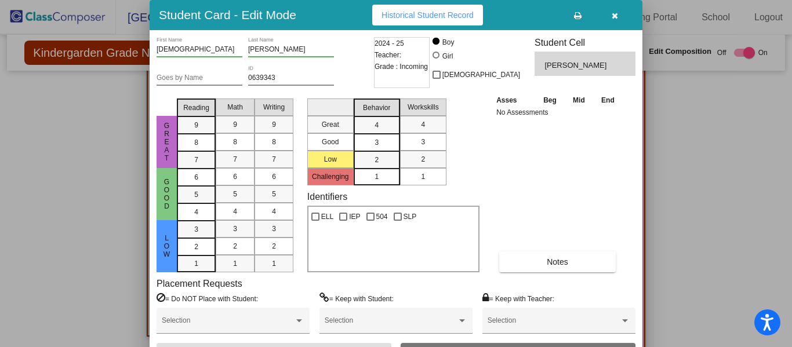
click at [612, 19] on icon "button" at bounding box center [615, 16] width 6 height 8
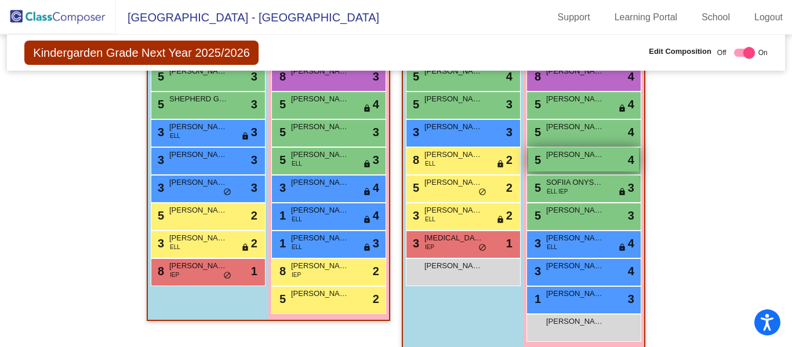
scroll to position [817, 0]
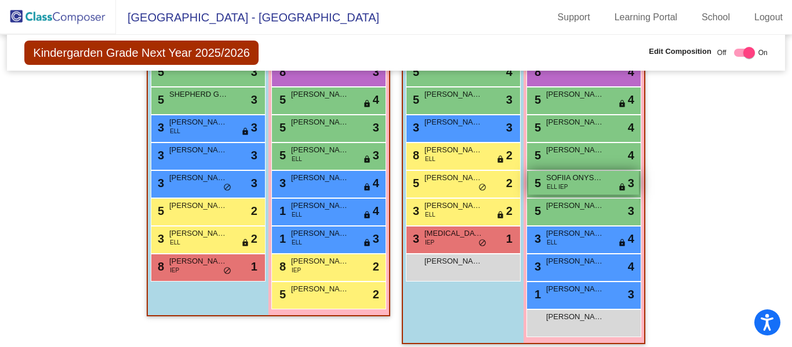
click at [599, 184] on div "5 SOFIIA ONYSHCHUK ELL IEP lock do_not_disturb_alt 3" at bounding box center [583, 183] width 111 height 24
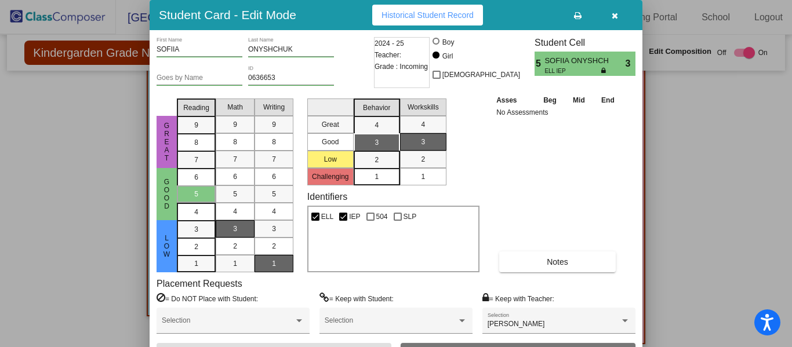
click at [617, 16] on icon "button" at bounding box center [615, 16] width 6 height 8
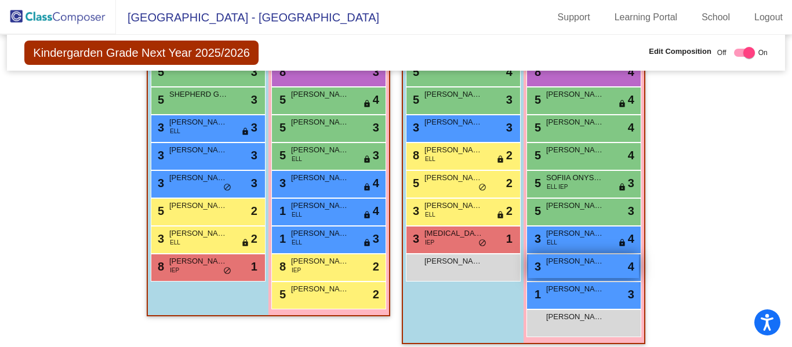
click at [580, 266] on span "[PERSON_NAME]" at bounding box center [575, 262] width 58 height 12
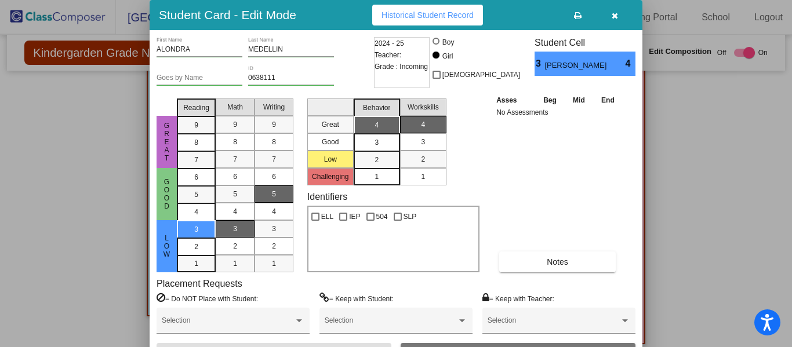
click at [617, 19] on icon "button" at bounding box center [615, 16] width 6 height 8
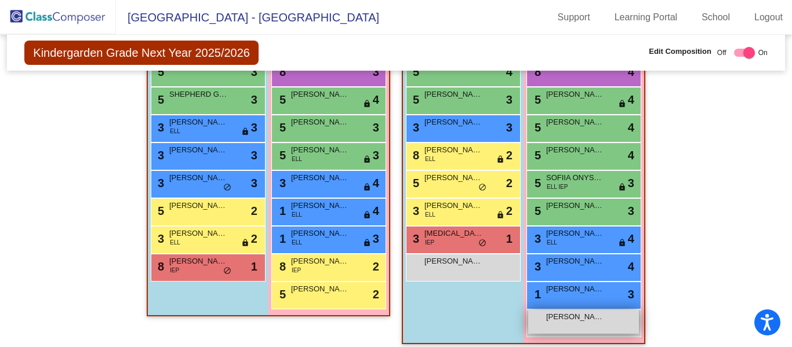
click at [585, 318] on span "[PERSON_NAME]" at bounding box center [575, 317] width 58 height 12
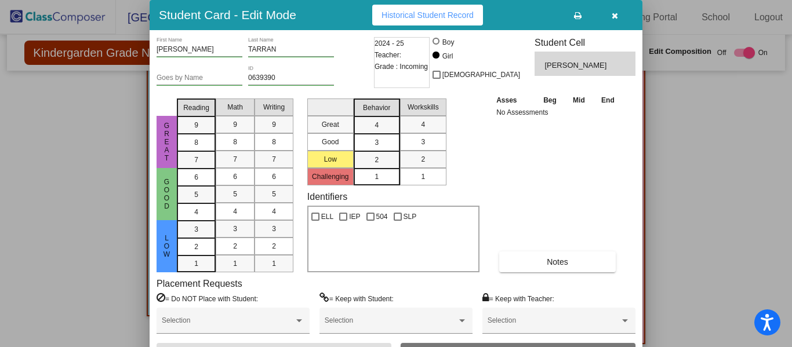
click at [612, 13] on icon "button" at bounding box center [615, 16] width 6 height 8
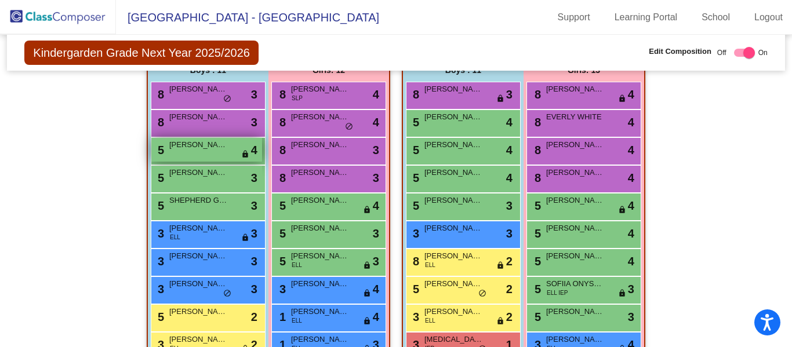
scroll to position [711, 0]
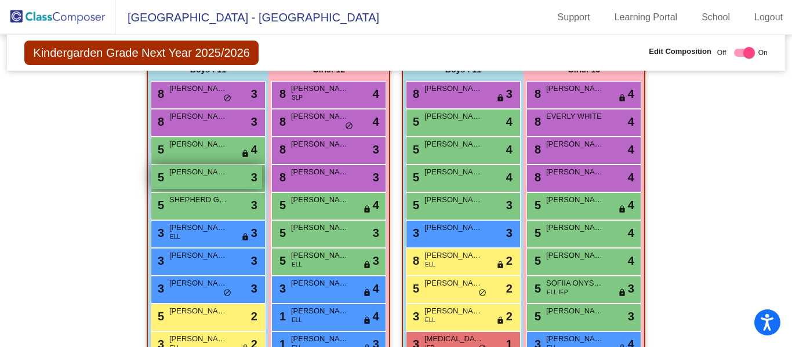
click at [196, 181] on div "5 [PERSON_NAME] lock do_not_disturb_alt 3" at bounding box center [206, 177] width 111 height 24
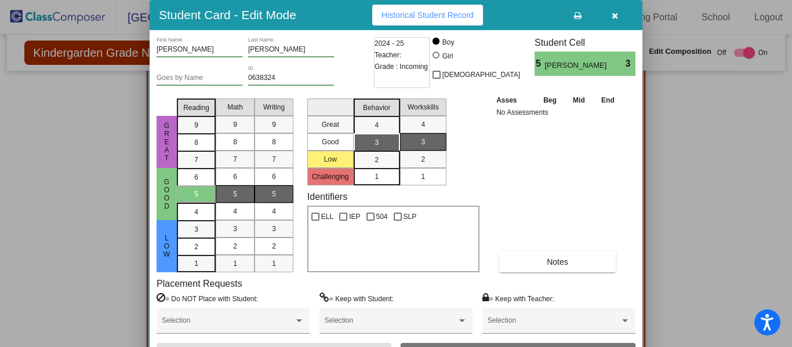
click at [614, 19] on icon "button" at bounding box center [615, 16] width 6 height 8
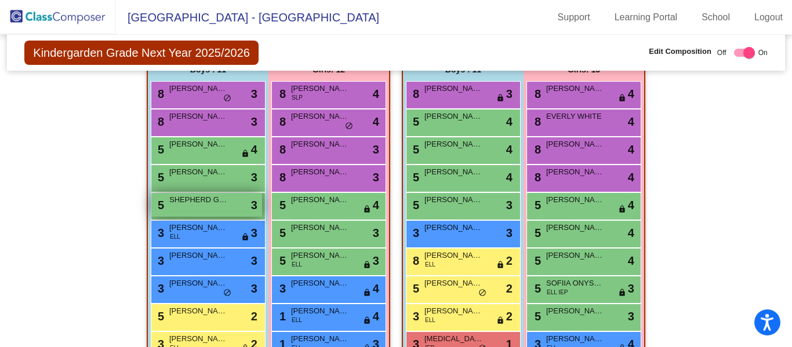
click at [189, 206] on div "5 SHEPHERD GREEK lock do_not_disturb_alt 3" at bounding box center [206, 205] width 111 height 24
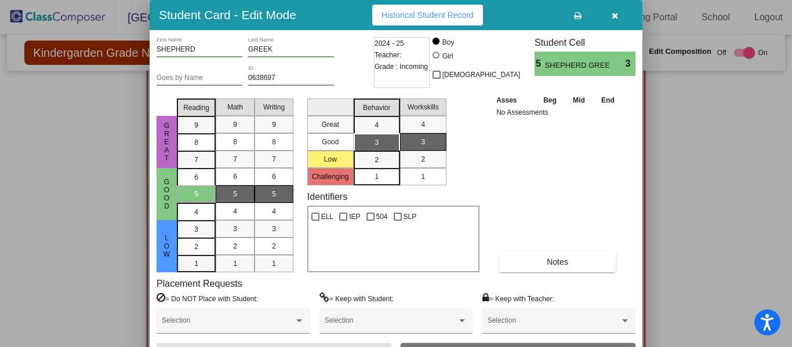
click at [618, 17] on button "button" at bounding box center [614, 15] width 37 height 21
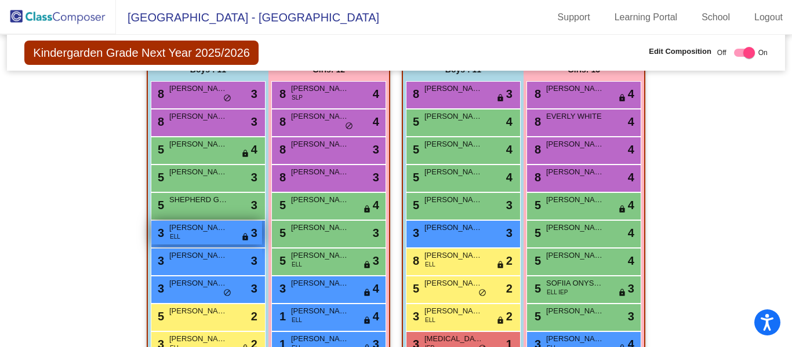
click at [184, 240] on div "3 [PERSON_NAME] RICO ELL lock do_not_disturb_alt 3" at bounding box center [206, 233] width 111 height 24
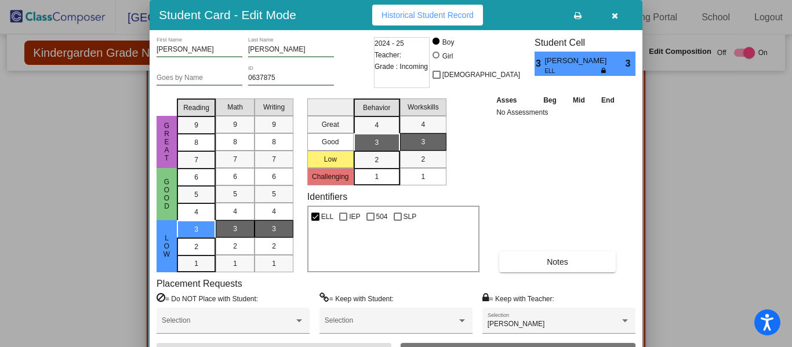
click at [619, 16] on button "button" at bounding box center [614, 15] width 37 height 21
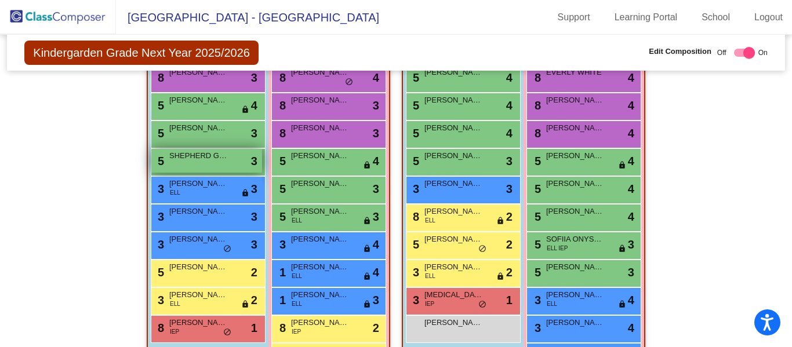
scroll to position [787, 0]
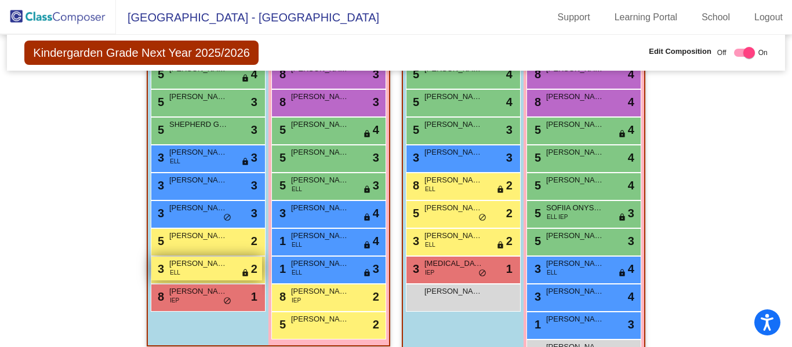
click at [192, 266] on span "[PERSON_NAME] [PERSON_NAME]" at bounding box center [198, 264] width 58 height 12
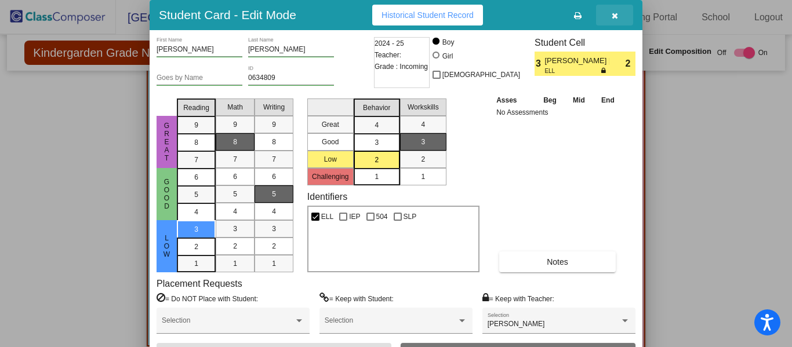
click at [614, 13] on icon "button" at bounding box center [615, 16] width 6 height 8
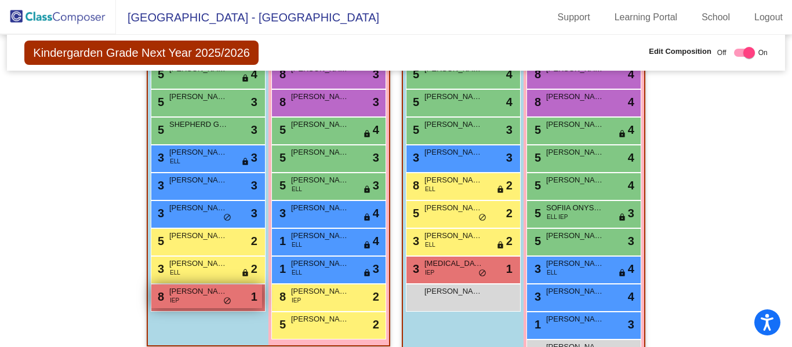
click at [178, 307] on div "8 [PERSON_NAME] IEP lock do_not_disturb_alt 1" at bounding box center [206, 297] width 111 height 24
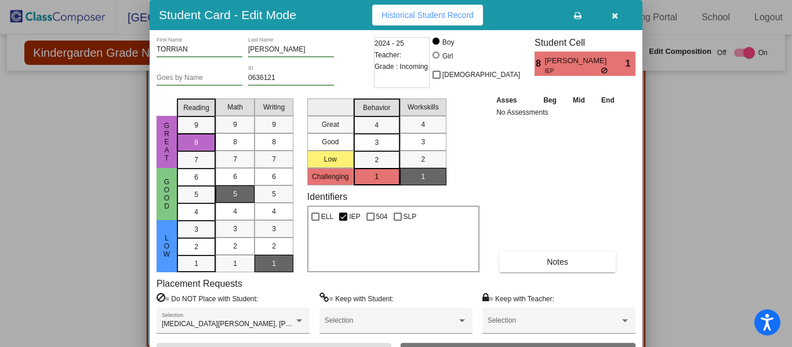
click at [617, 15] on icon "button" at bounding box center [615, 16] width 6 height 8
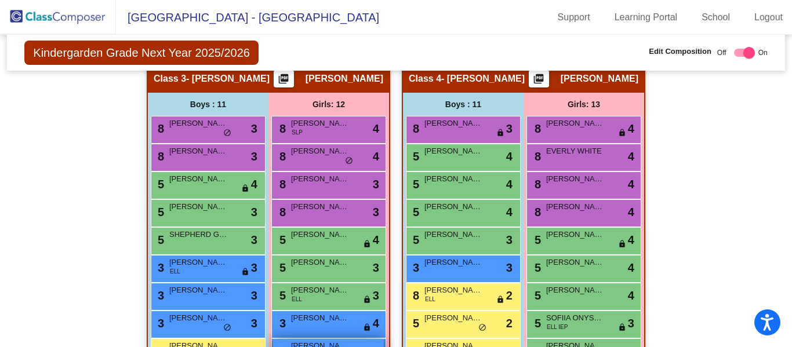
scroll to position [690, 0]
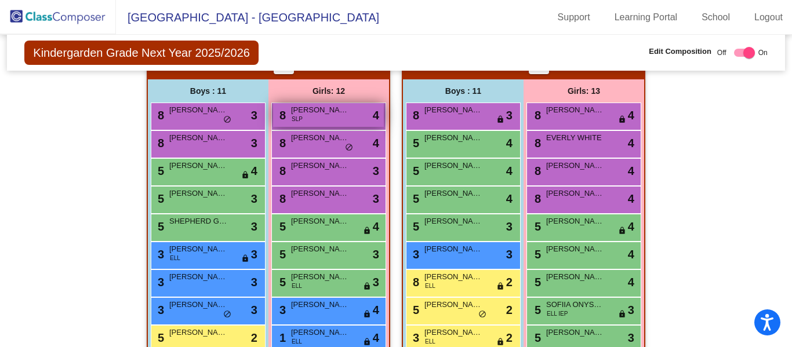
click at [350, 118] on div "8 [PERSON_NAME] SLP lock do_not_disturb_alt 4" at bounding box center [328, 115] width 111 height 24
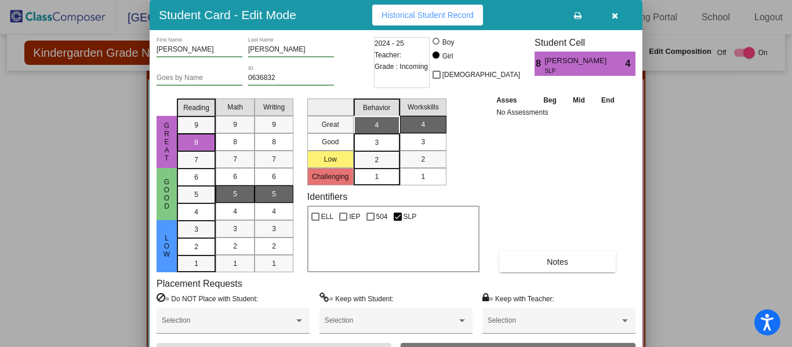
click at [616, 21] on button "button" at bounding box center [614, 15] width 37 height 21
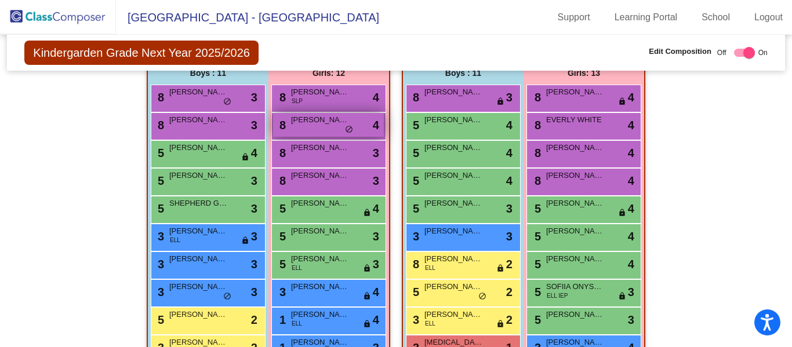
scroll to position [708, 0]
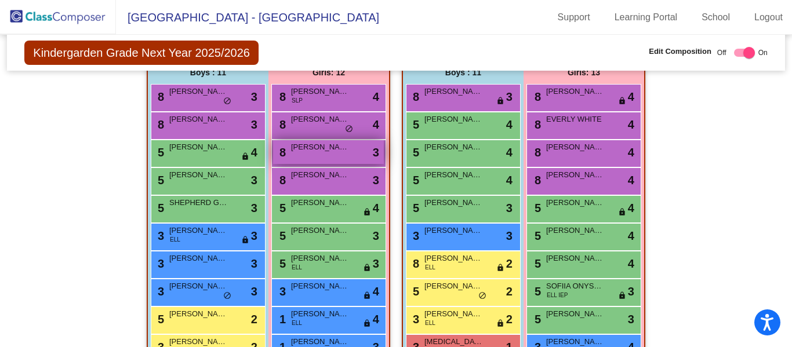
click at [330, 154] on div "8 [PERSON_NAME] lock do_not_disturb_alt 3" at bounding box center [328, 152] width 111 height 24
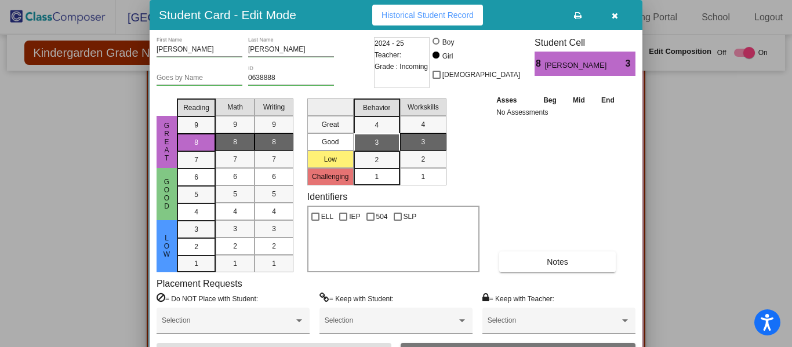
click at [609, 17] on button "button" at bounding box center [614, 15] width 37 height 21
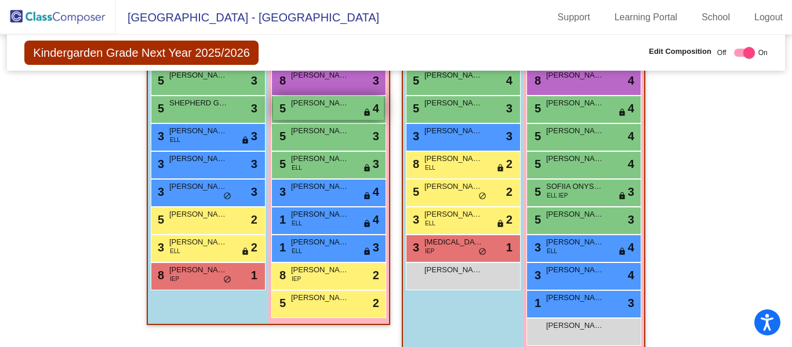
scroll to position [815, 0]
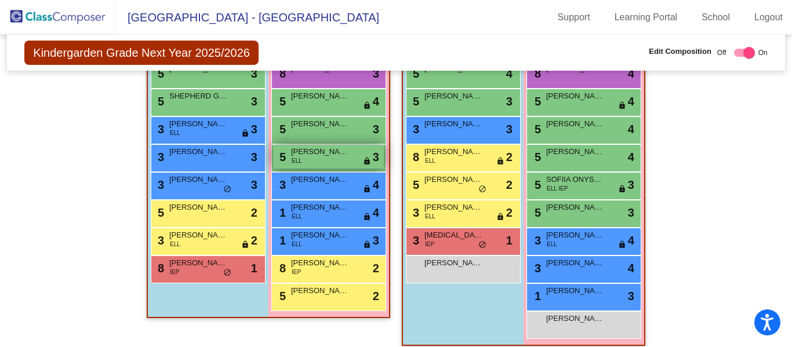
click at [335, 162] on div "5 [PERSON_NAME] ELL lock do_not_disturb_alt 3" at bounding box center [328, 157] width 111 height 24
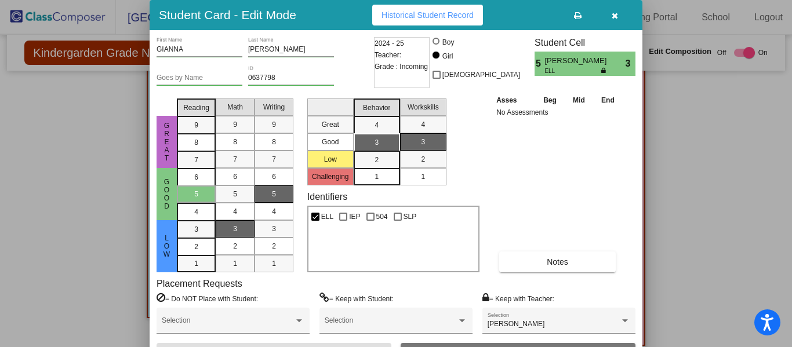
click at [614, 14] on icon "button" at bounding box center [615, 16] width 6 height 8
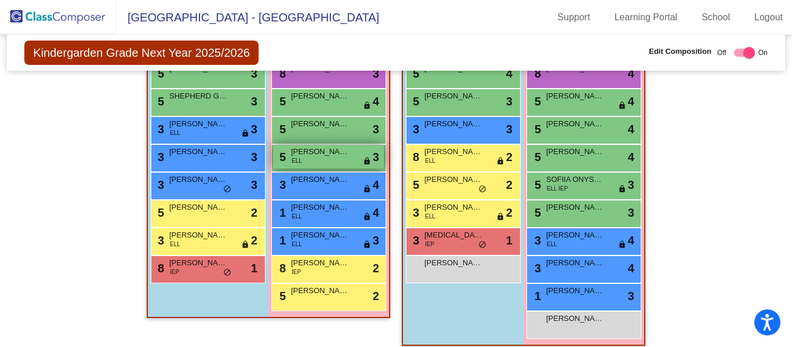
click at [329, 159] on div "5 [PERSON_NAME] ELL lock do_not_disturb_alt 3" at bounding box center [328, 157] width 111 height 24
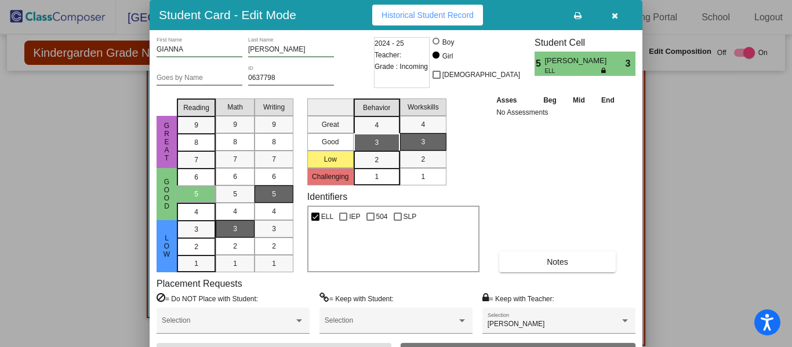
click at [614, 22] on button "button" at bounding box center [614, 15] width 37 height 21
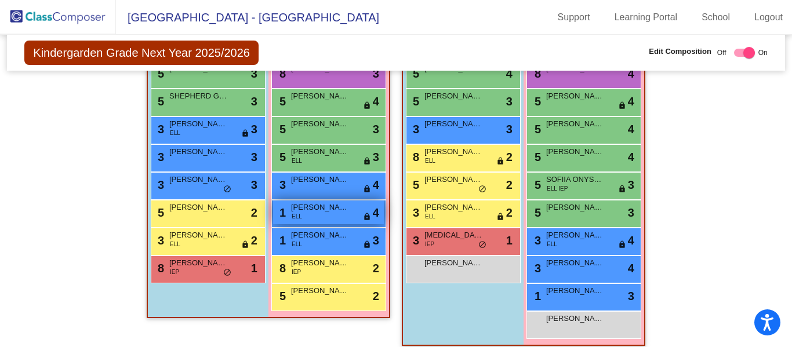
click at [321, 214] on div "1 [PERSON_NAME] [PERSON_NAME] lock do_not_disturb_alt 4" at bounding box center [328, 213] width 111 height 24
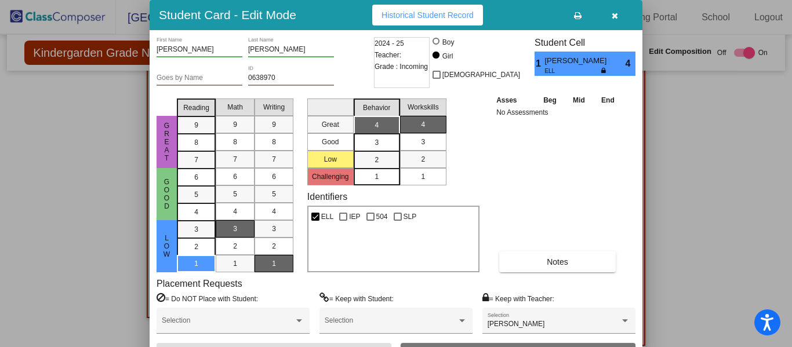
click at [610, 19] on button "button" at bounding box center [614, 15] width 37 height 21
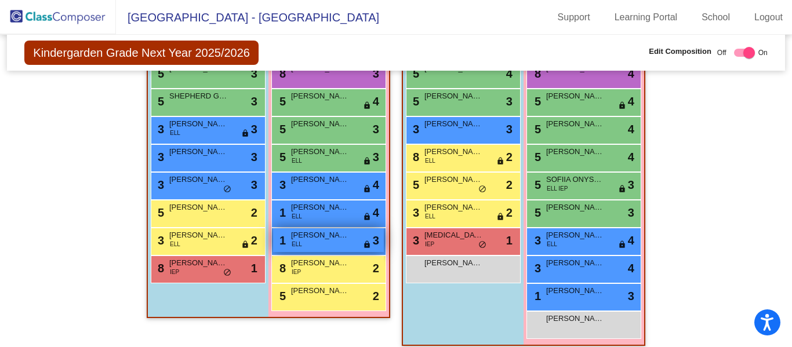
click at [328, 241] on div "1 [PERSON_NAME] ELL lock do_not_disturb_alt 3" at bounding box center [328, 240] width 111 height 24
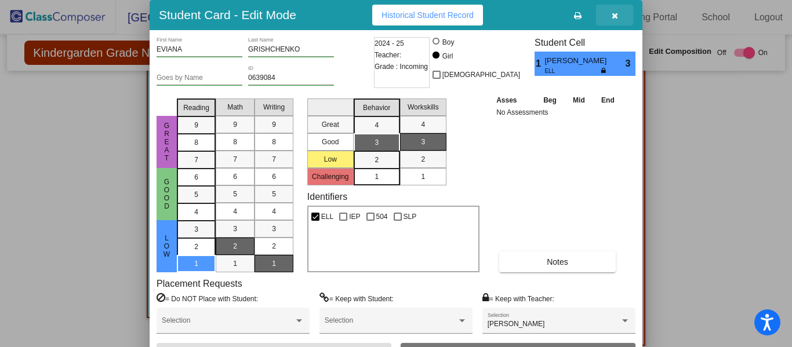
click at [617, 12] on icon "button" at bounding box center [615, 16] width 6 height 8
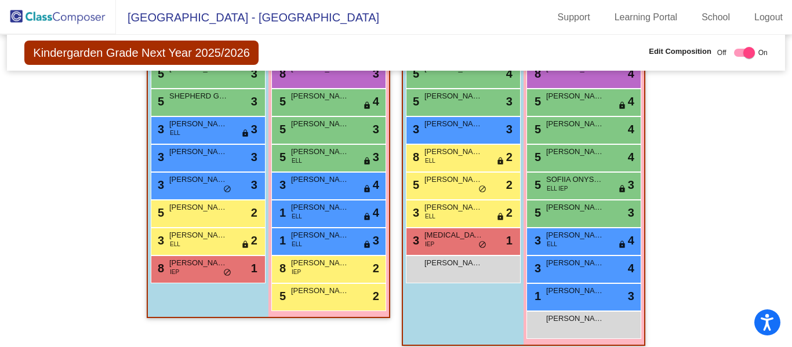
click at [96, 10] on img at bounding box center [58, 17] width 116 height 34
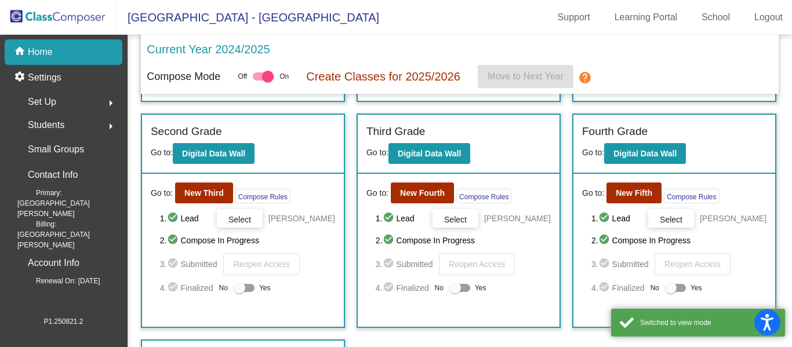
scroll to position [278, 0]
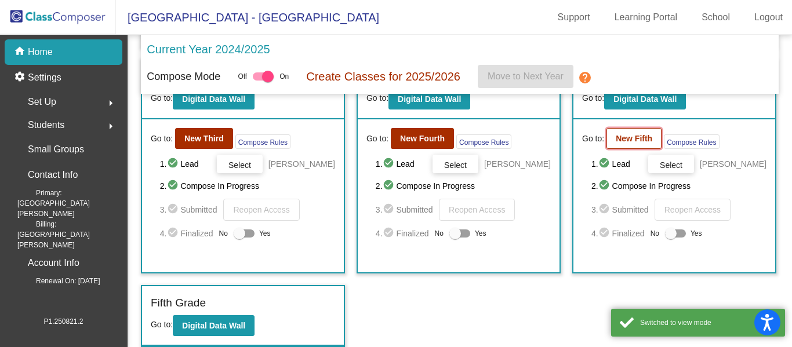
click at [623, 134] on b "New Fifth" at bounding box center [634, 138] width 37 height 9
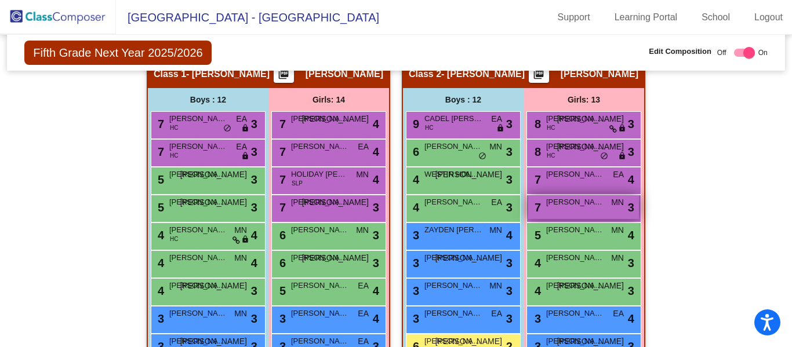
scroll to position [235, 0]
